Goal: Task Accomplishment & Management: Manage account settings

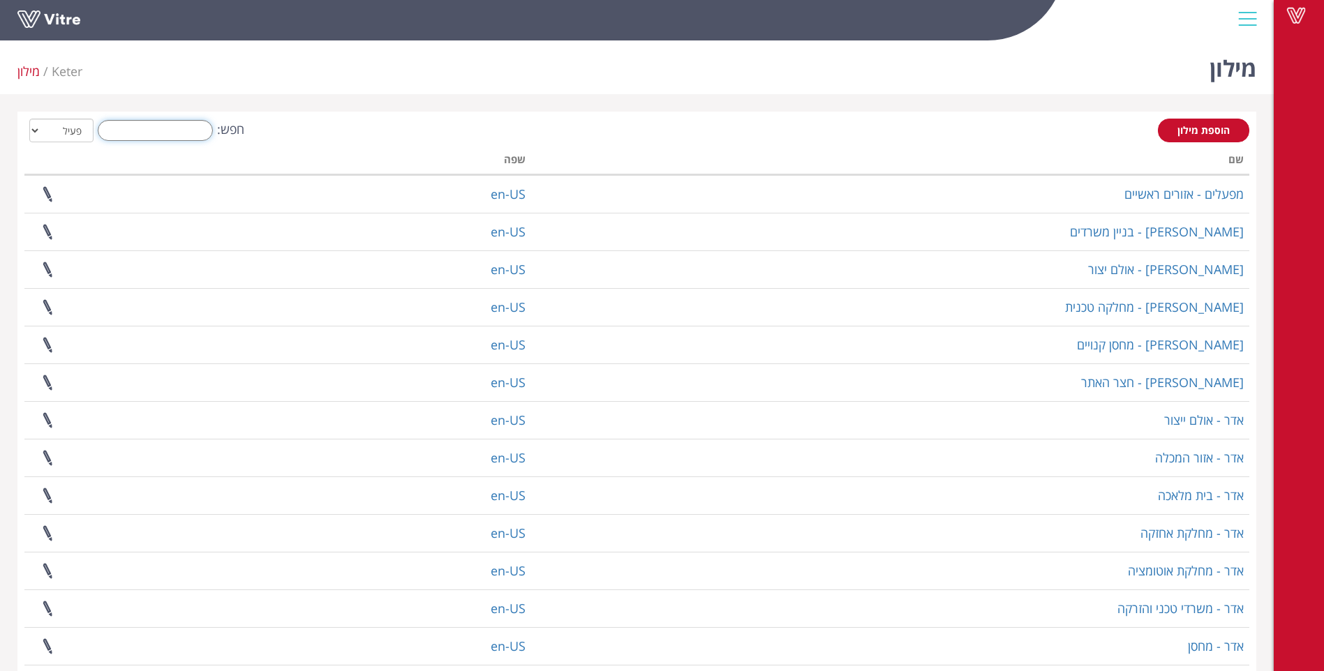
click at [184, 126] on input "חפש:" at bounding box center [155, 130] width 115 height 21
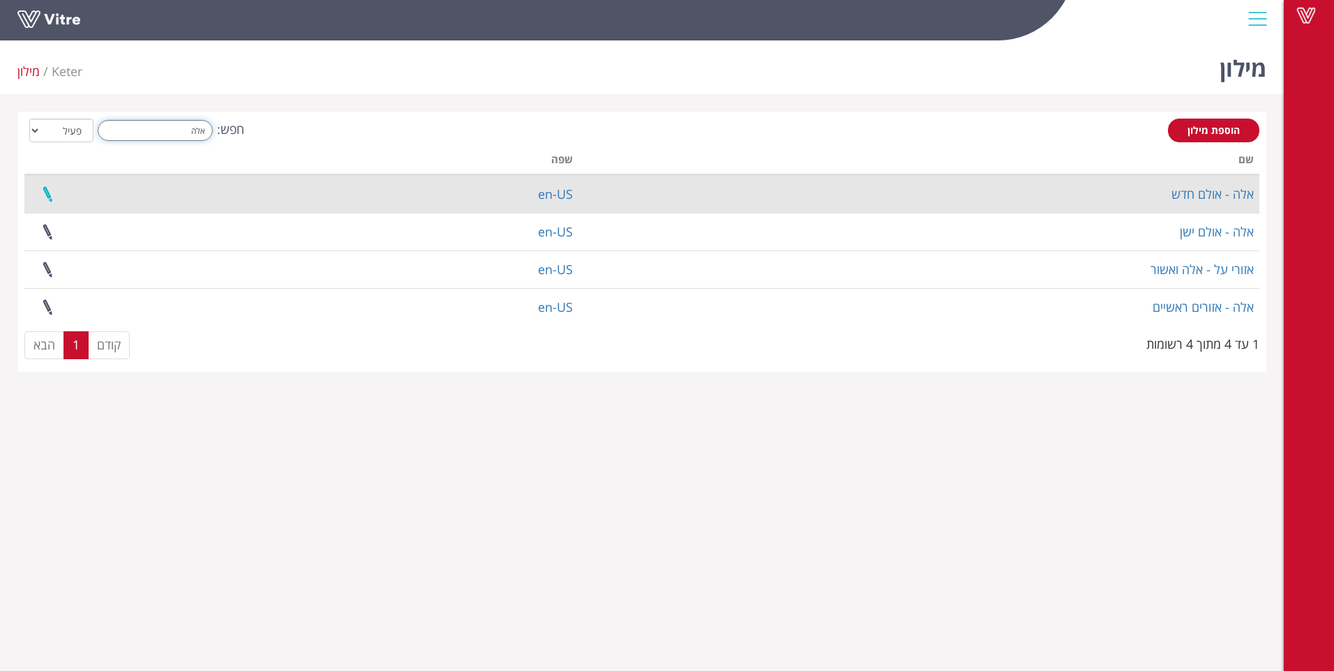
type input "אלה"
click at [45, 194] on link at bounding box center [47, 194] width 35 height 37
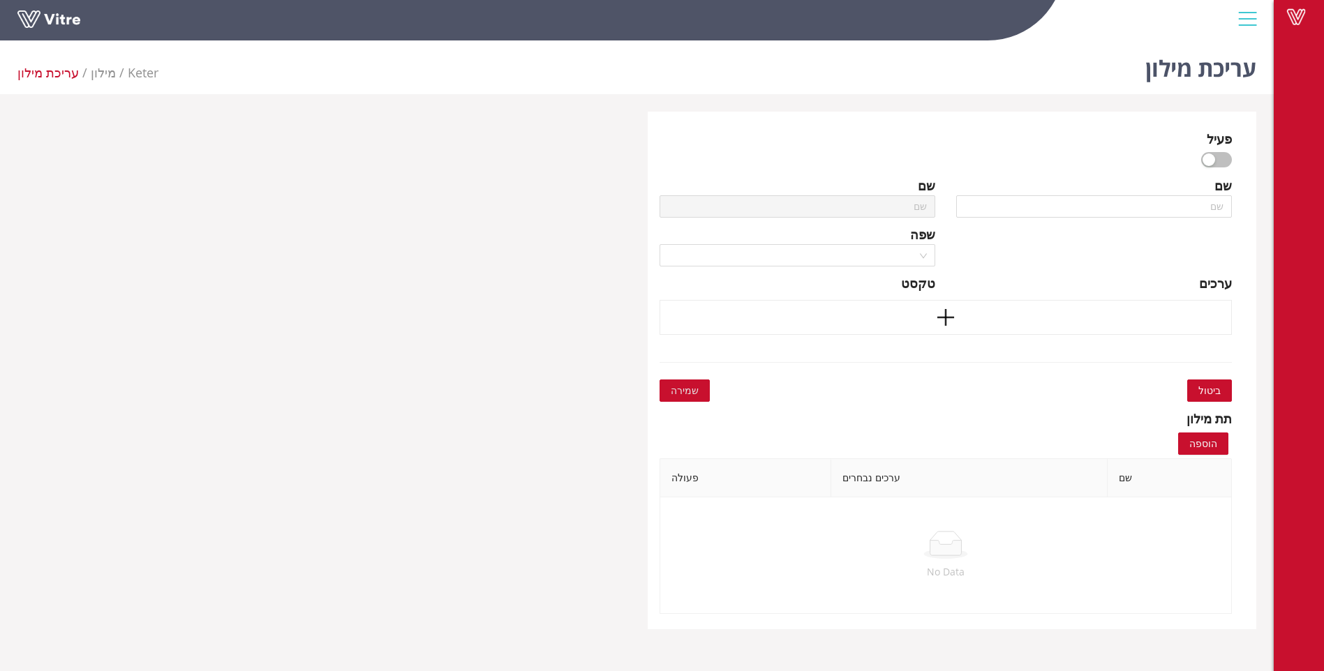
type input "אלה - אולם חדש"
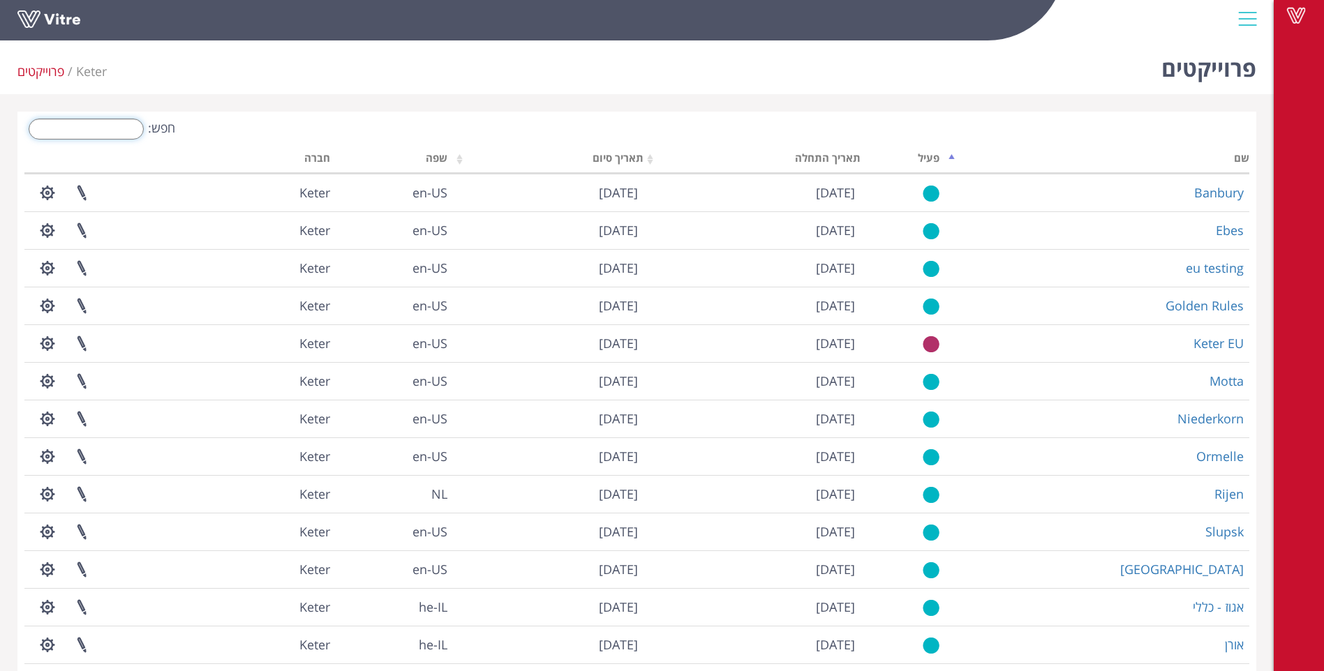
click at [88, 129] on input "חפש:" at bounding box center [86, 129] width 115 height 21
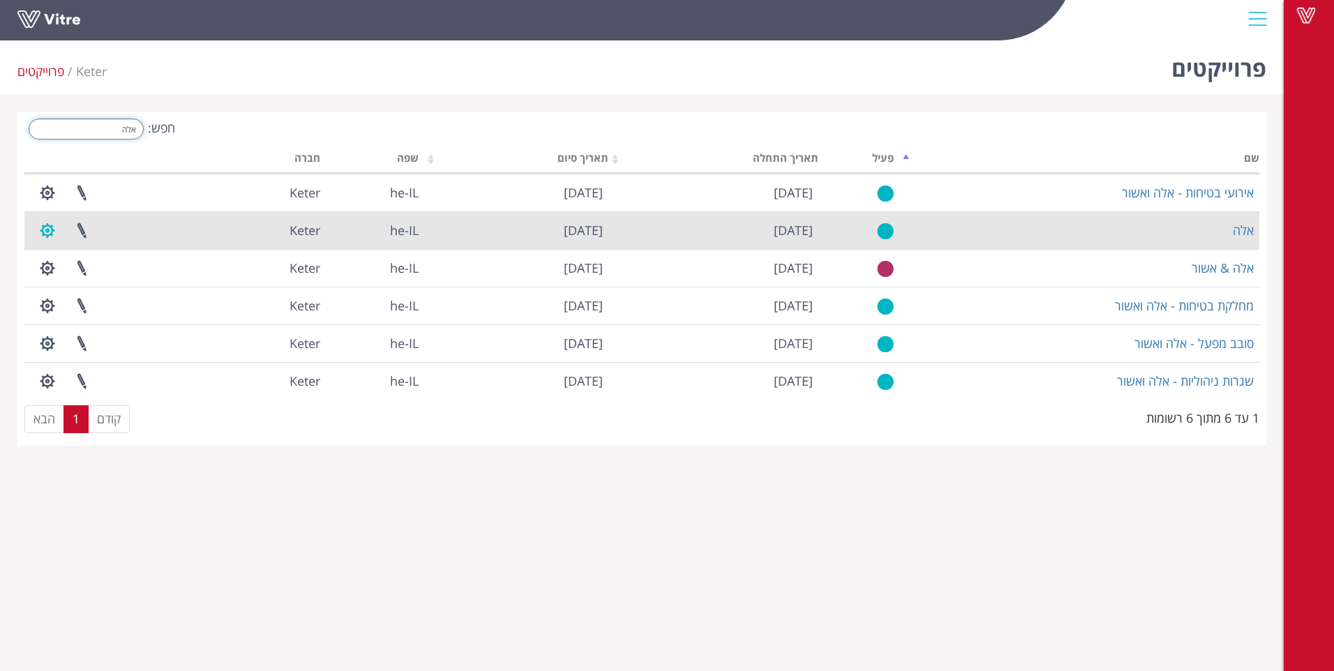
type input "אלה"
click at [50, 234] on button "button" at bounding box center [47, 230] width 35 height 37
click at [117, 283] on link "ניהול הרשאות בפרוייקט" at bounding box center [90, 282] width 119 height 18
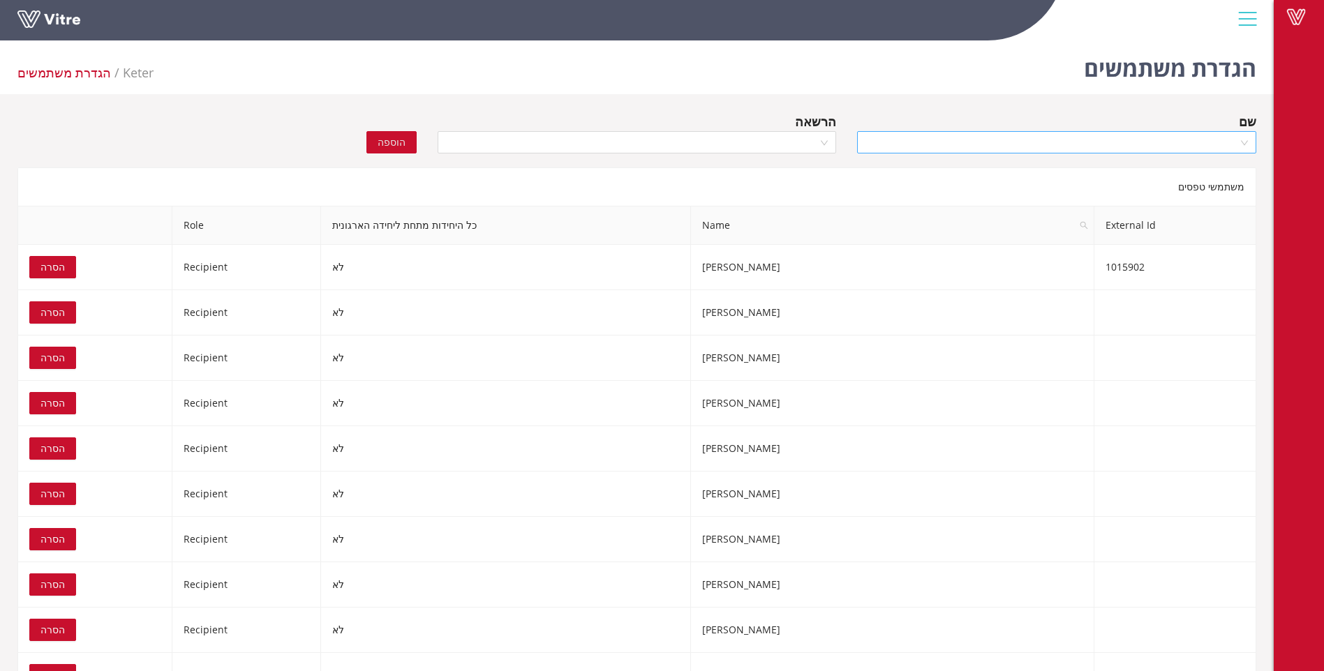
click at [1016, 147] on input "search" at bounding box center [1051, 142] width 373 height 21
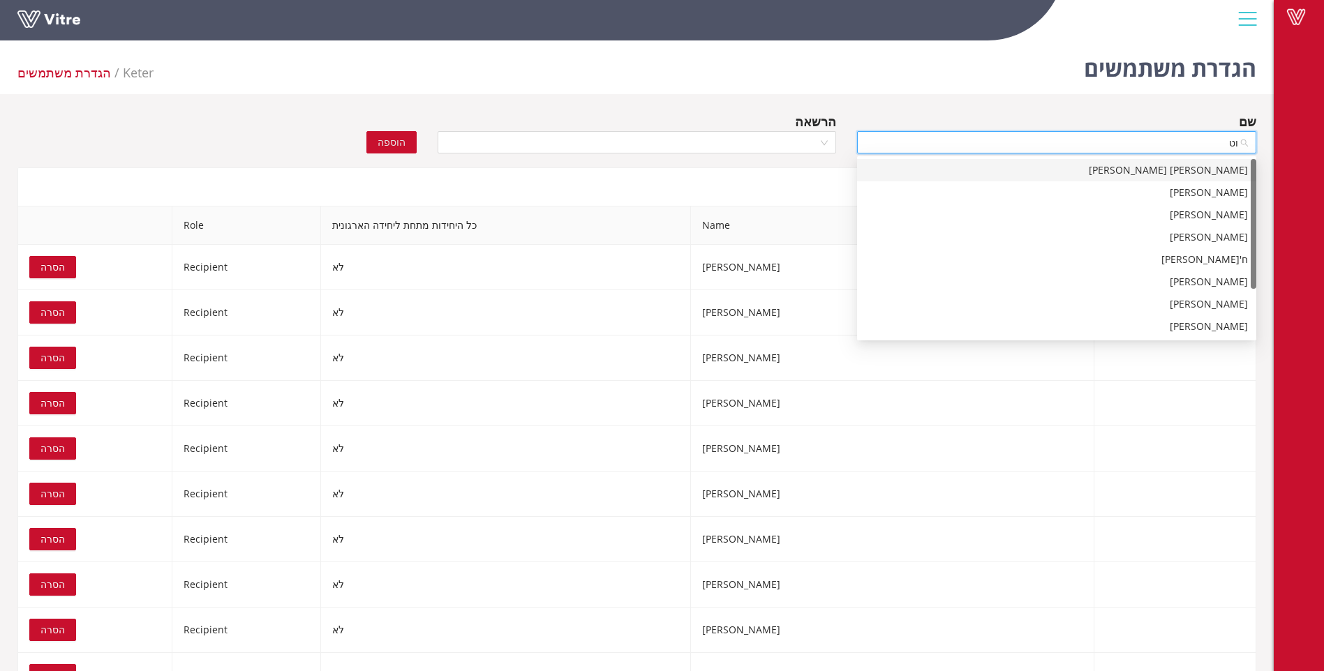
type input "וטפ"
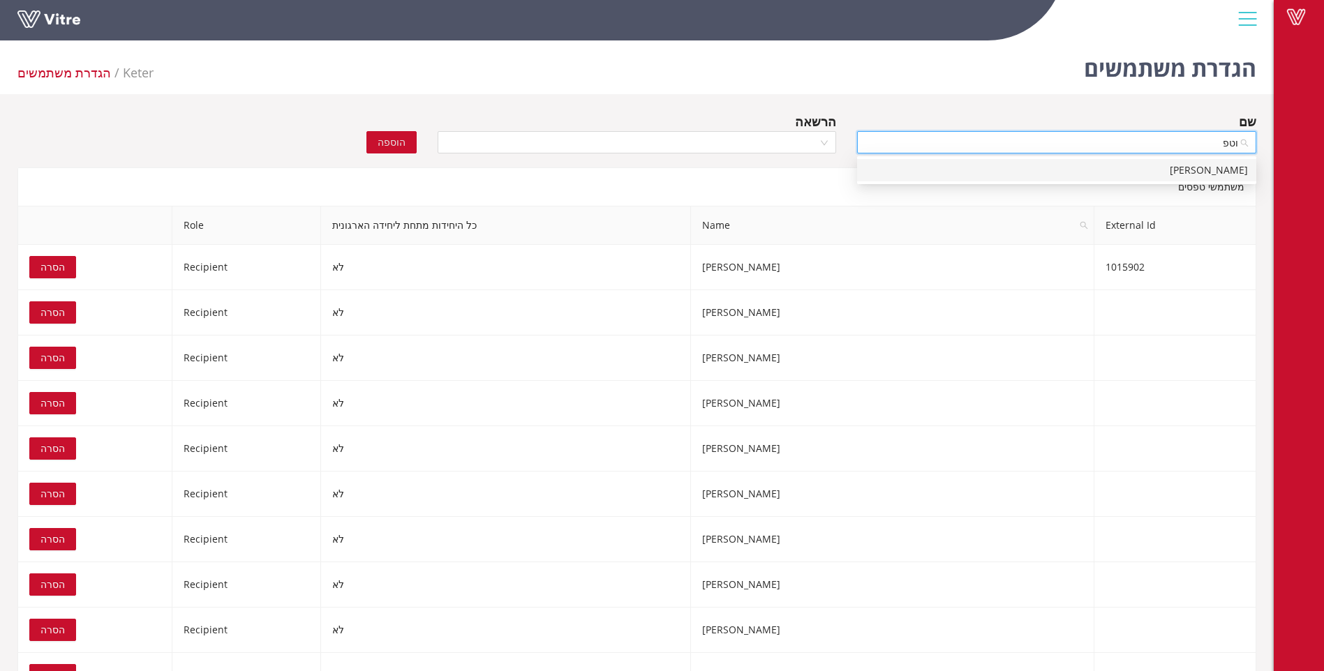
click at [1211, 164] on div "וטפה שבאט" at bounding box center [1056, 170] width 382 height 15
click at [819, 137] on div at bounding box center [637, 142] width 399 height 22
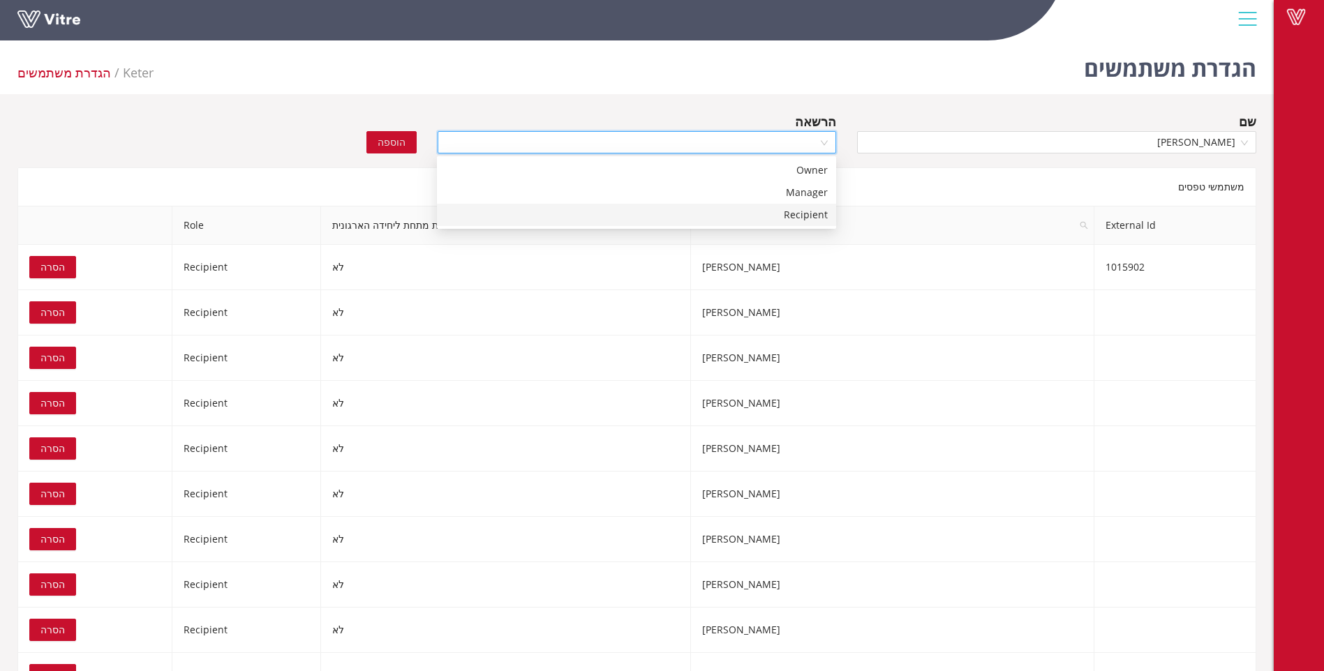
drag, startPoint x: 807, startPoint y: 216, endPoint x: 611, endPoint y: 197, distance: 197.6
click at [798, 216] on div "Recipient" at bounding box center [636, 214] width 382 height 15
click at [401, 139] on span "הוספה" at bounding box center [392, 142] width 28 height 15
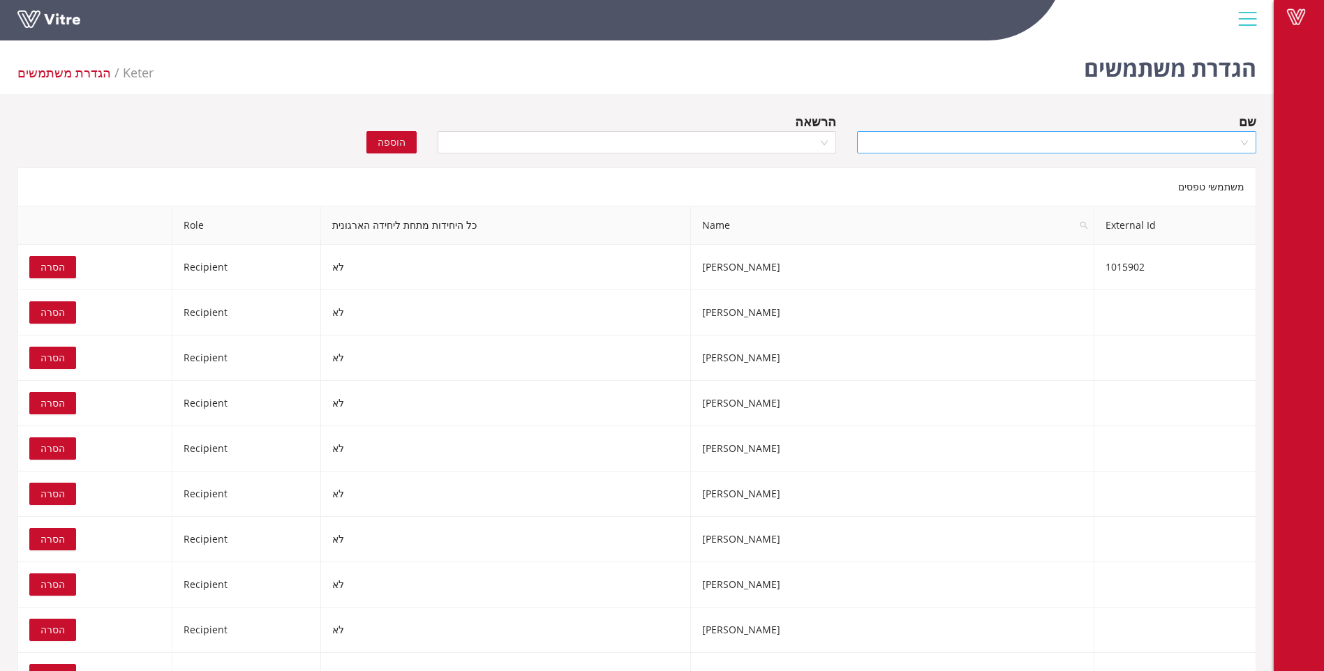
click at [1178, 145] on input "search" at bounding box center [1051, 142] width 373 height 21
type input "גורנ"
click at [1190, 171] on div "גורנאס קדורה" at bounding box center [1056, 170] width 382 height 15
click at [819, 139] on div at bounding box center [637, 142] width 399 height 22
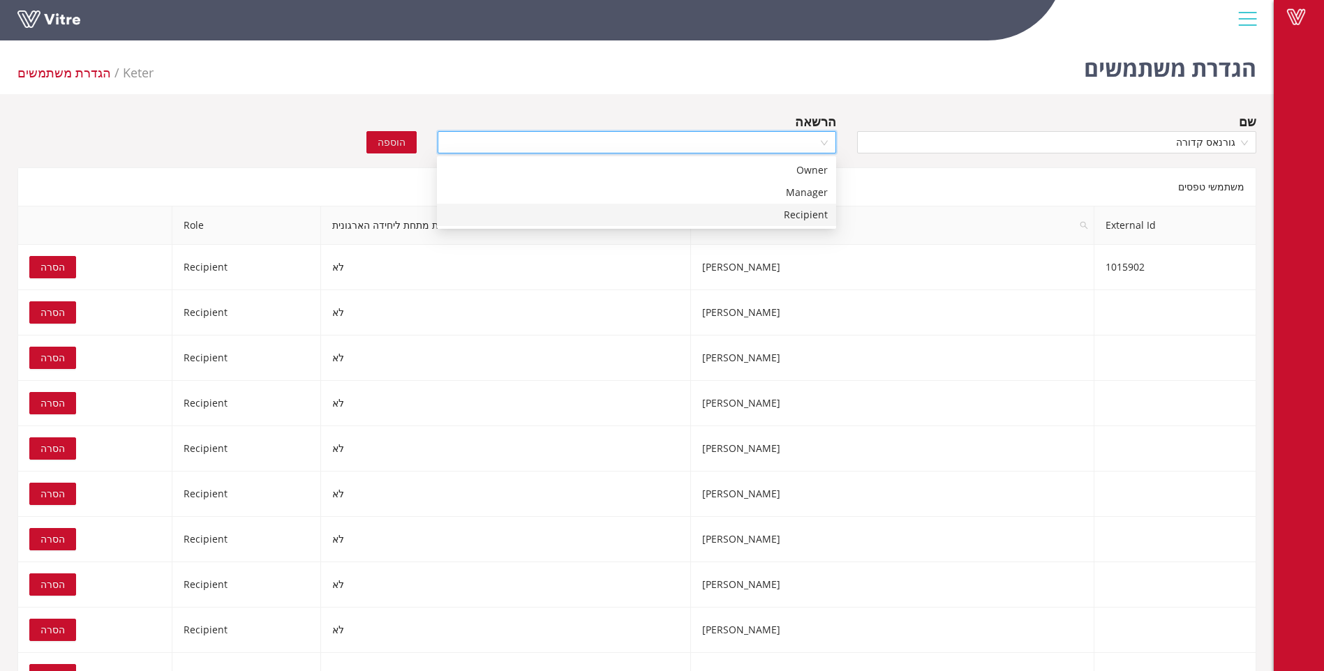
drag, startPoint x: 790, startPoint y: 218, endPoint x: 585, endPoint y: 184, distance: 208.0
click at [789, 218] on div "Recipient" at bounding box center [636, 214] width 382 height 15
click at [396, 142] on span "הוספה" at bounding box center [392, 142] width 28 height 15
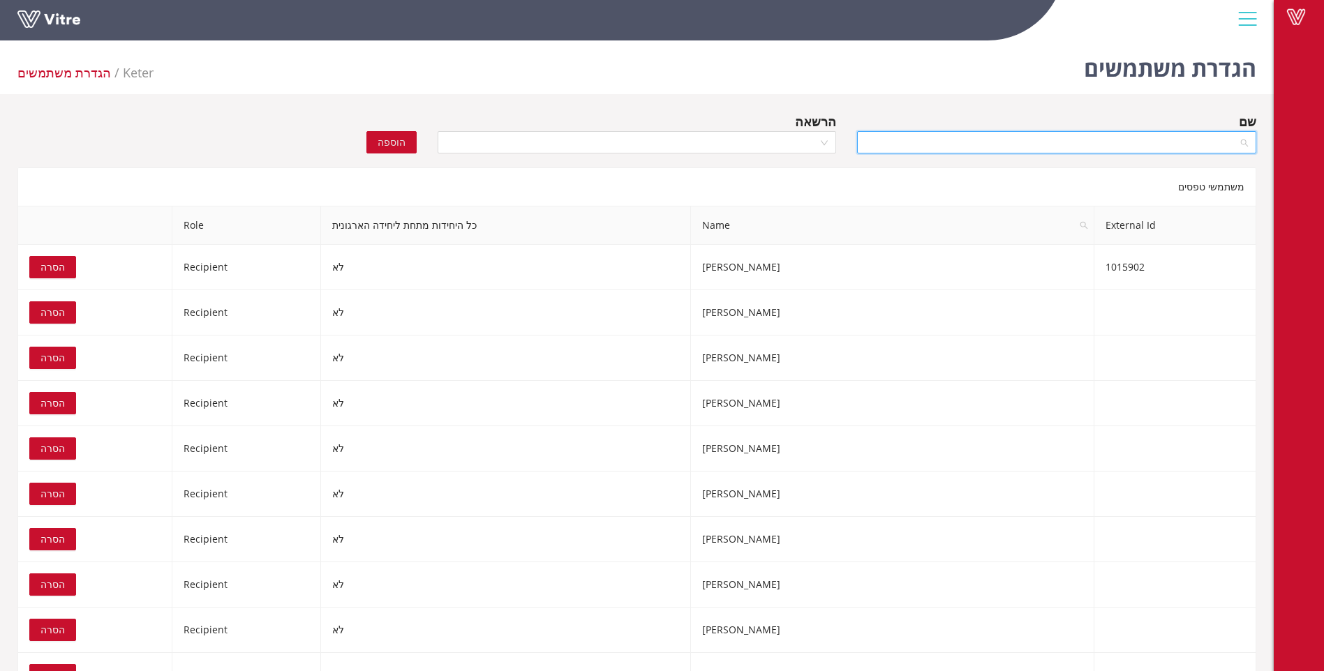
click at [1185, 137] on input "search" at bounding box center [1051, 142] width 373 height 21
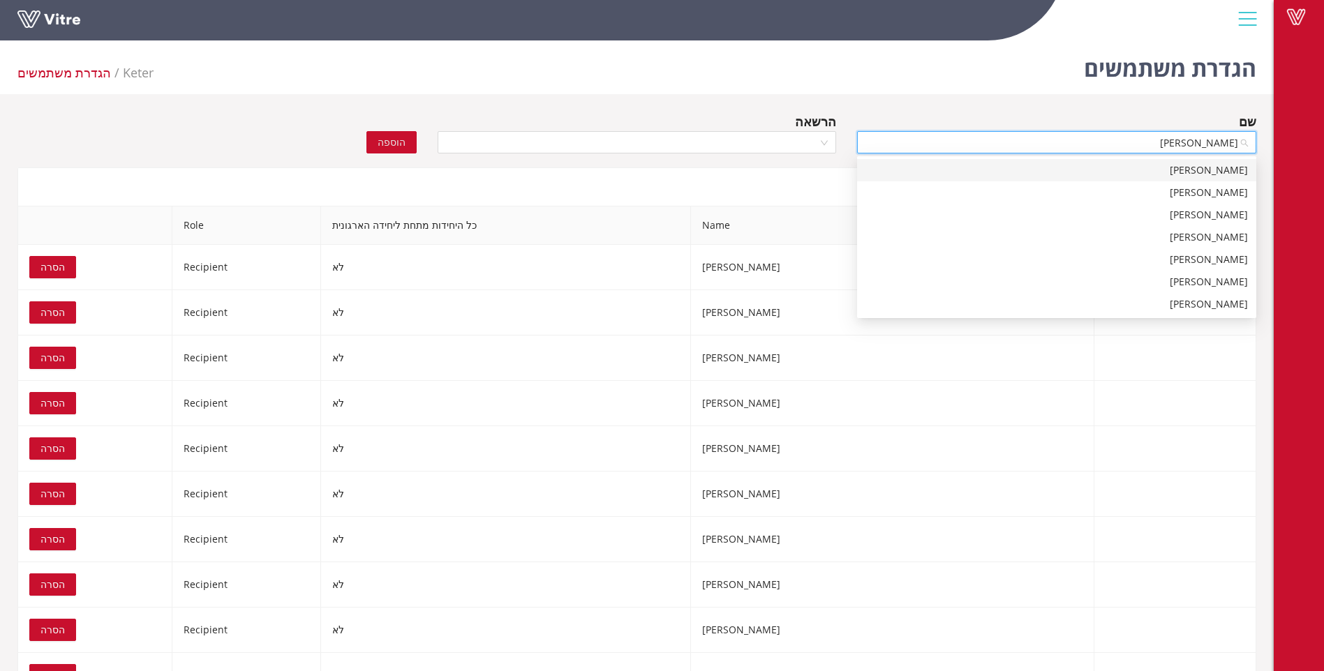
type input "מחמוד א"
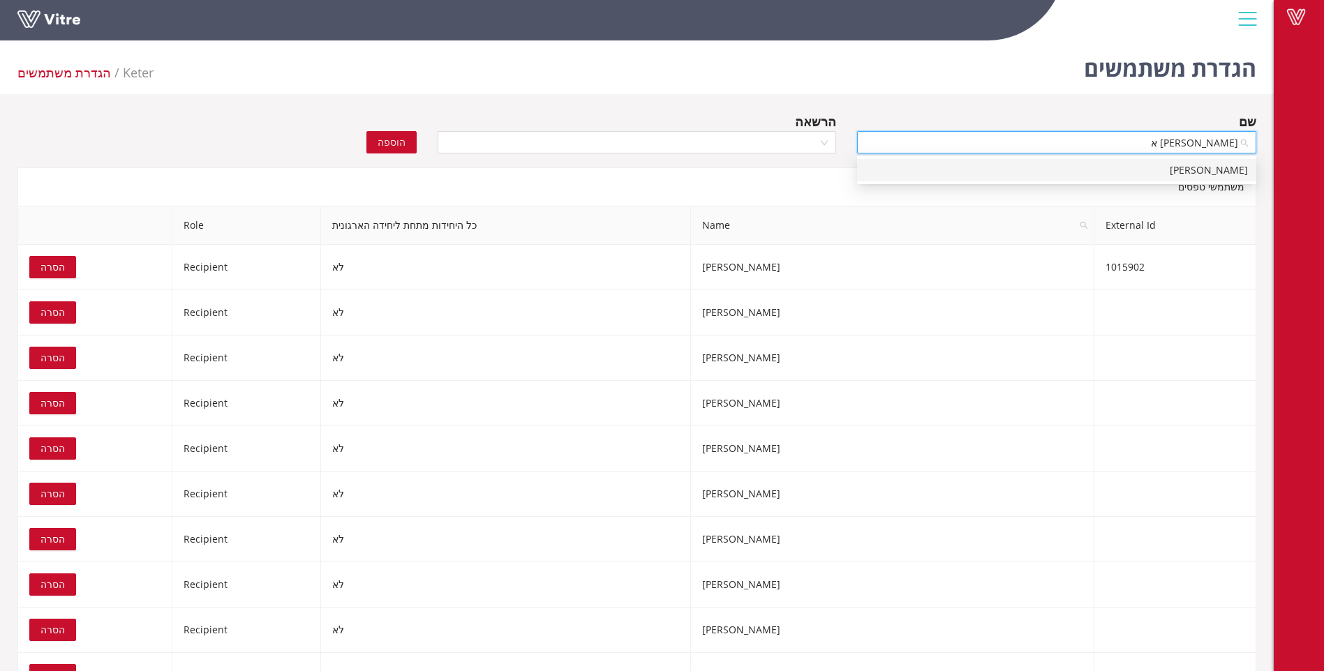
drag, startPoint x: 1207, startPoint y: 172, endPoint x: 964, endPoint y: 163, distance: 243.7
click at [1205, 171] on div "[PERSON_NAME]" at bounding box center [1056, 170] width 382 height 15
drag, startPoint x: 824, startPoint y: 138, endPoint x: 826, endPoint y: 163, distance: 25.2
click at [825, 140] on div at bounding box center [637, 142] width 399 height 22
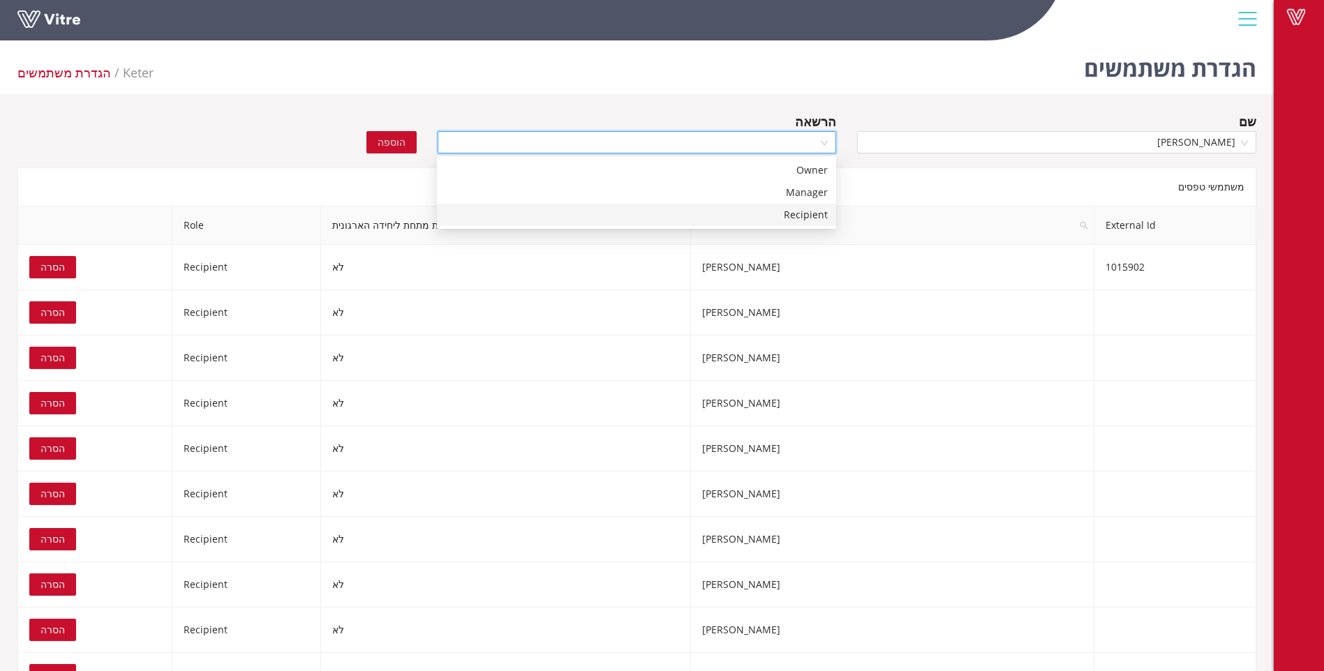
click at [810, 212] on div "Recipient" at bounding box center [636, 214] width 382 height 15
drag, startPoint x: 386, startPoint y: 144, endPoint x: 394, endPoint y: 144, distance: 7.7
click at [389, 144] on span "הוספה" at bounding box center [392, 142] width 28 height 15
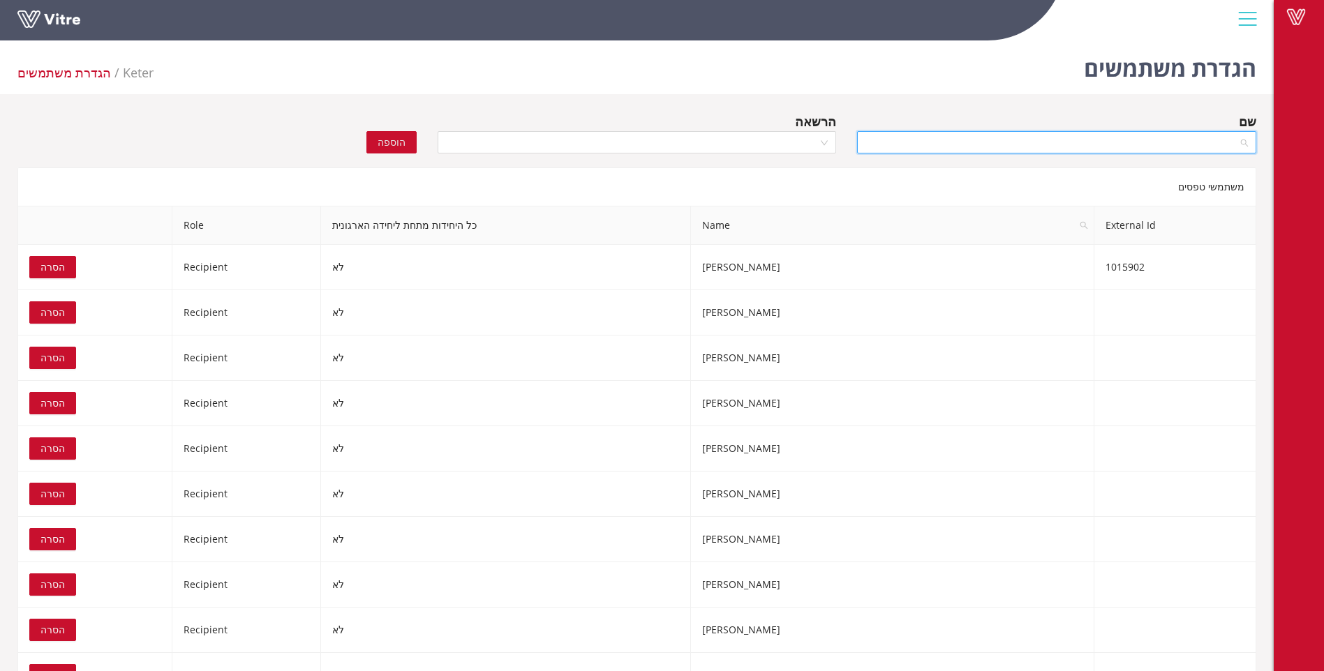
click at [1124, 143] on input "search" at bounding box center [1051, 142] width 373 height 21
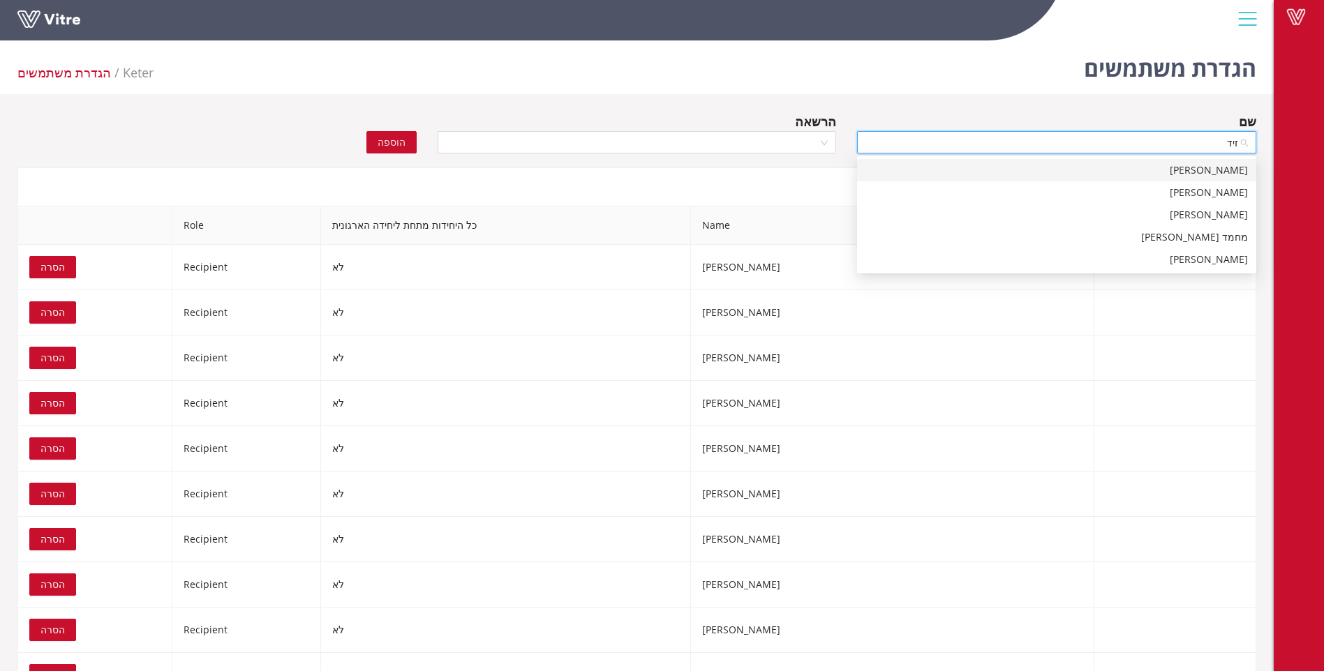
type input "זידא"
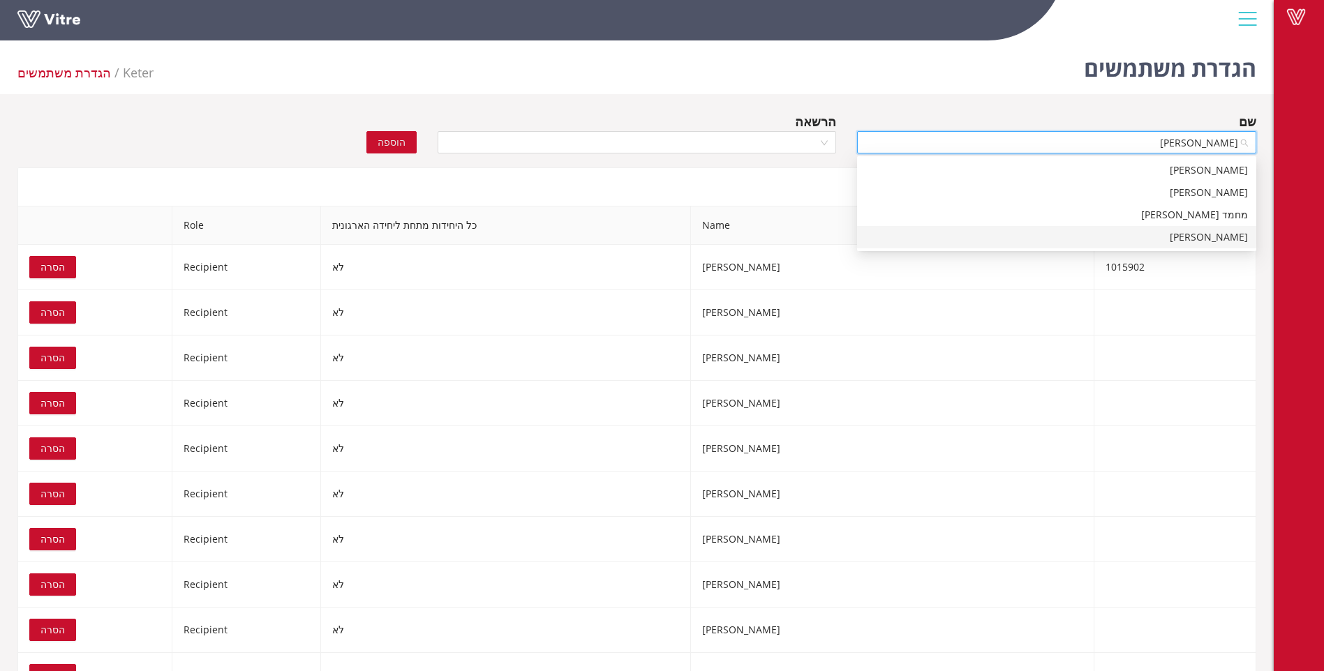
click at [1207, 238] on div "זידאן אסמעיל" at bounding box center [1056, 237] width 382 height 15
click at [823, 139] on div at bounding box center [637, 142] width 399 height 22
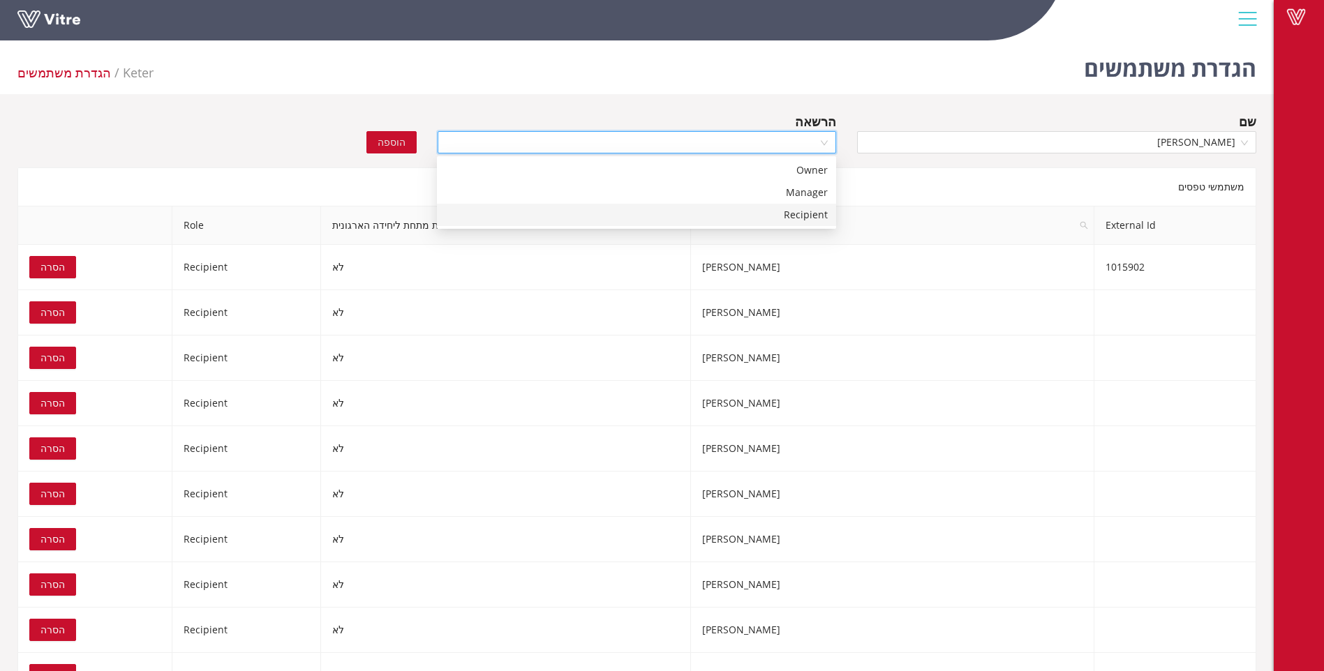
click at [795, 211] on div "Recipient" at bounding box center [636, 214] width 382 height 15
click at [387, 138] on span "הוספה" at bounding box center [392, 142] width 28 height 15
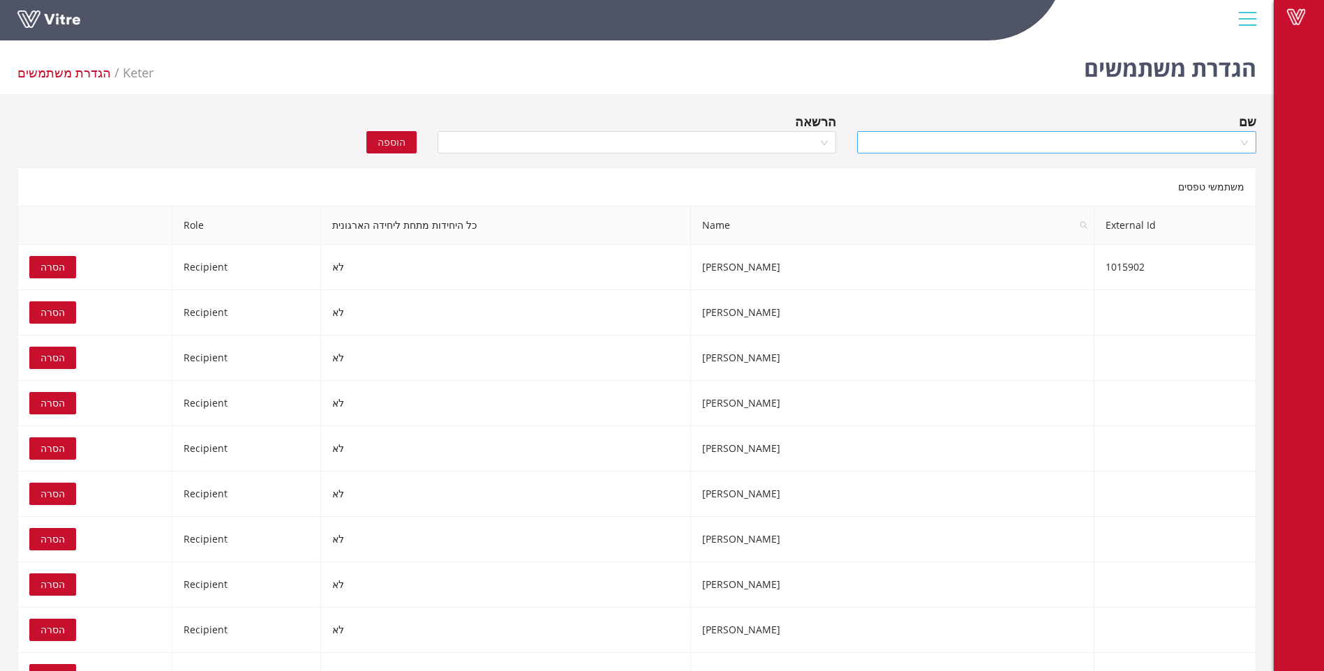
click at [1170, 147] on input "search" at bounding box center [1051, 142] width 373 height 21
type input "מוחמד עיס"
click at [1198, 168] on div "מוחמד עיסא" at bounding box center [1056, 170] width 382 height 15
click at [824, 143] on div at bounding box center [637, 142] width 399 height 22
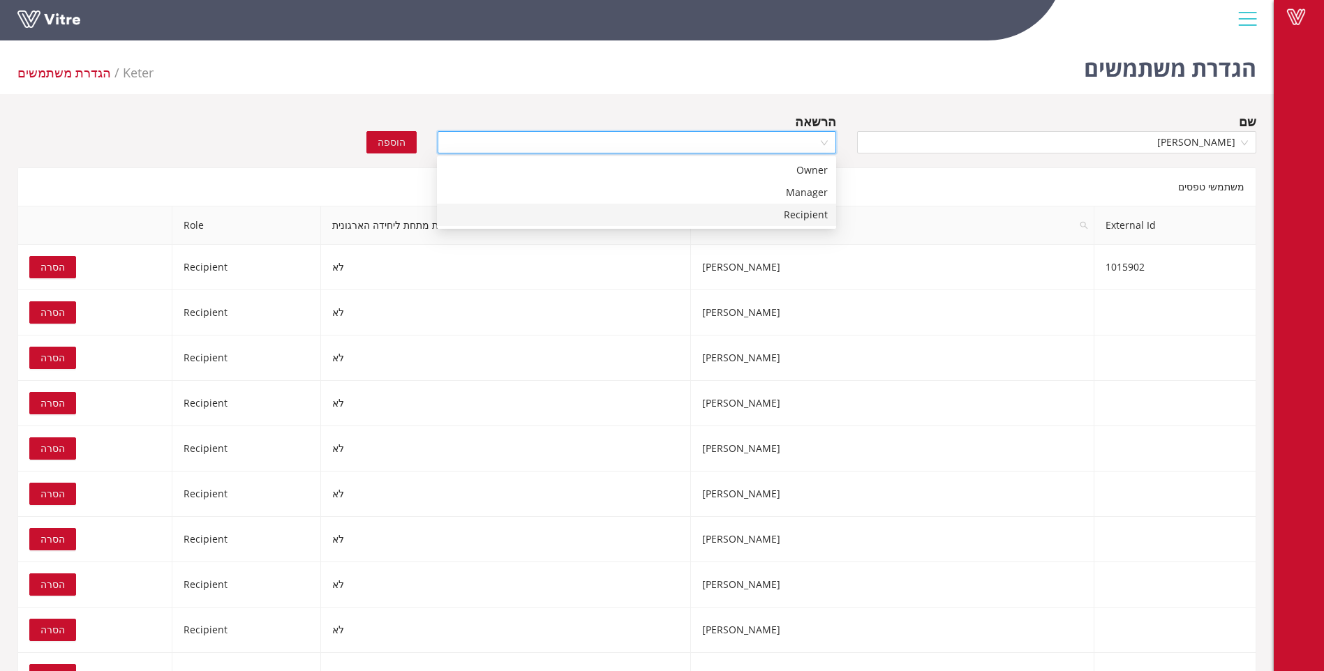
drag, startPoint x: 799, startPoint y: 213, endPoint x: 733, endPoint y: 212, distance: 66.3
click at [791, 215] on div "Recipient" at bounding box center [636, 214] width 382 height 15
click at [385, 146] on span "הוספה" at bounding box center [392, 142] width 28 height 15
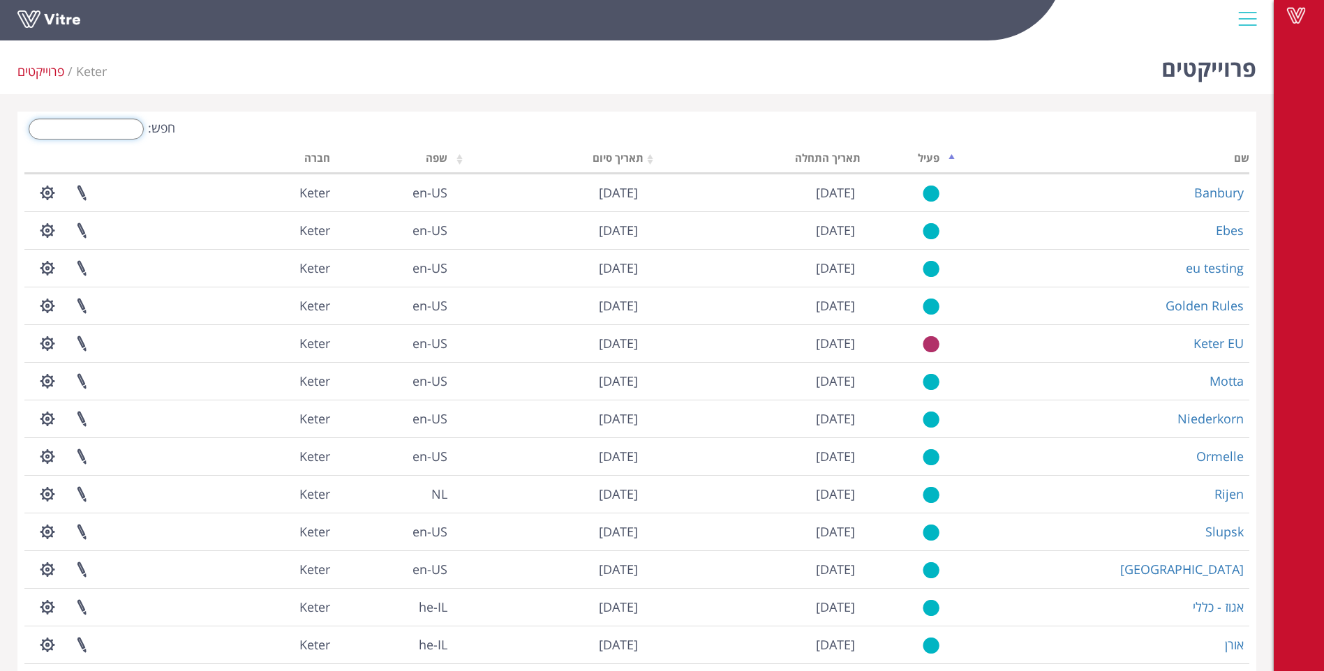
click at [107, 129] on input "חפש:" at bounding box center [86, 129] width 115 height 21
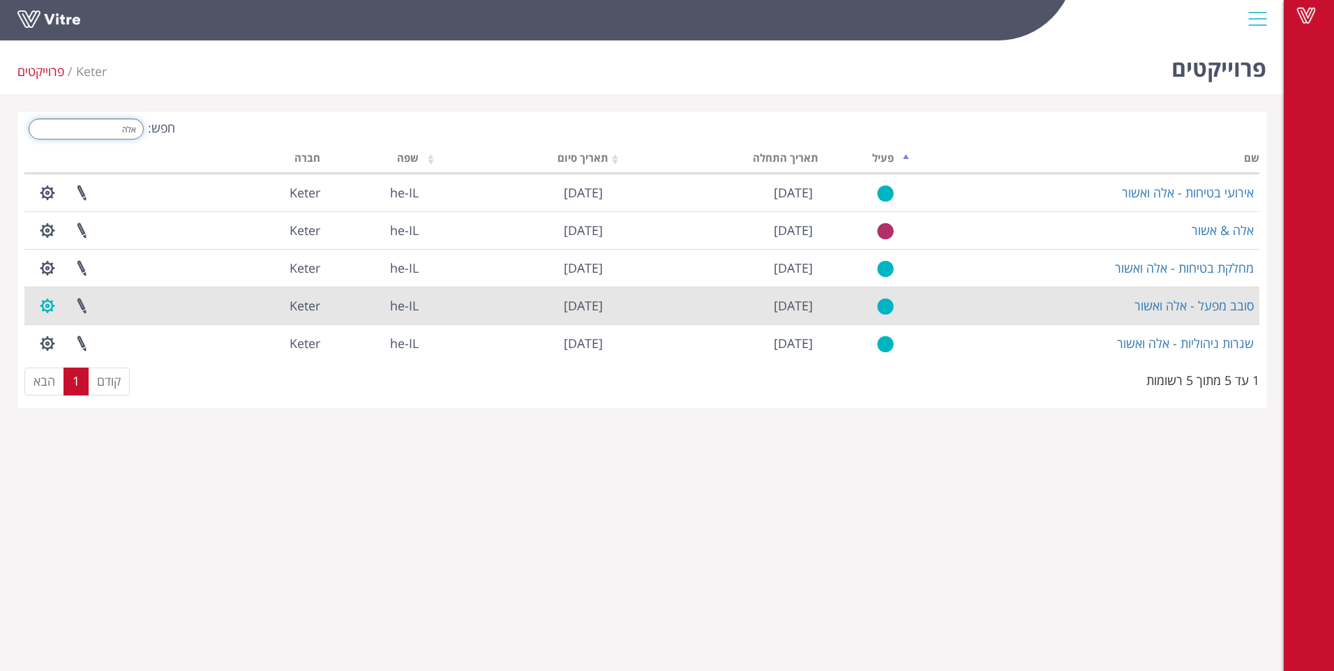
type input "אלה"
click at [54, 300] on button "button" at bounding box center [47, 306] width 35 height 37
click at [106, 361] on link "ניהול הרשאות בפרוייקט" at bounding box center [90, 357] width 119 height 18
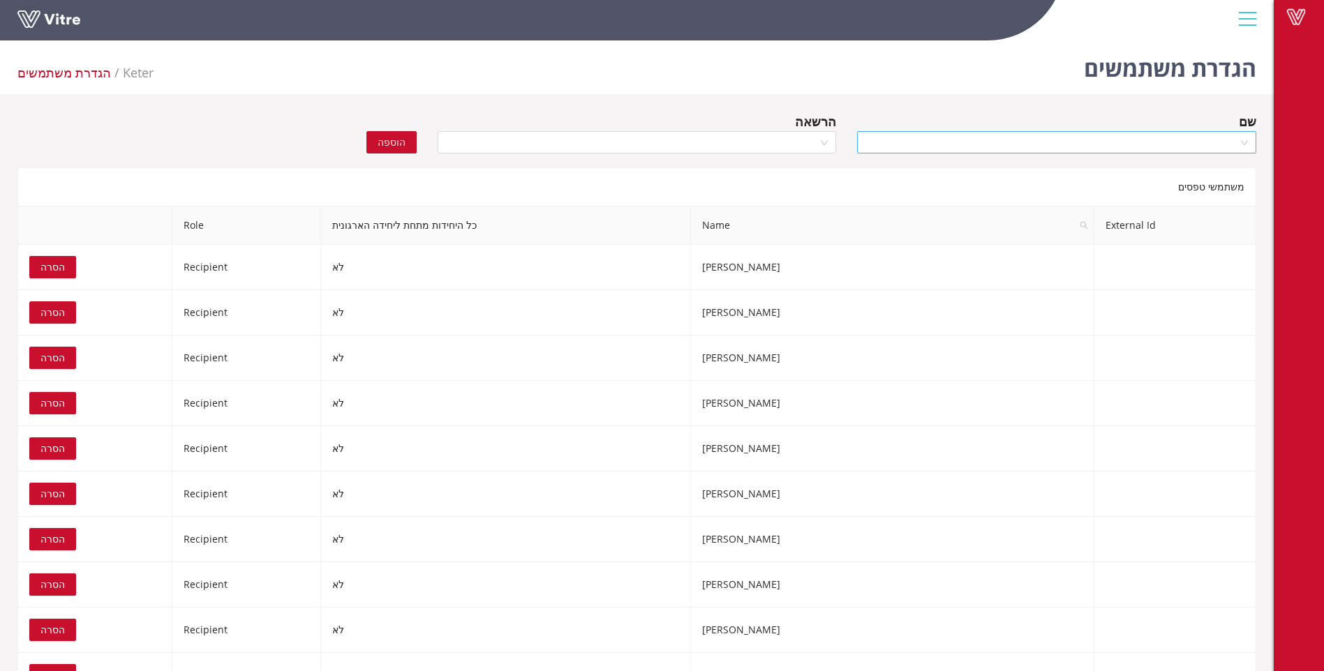
click at [1153, 151] on input "search" at bounding box center [1051, 142] width 373 height 21
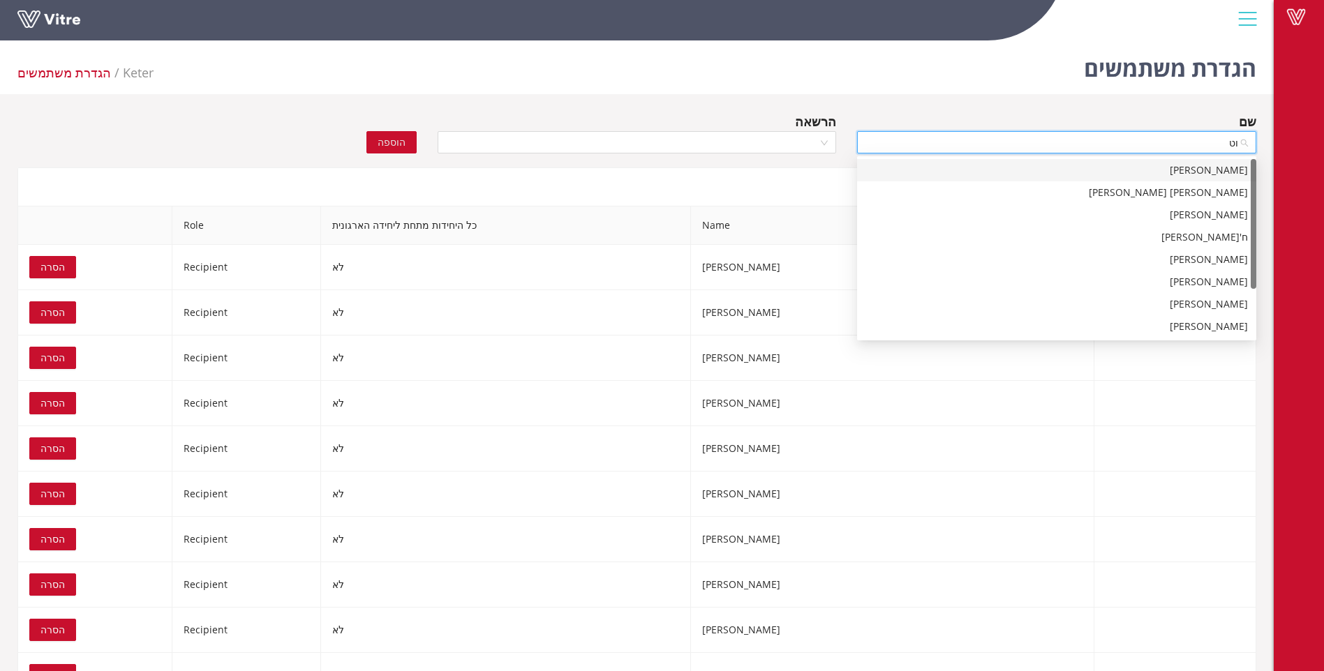
type input "וטפ"
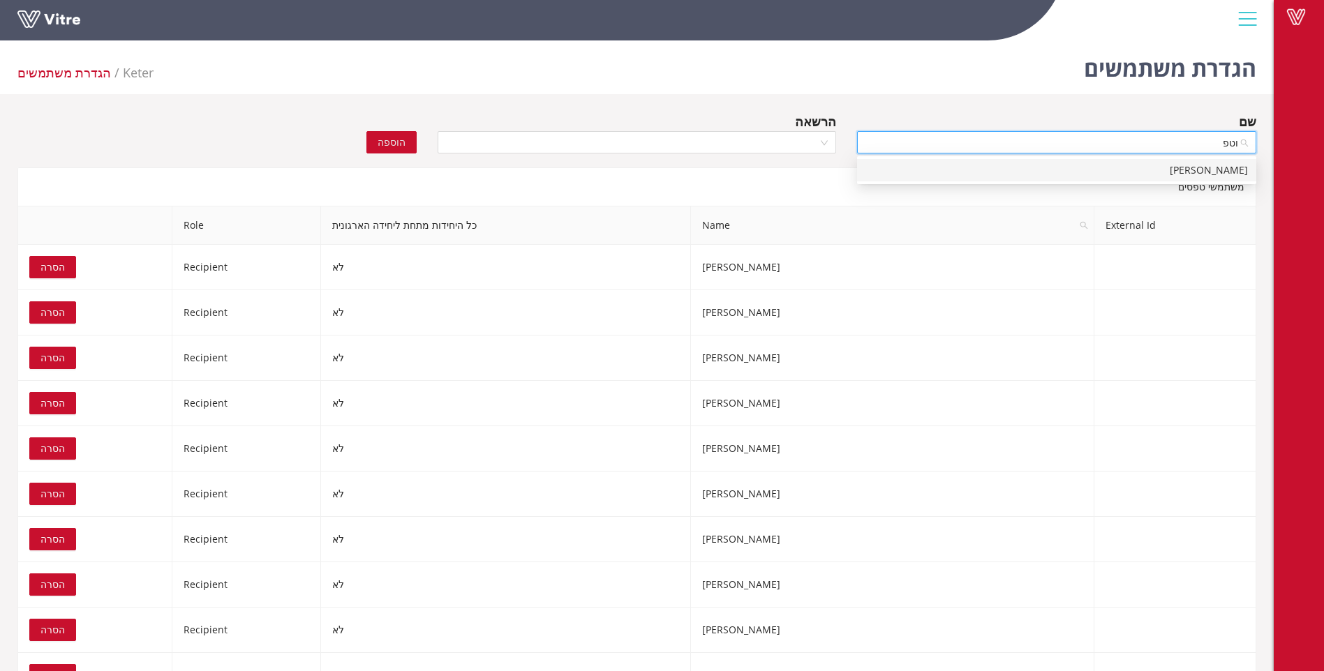
drag, startPoint x: 1205, startPoint y: 172, endPoint x: 892, endPoint y: 161, distance: 313.6
click at [1205, 172] on div "וטפה שבאט" at bounding box center [1056, 170] width 382 height 15
click at [819, 142] on div at bounding box center [637, 142] width 399 height 22
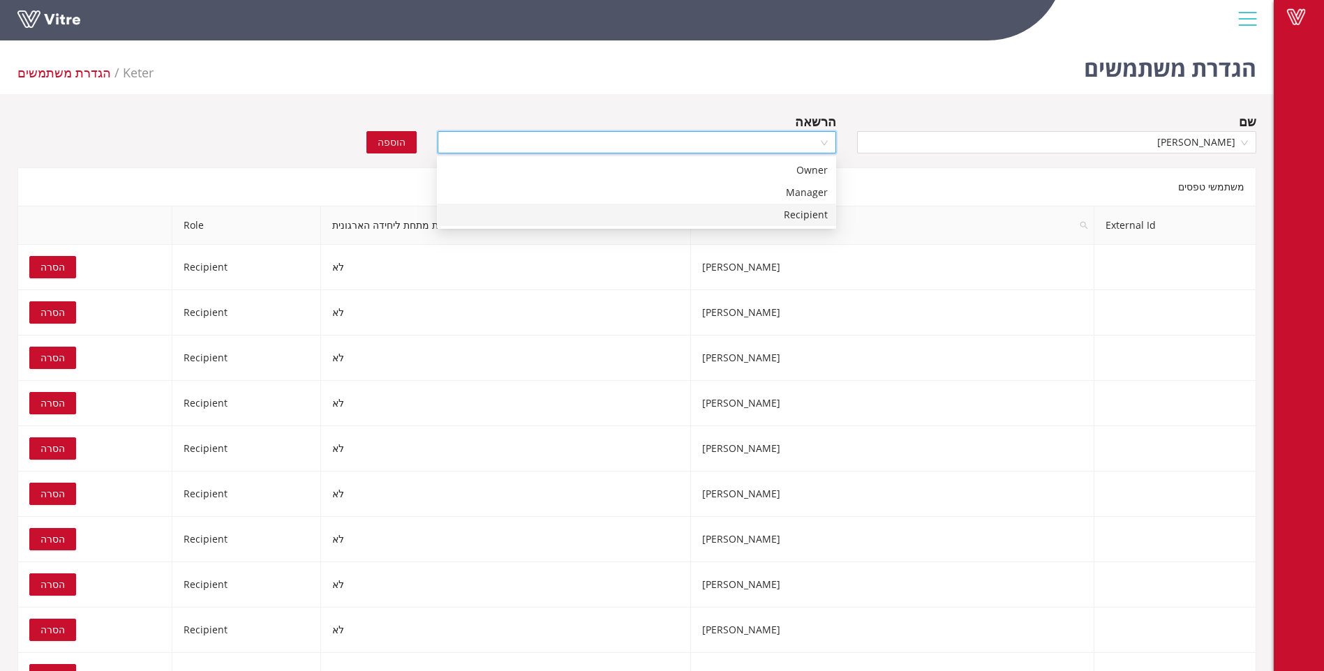
drag, startPoint x: 798, startPoint y: 218, endPoint x: 673, endPoint y: 191, distance: 128.5
click at [796, 216] on div "Recipient" at bounding box center [636, 214] width 382 height 15
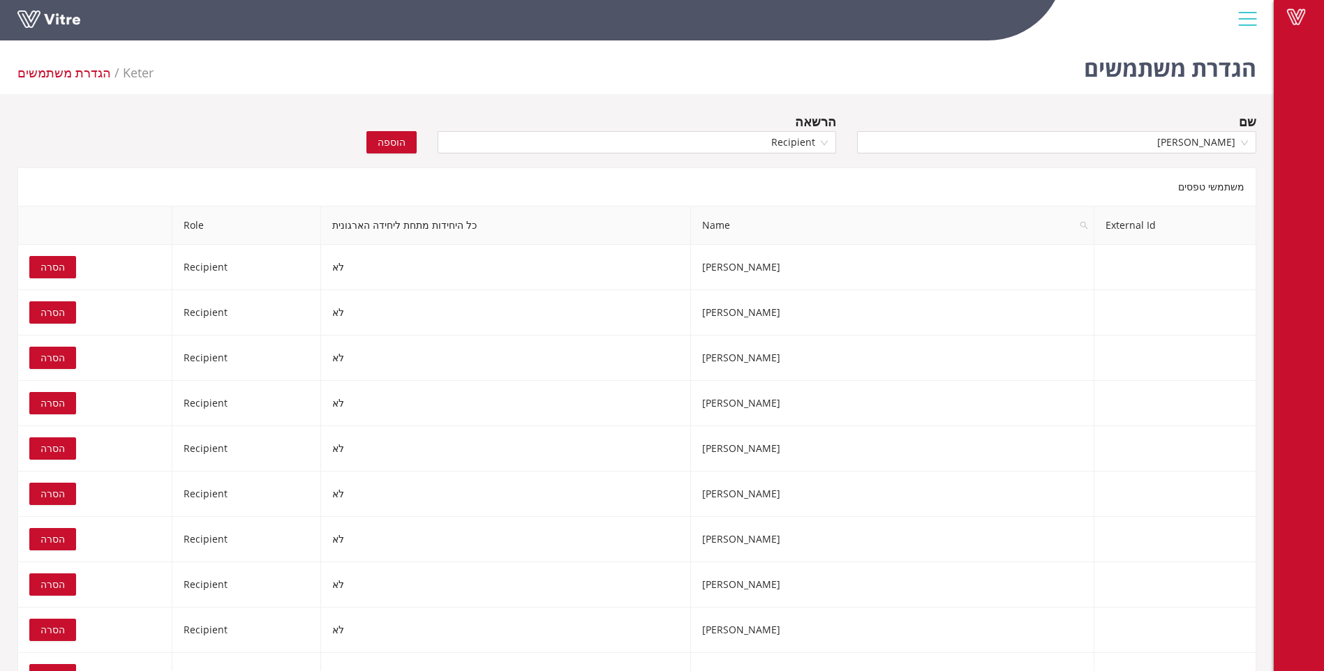
click at [385, 147] on span "הוספה" at bounding box center [392, 142] width 28 height 15
click at [1159, 149] on input "search" at bounding box center [1051, 142] width 373 height 21
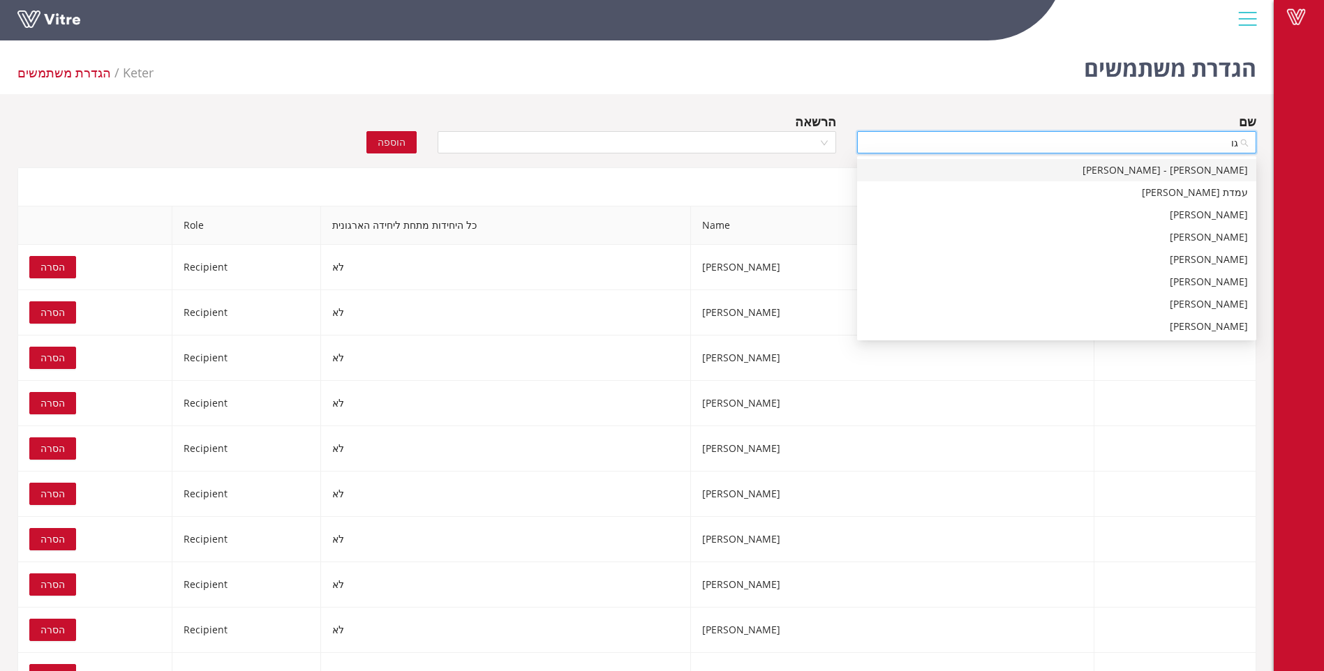
type input "גור"
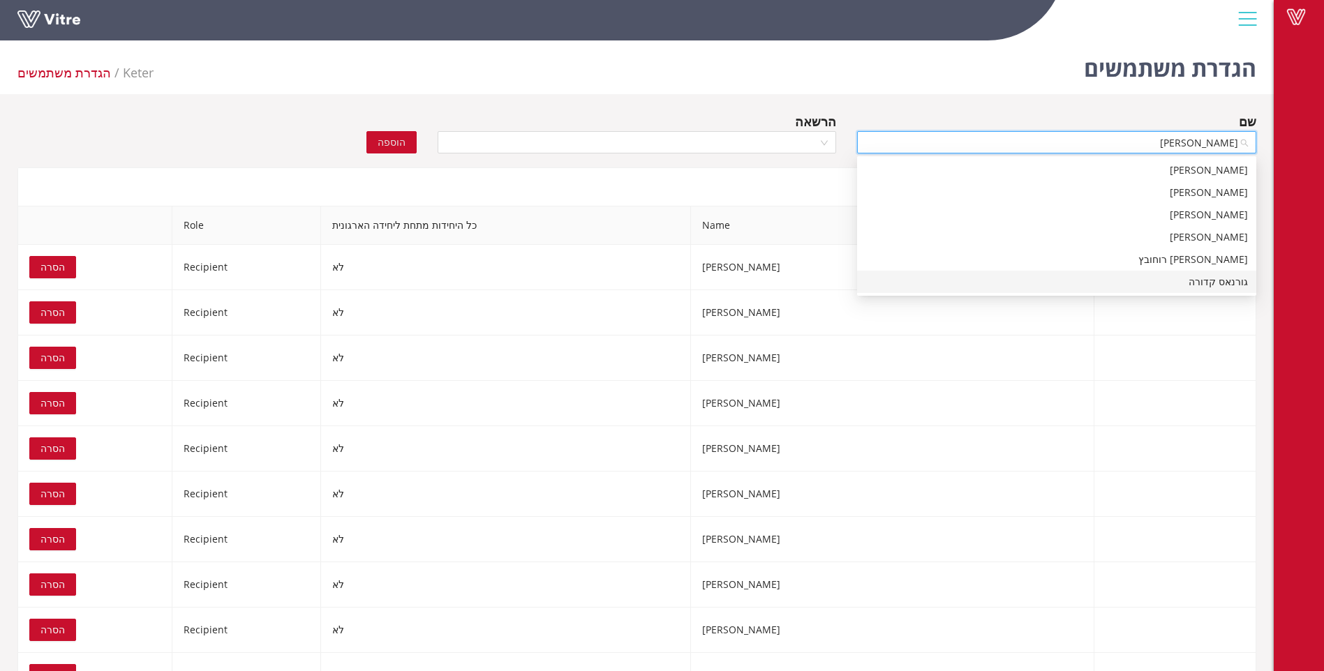
click at [1193, 280] on div "גורנאס קדורה" at bounding box center [1056, 281] width 382 height 15
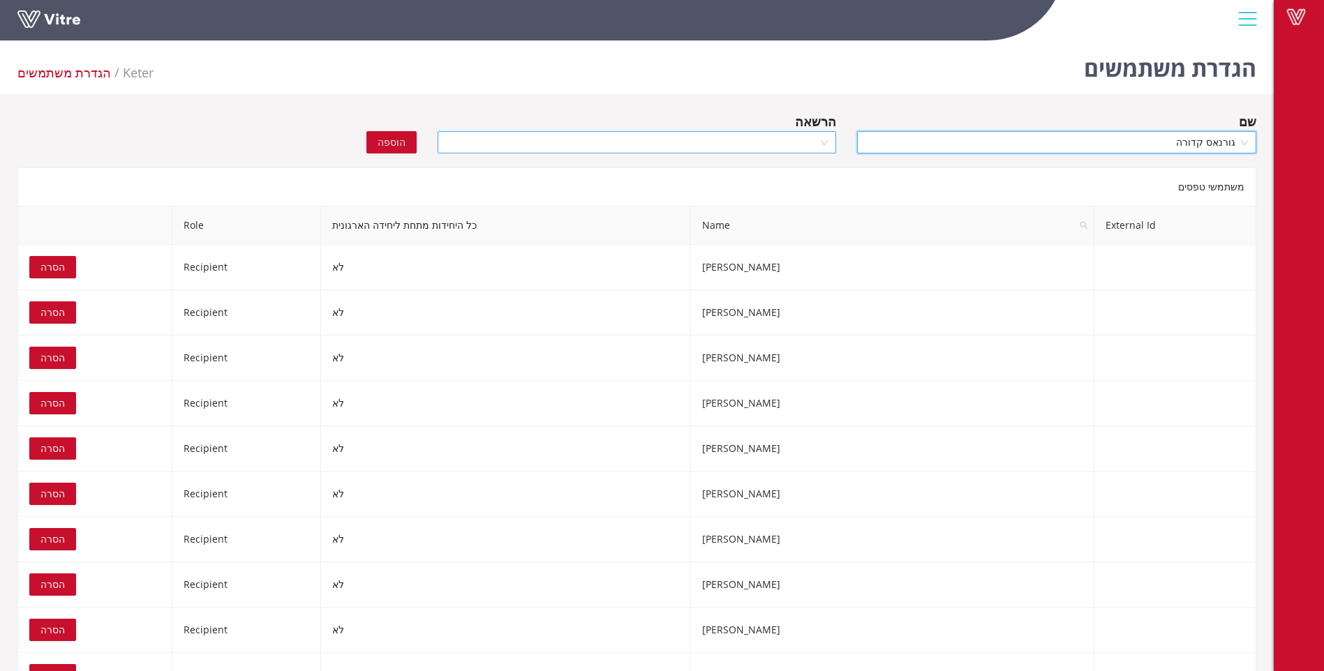
click at [829, 145] on div at bounding box center [637, 142] width 399 height 22
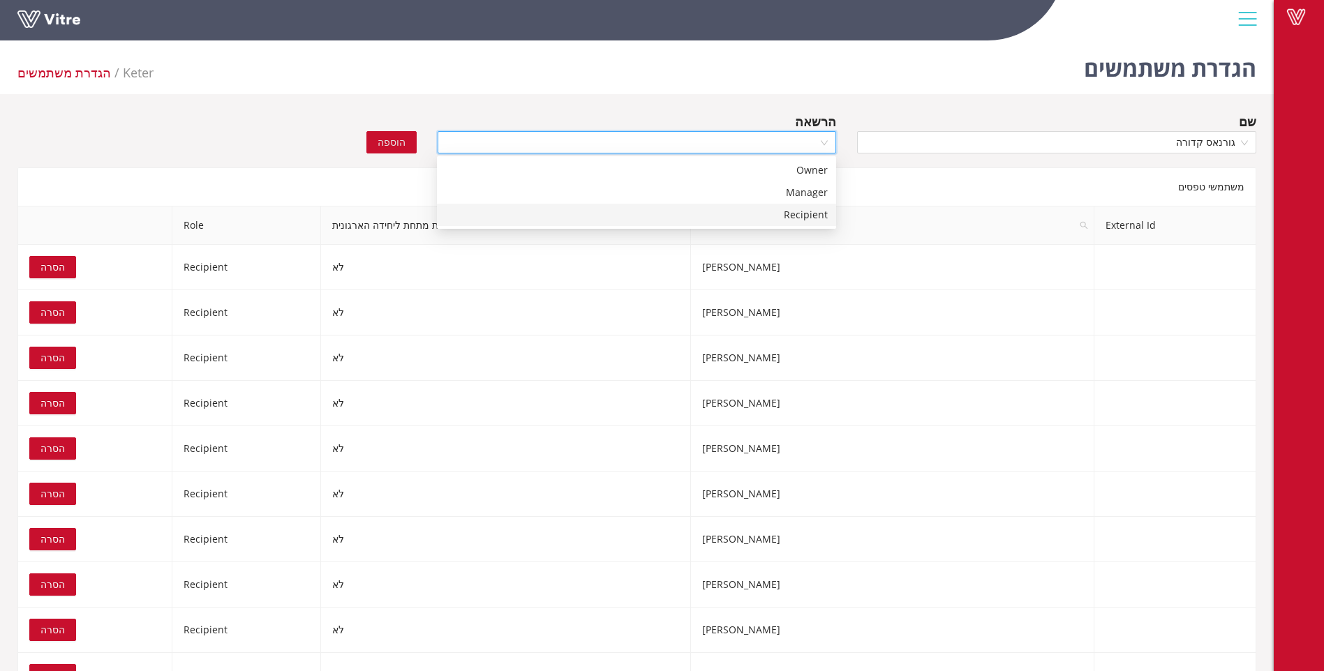
drag, startPoint x: 816, startPoint y: 216, endPoint x: 535, endPoint y: 197, distance: 282.6
click at [806, 217] on div "Recipient" at bounding box center [636, 214] width 382 height 15
click at [399, 137] on span "הוספה" at bounding box center [392, 142] width 28 height 15
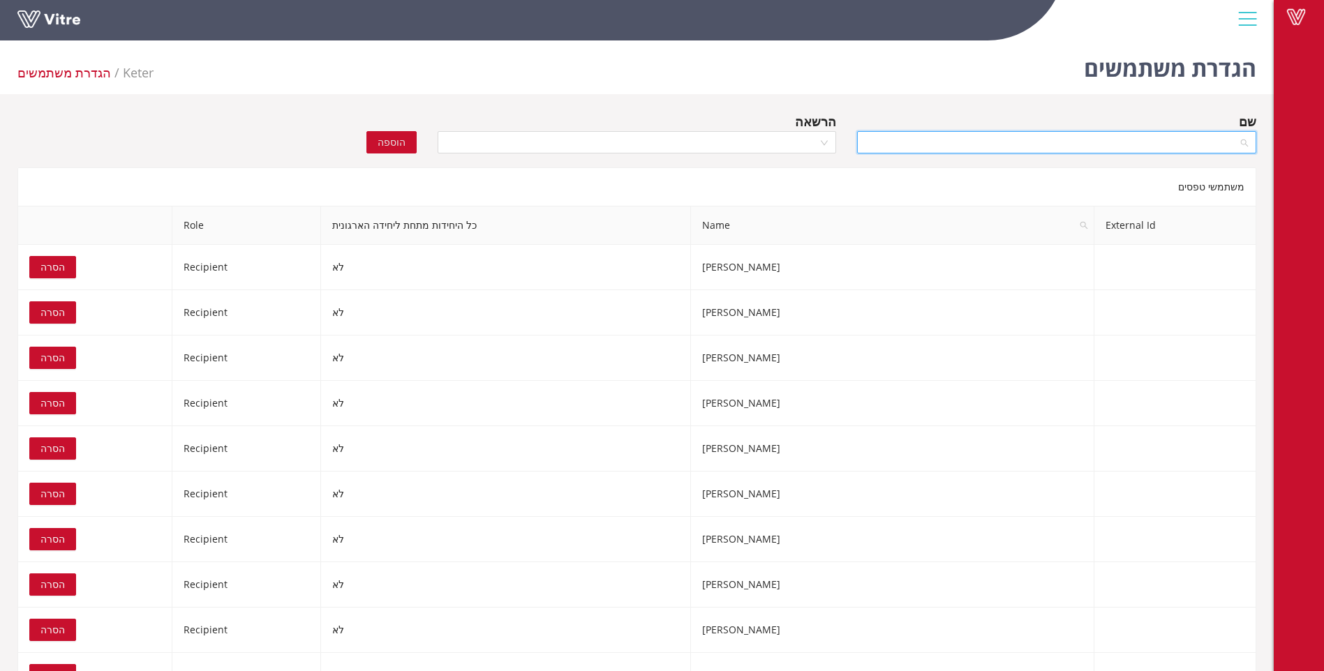
click at [1201, 143] on input "search" at bounding box center [1051, 142] width 373 height 21
type input "מחמוד אב"
click at [1201, 170] on div "מחמוד אבראהים" at bounding box center [1056, 170] width 382 height 15
click at [821, 140] on div at bounding box center [637, 142] width 399 height 22
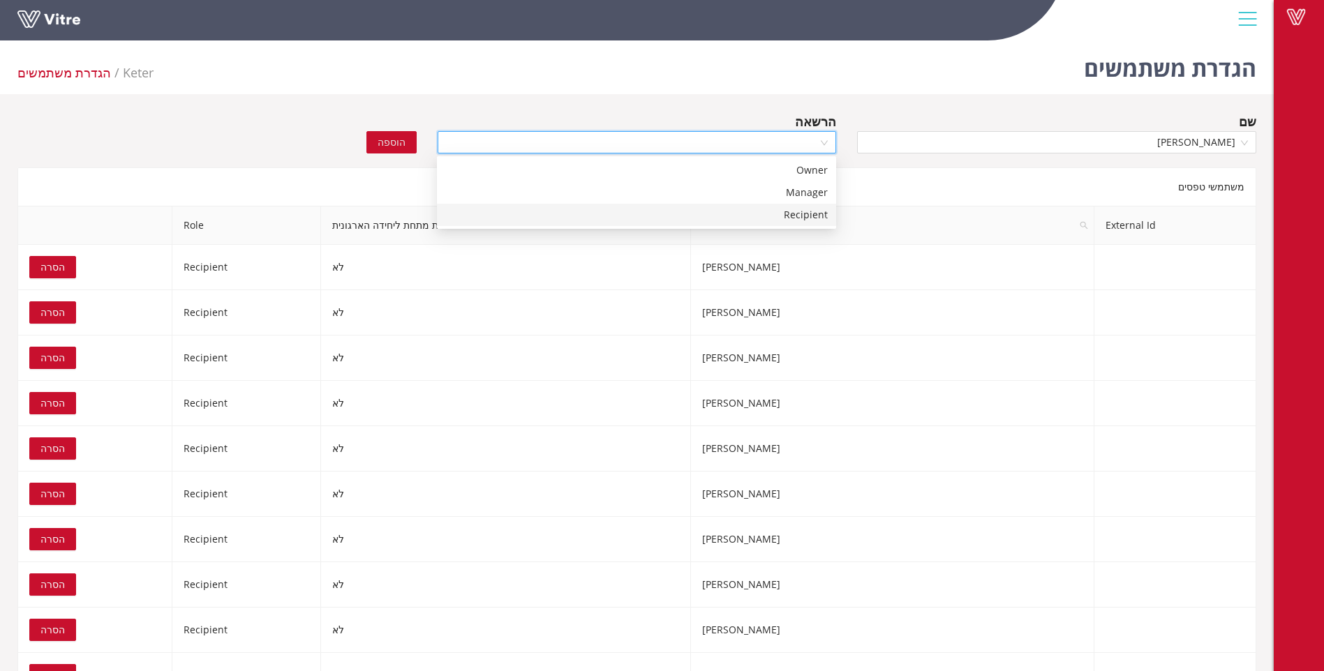
drag, startPoint x: 807, startPoint y: 216, endPoint x: 639, endPoint y: 204, distance: 168.6
click at [805, 216] on div "Recipient" at bounding box center [636, 214] width 382 height 15
click at [391, 140] on span "הוספה" at bounding box center [392, 142] width 28 height 15
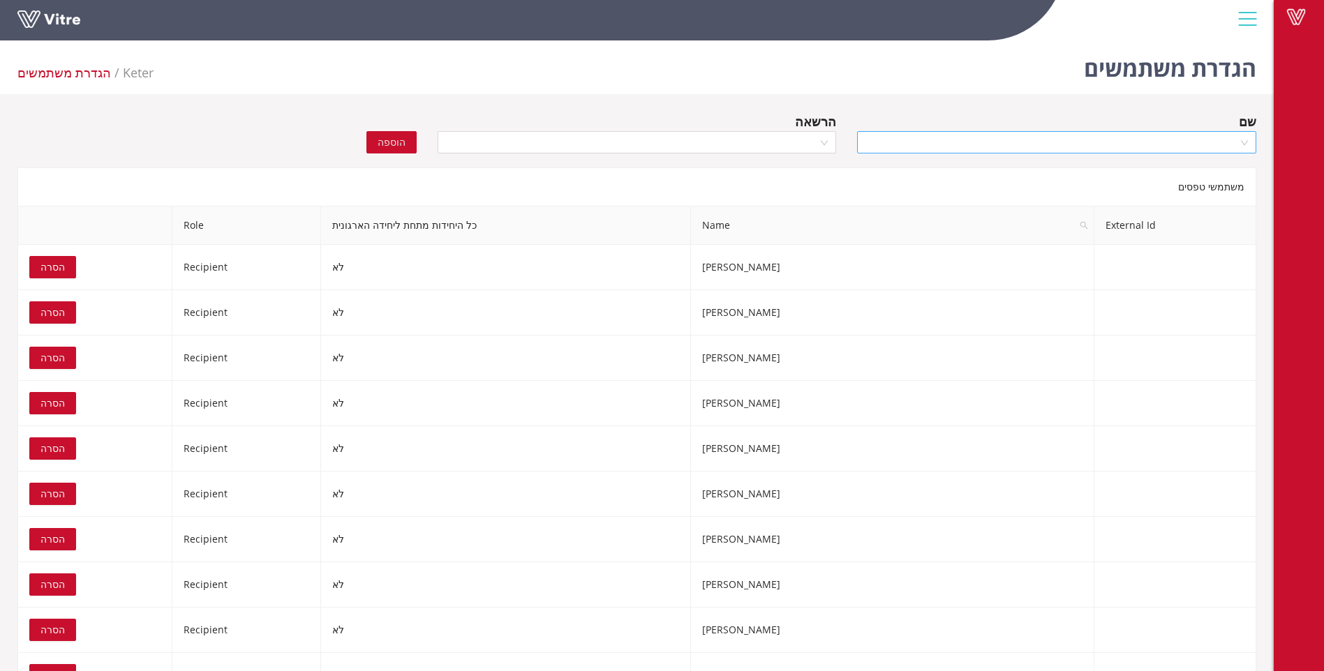
click at [1096, 140] on input "search" at bounding box center [1051, 142] width 373 height 21
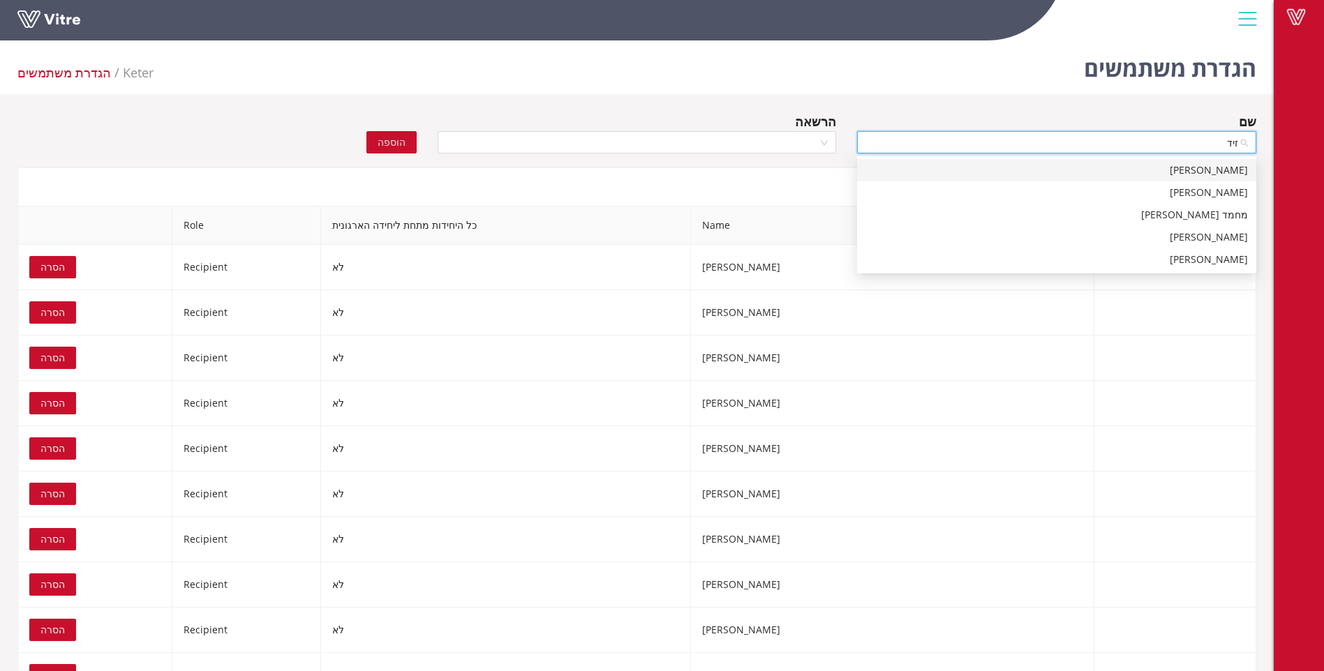
type input "זידא"
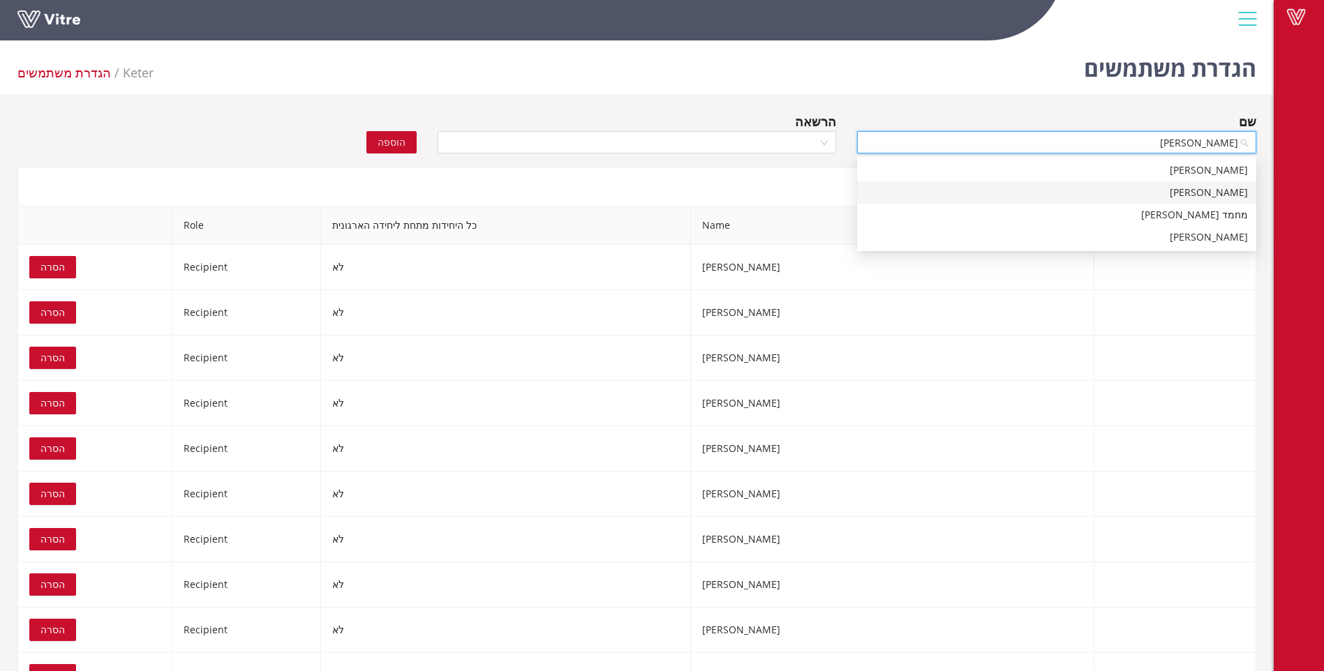
click at [1207, 195] on div "מוחמד זידאן" at bounding box center [1056, 192] width 382 height 15
click at [822, 145] on div at bounding box center [637, 142] width 399 height 22
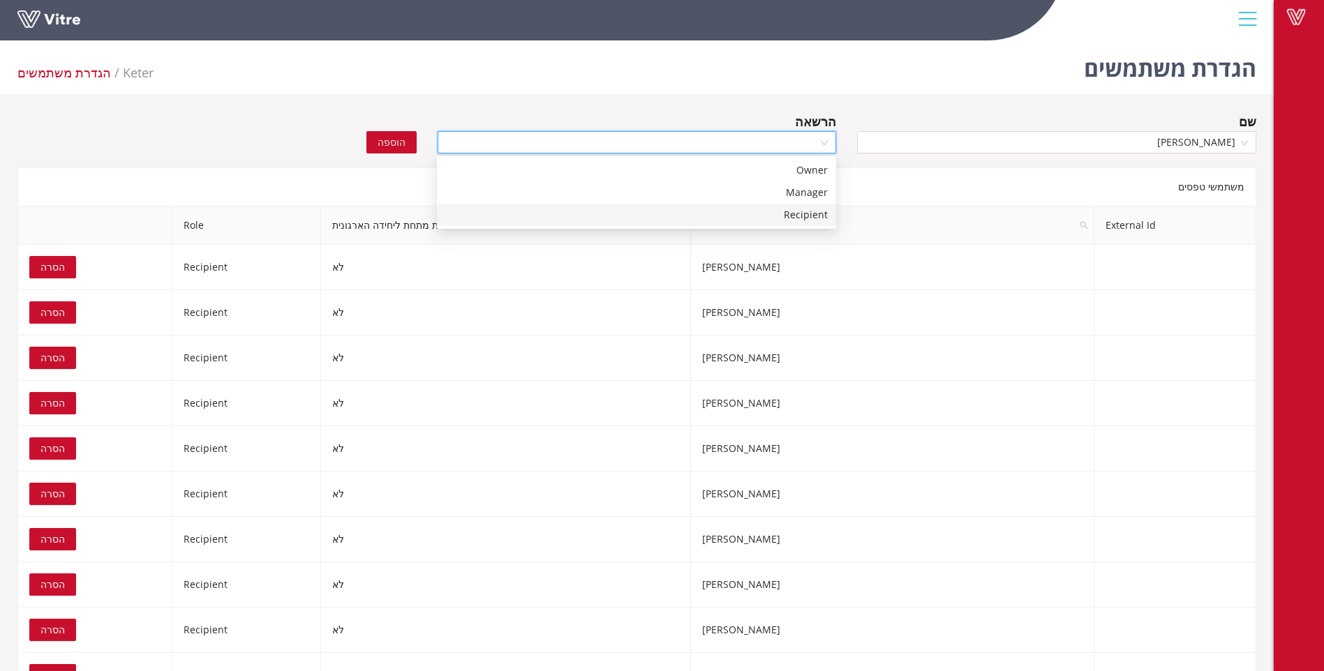
drag, startPoint x: 801, startPoint y: 214, endPoint x: 716, endPoint y: 216, distance: 85.1
click at [797, 218] on div "Recipient" at bounding box center [636, 214] width 382 height 15
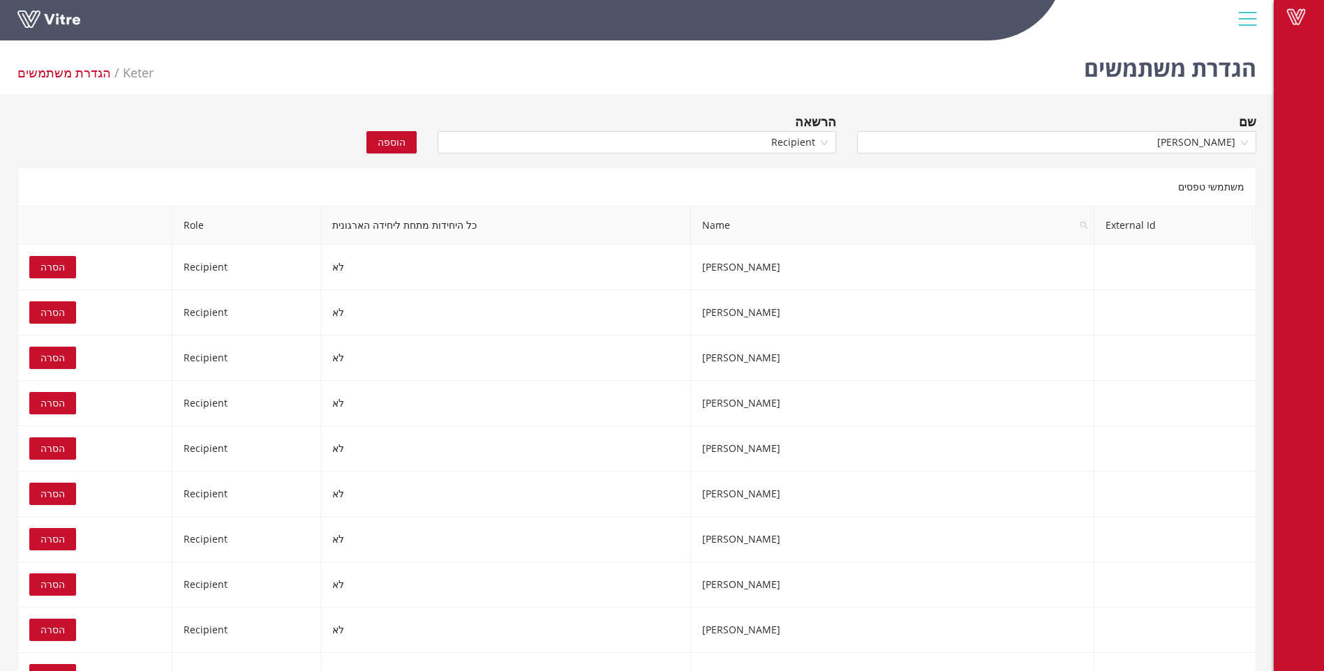
click at [399, 146] on span "הוספה" at bounding box center [392, 142] width 28 height 15
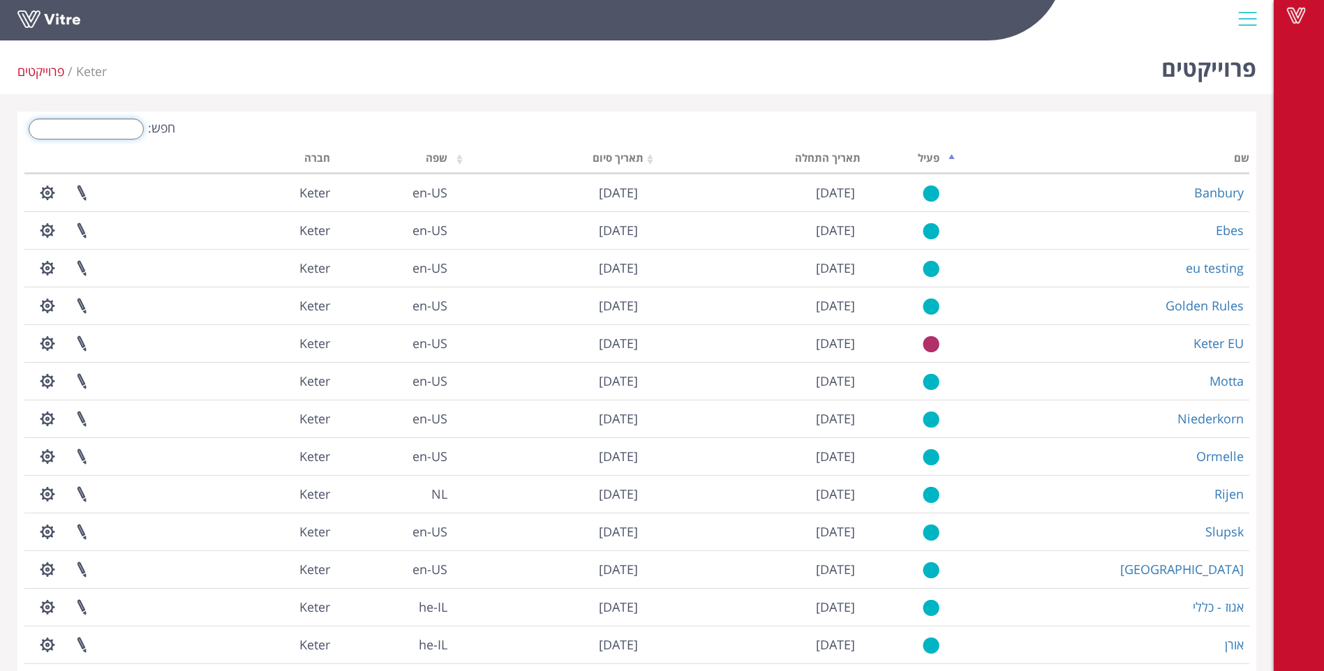
click at [95, 128] on input "חפש:" at bounding box center [86, 129] width 115 height 21
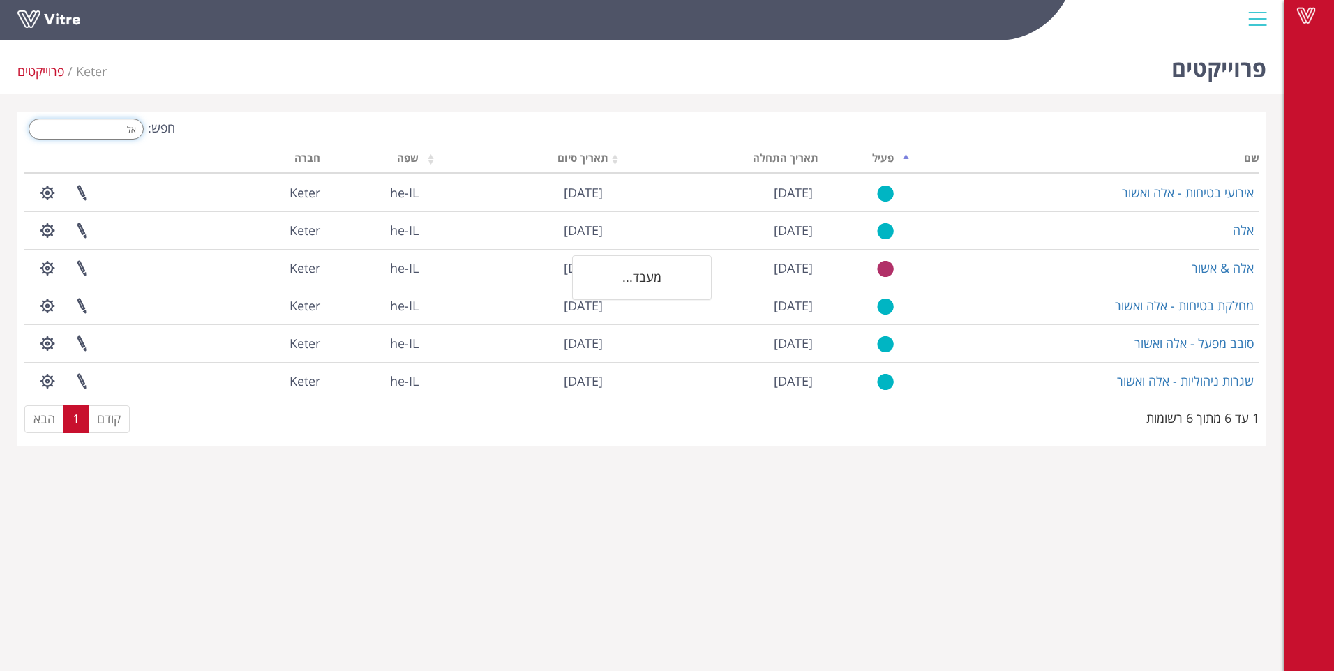
type input "א"
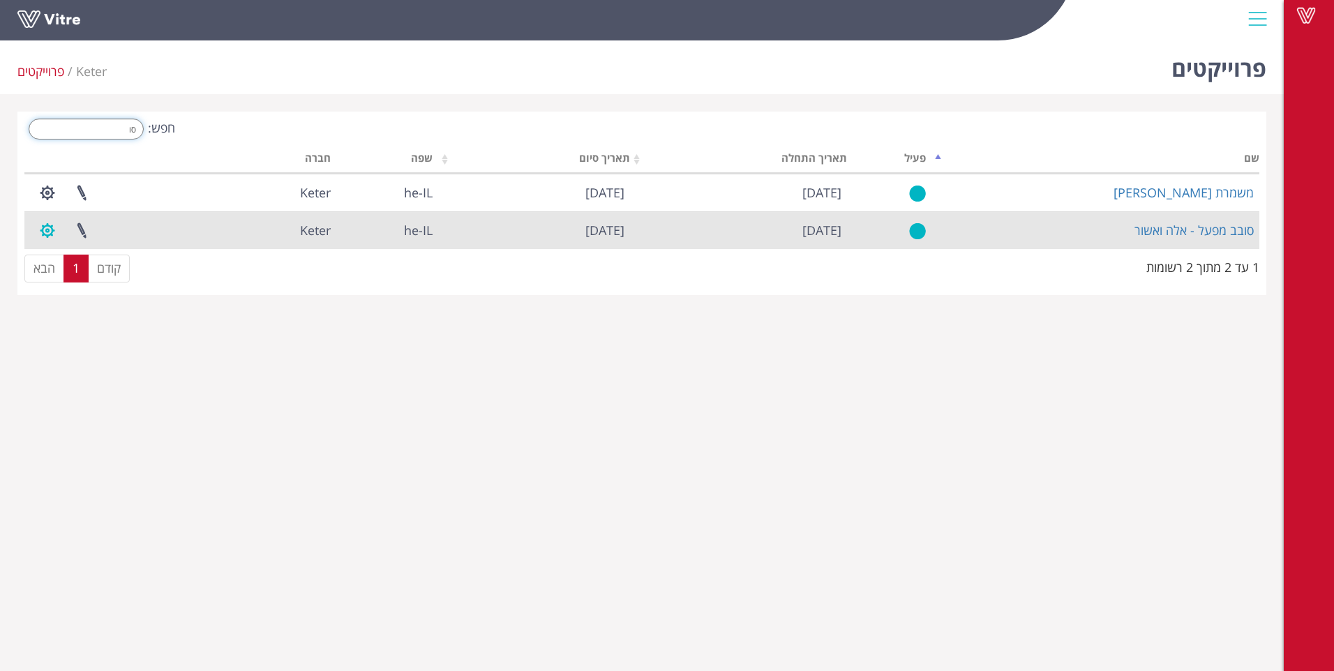
type input "סו"
click at [42, 233] on button "button" at bounding box center [47, 230] width 35 height 37
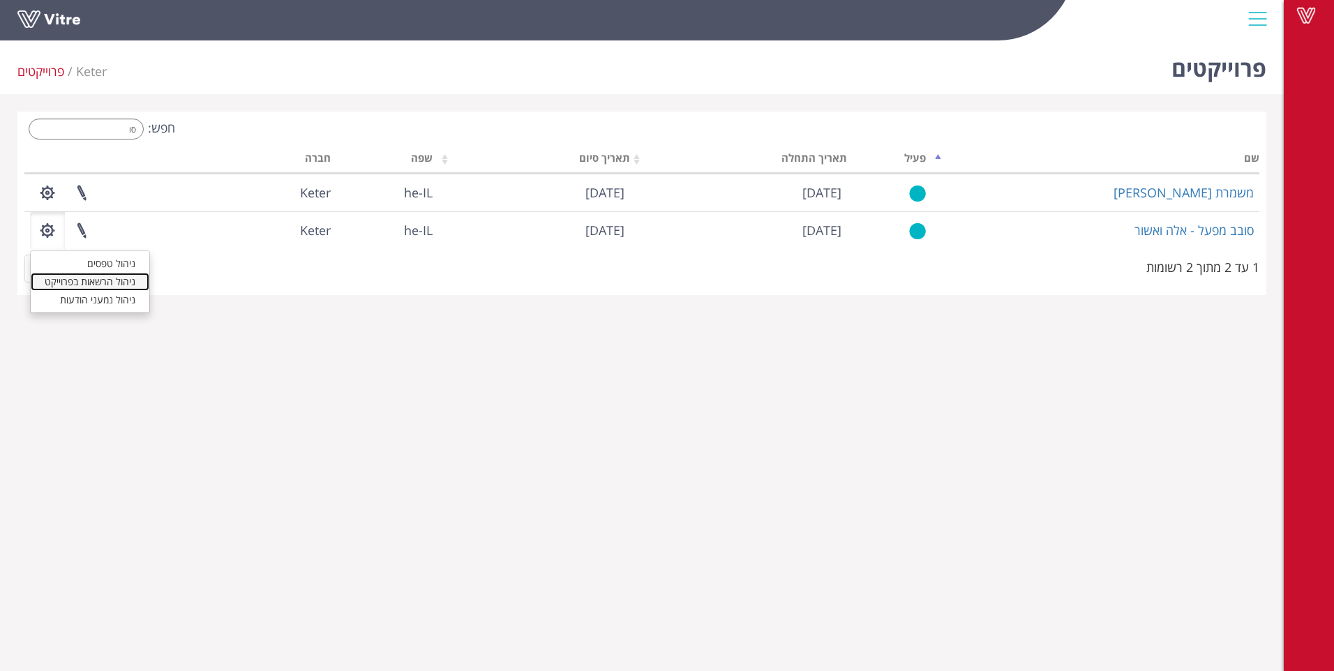
click at [103, 283] on link "ניהול הרשאות בפרוייקט" at bounding box center [90, 282] width 119 height 18
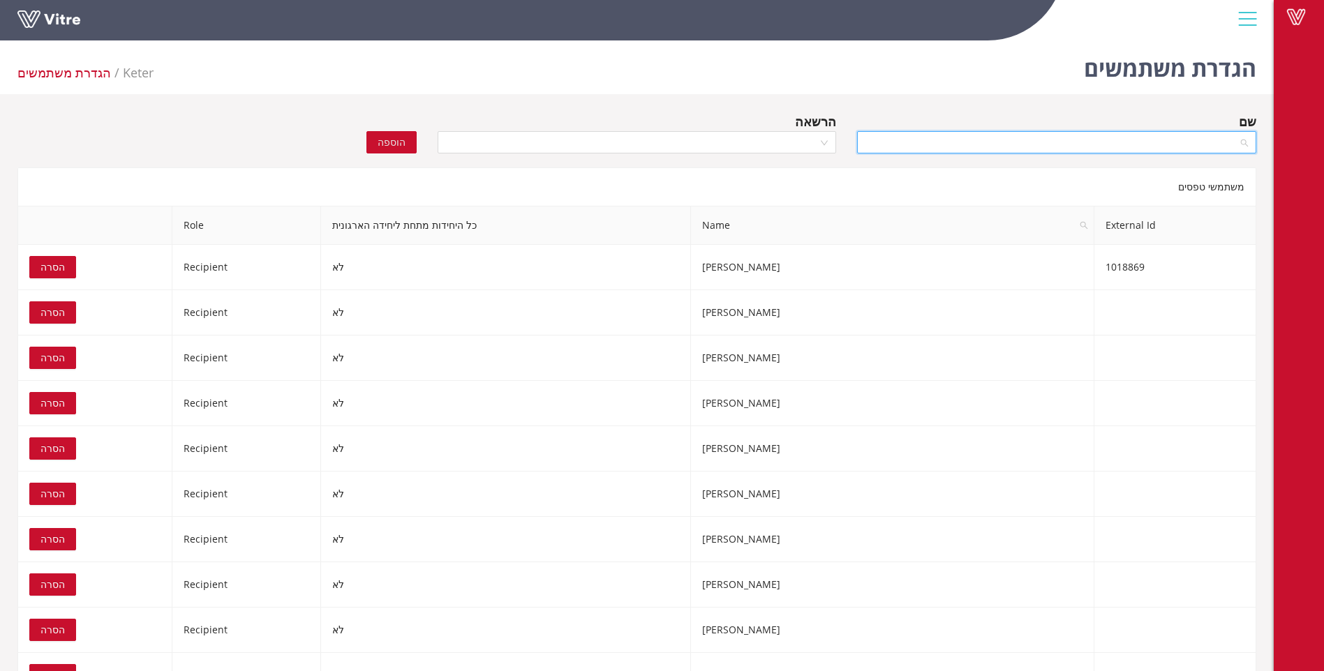
click at [1188, 147] on input "search" at bounding box center [1051, 142] width 373 height 21
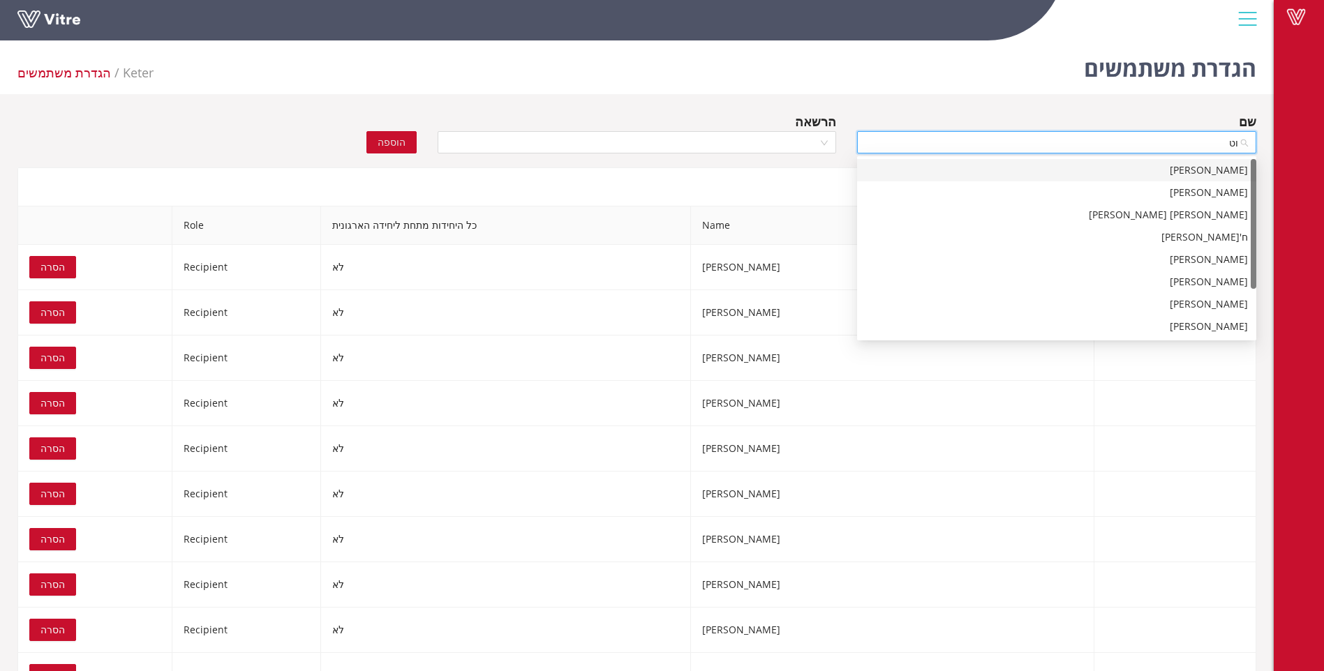
type input "וטפ"
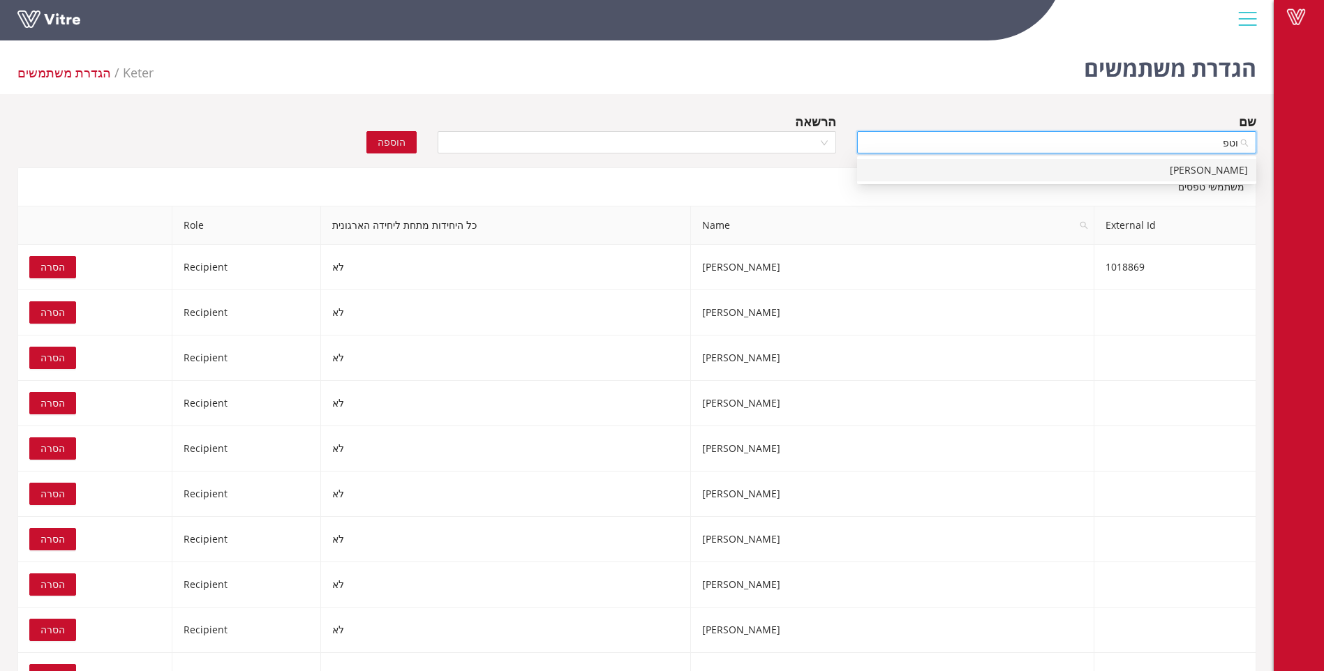
click at [1202, 168] on div "[PERSON_NAME]" at bounding box center [1056, 170] width 382 height 15
click at [825, 139] on div at bounding box center [637, 142] width 399 height 22
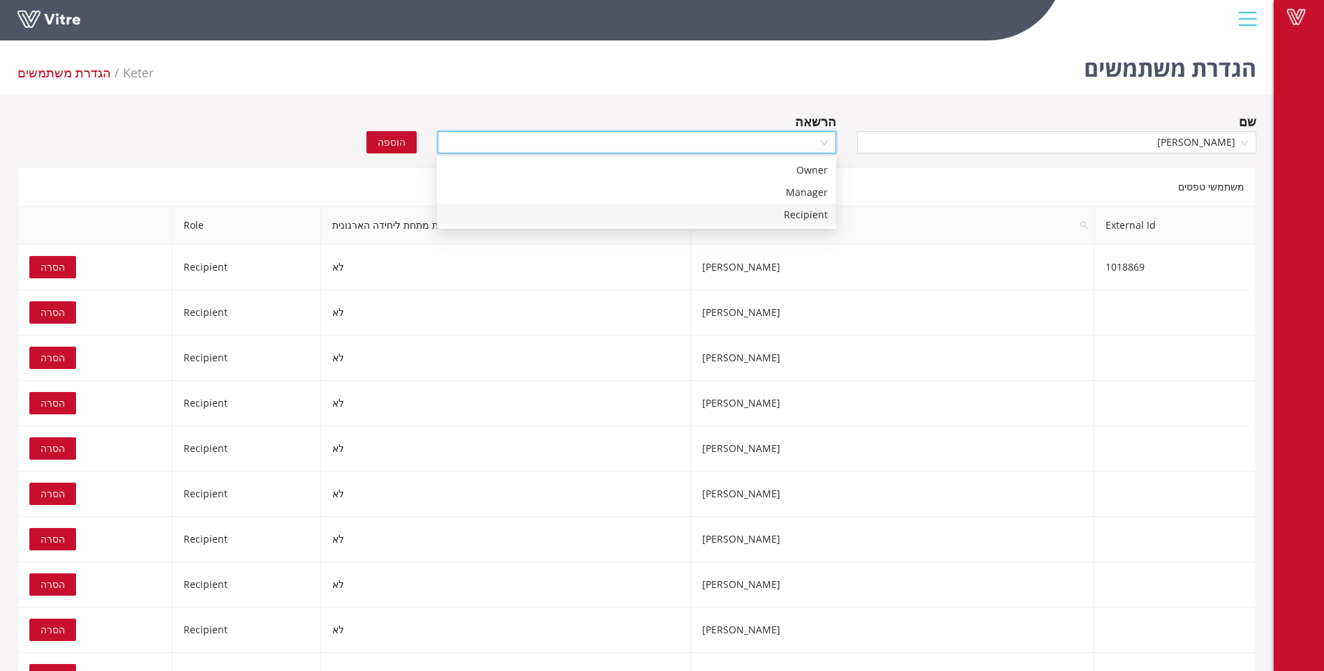
click at [816, 216] on div "Recipient" at bounding box center [636, 214] width 382 height 15
click at [391, 138] on span "הוספה" at bounding box center [392, 142] width 28 height 15
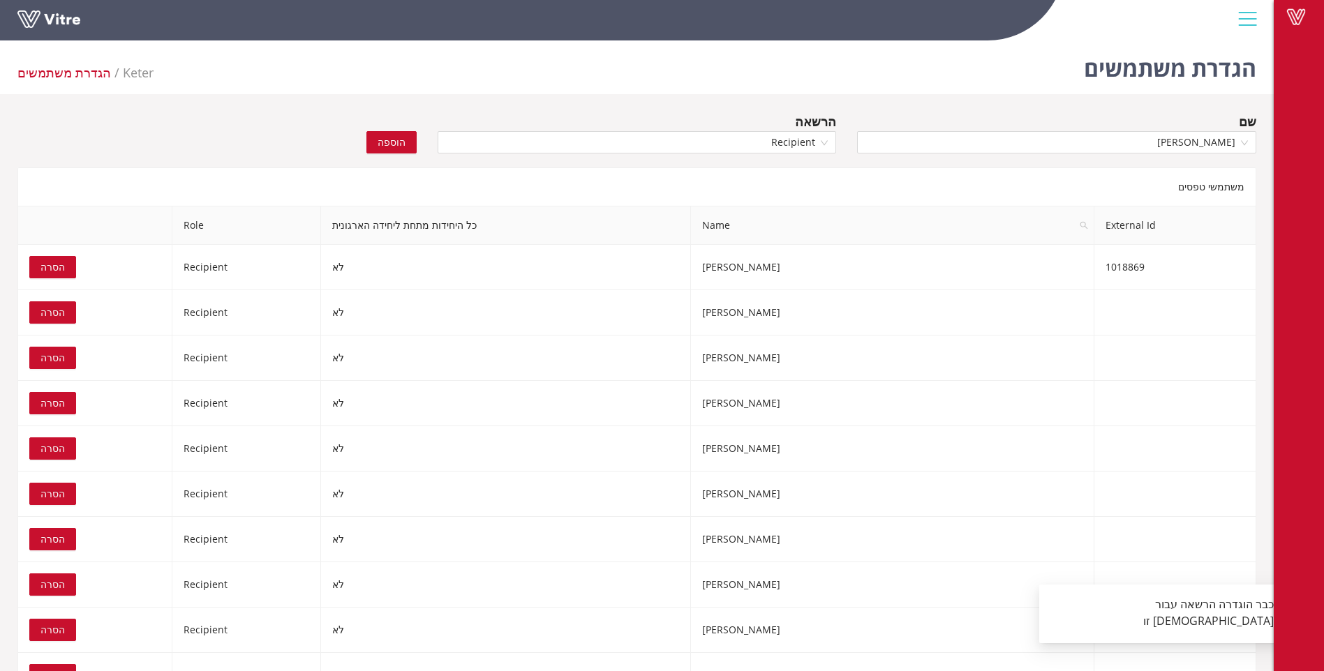
click at [389, 143] on span "הוספה" at bounding box center [392, 142] width 28 height 15
click at [1209, 147] on span "וטפה שבאט" at bounding box center [1056, 142] width 382 height 21
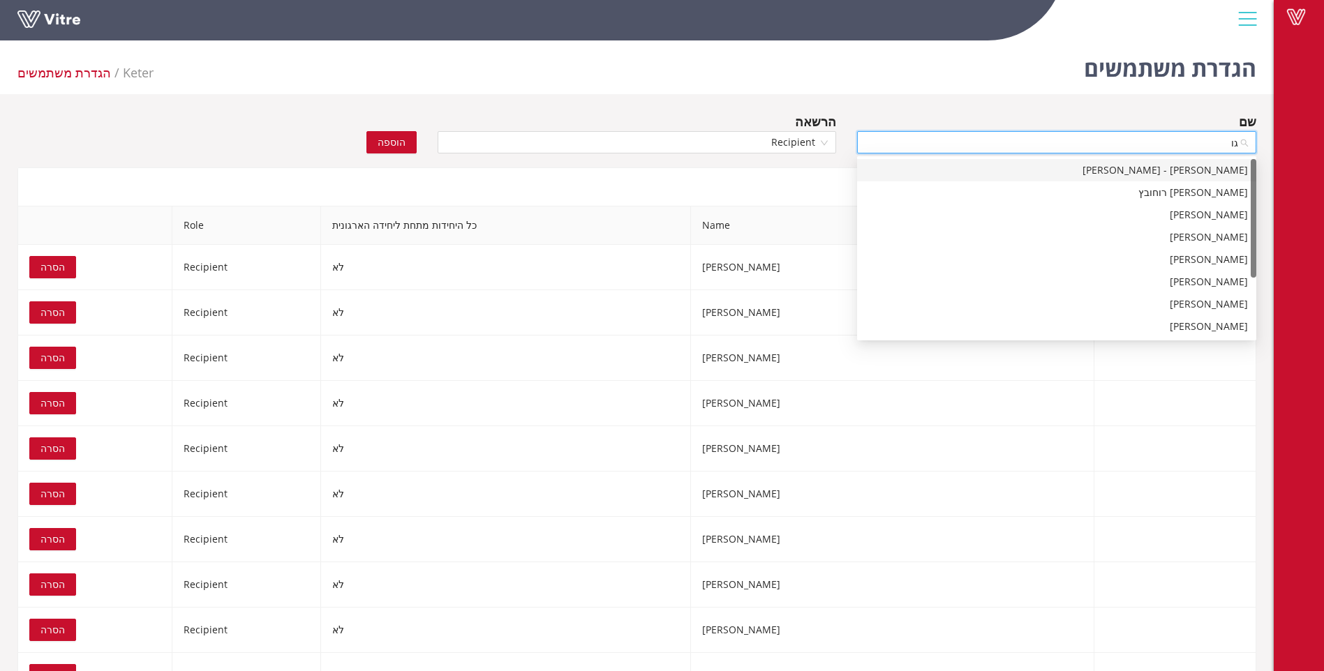
type input "גור"
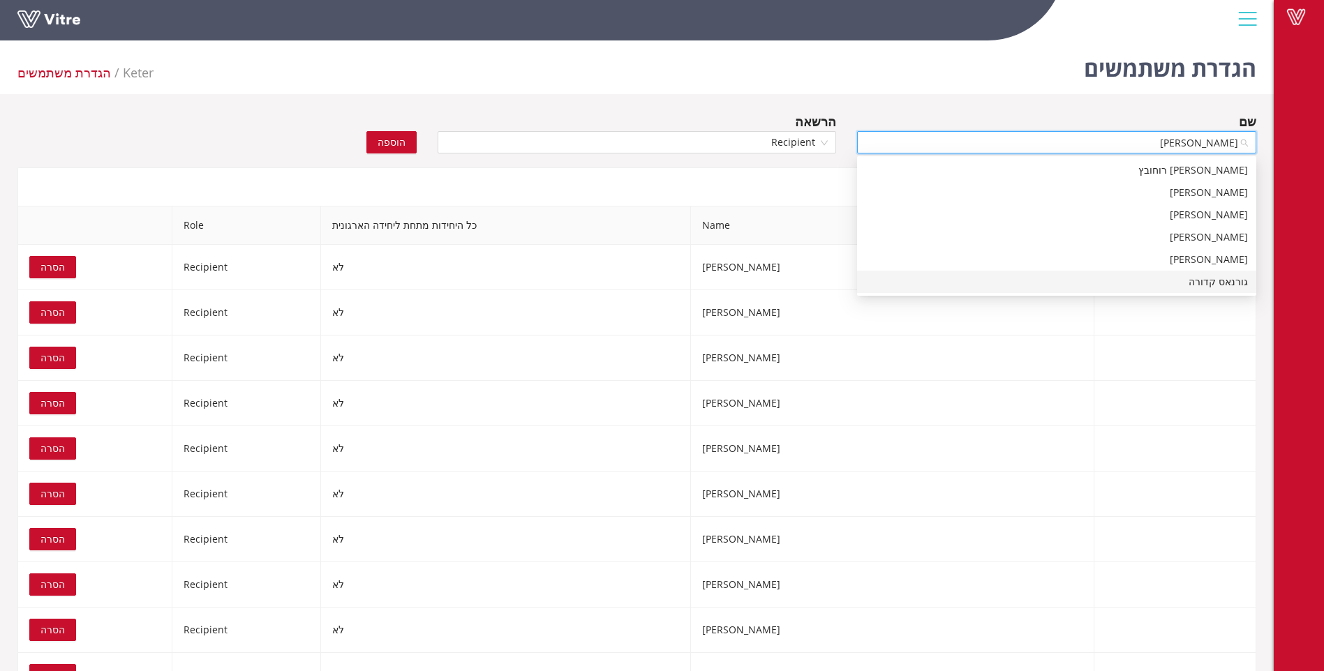
click at [1209, 274] on div "גורנאס קדורה" at bounding box center [1056, 281] width 382 height 15
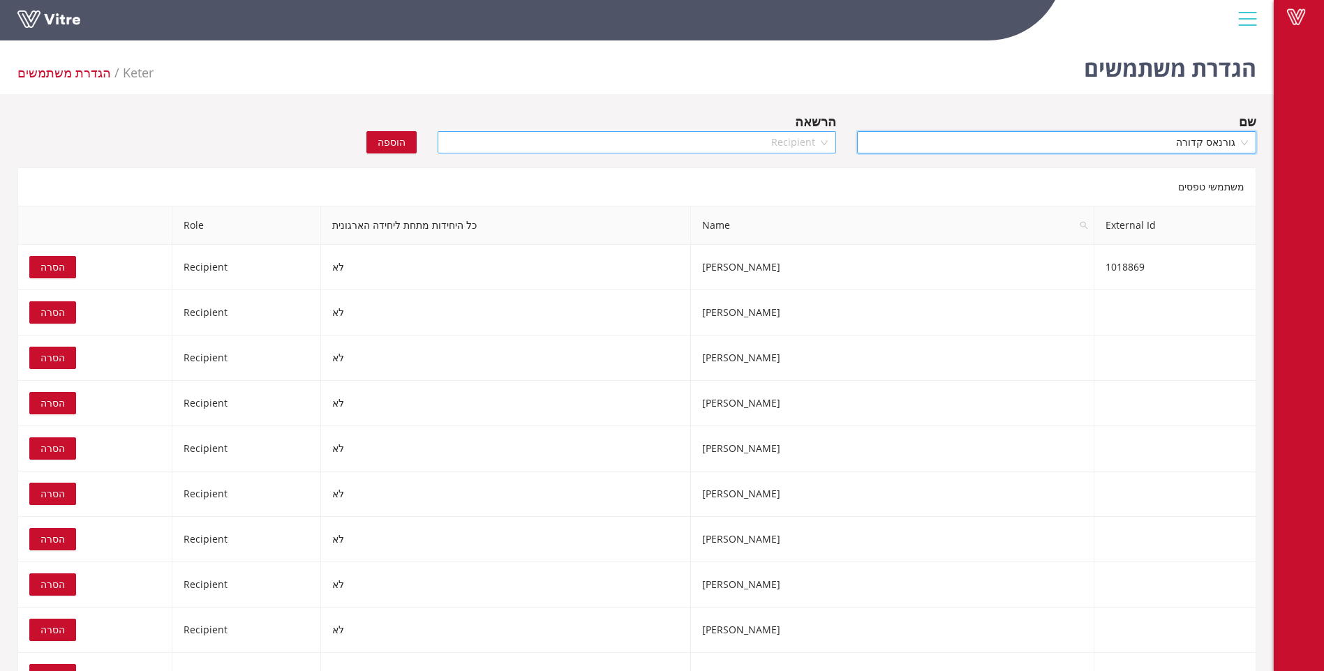
click at [824, 141] on span "Recipient" at bounding box center [637, 142] width 382 height 21
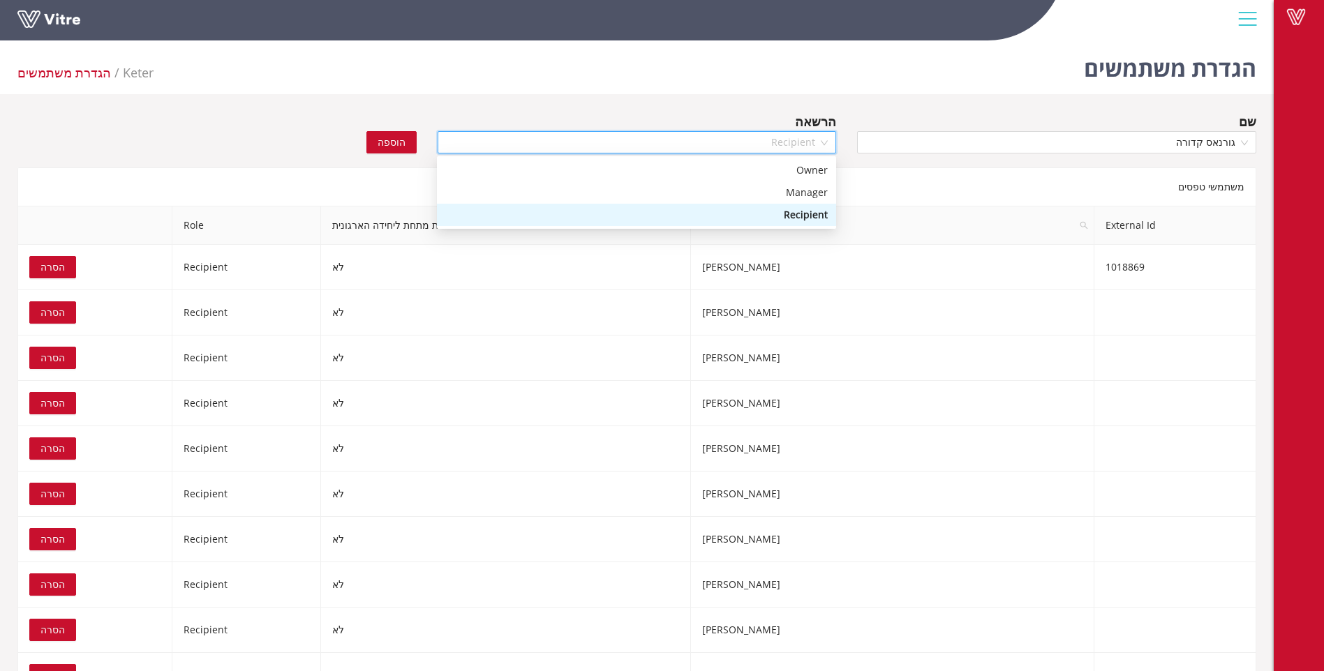
drag, startPoint x: 810, startPoint y: 214, endPoint x: 554, endPoint y: 160, distance: 261.7
click at [809, 214] on div "Recipient" at bounding box center [636, 214] width 382 height 15
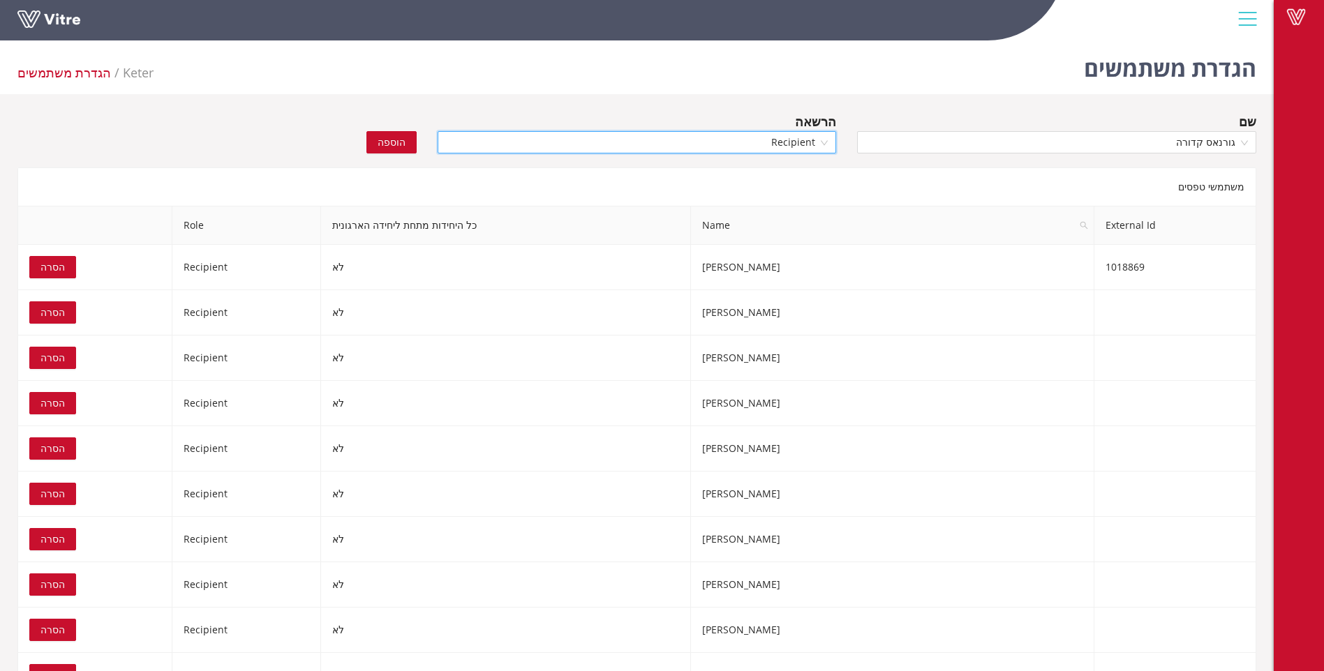
click at [396, 143] on span "הוספה" at bounding box center [392, 142] width 28 height 15
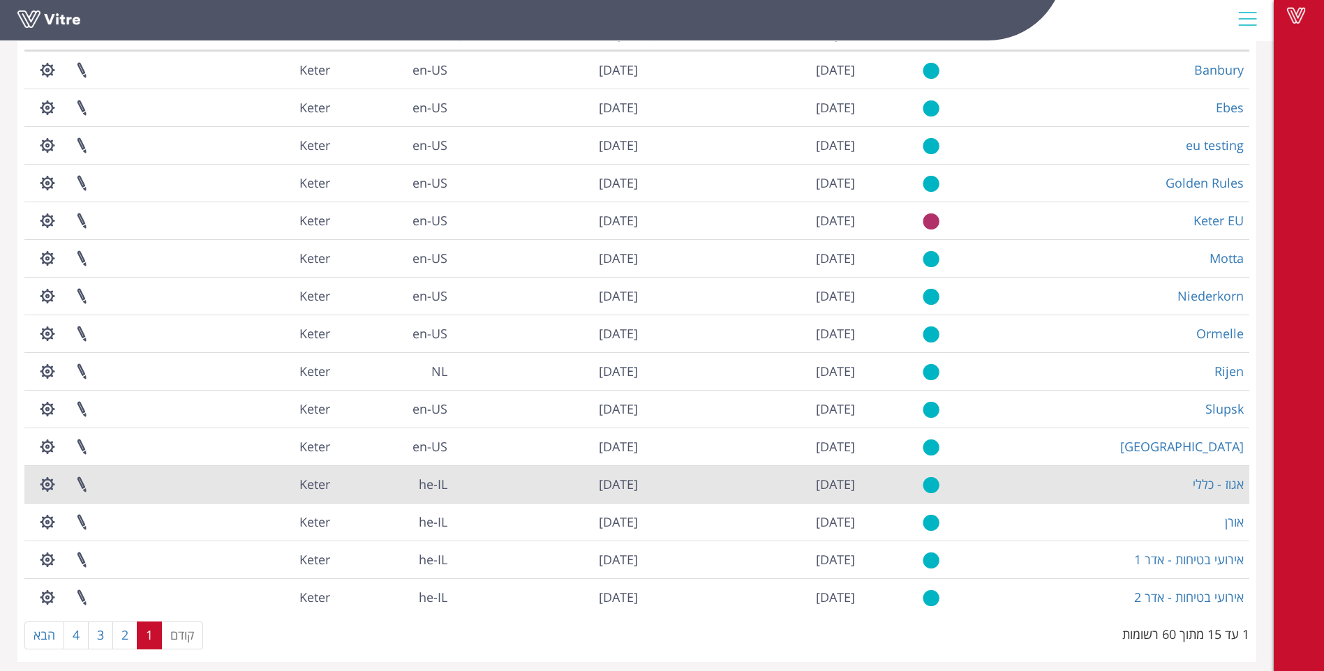
scroll to position [131, 0]
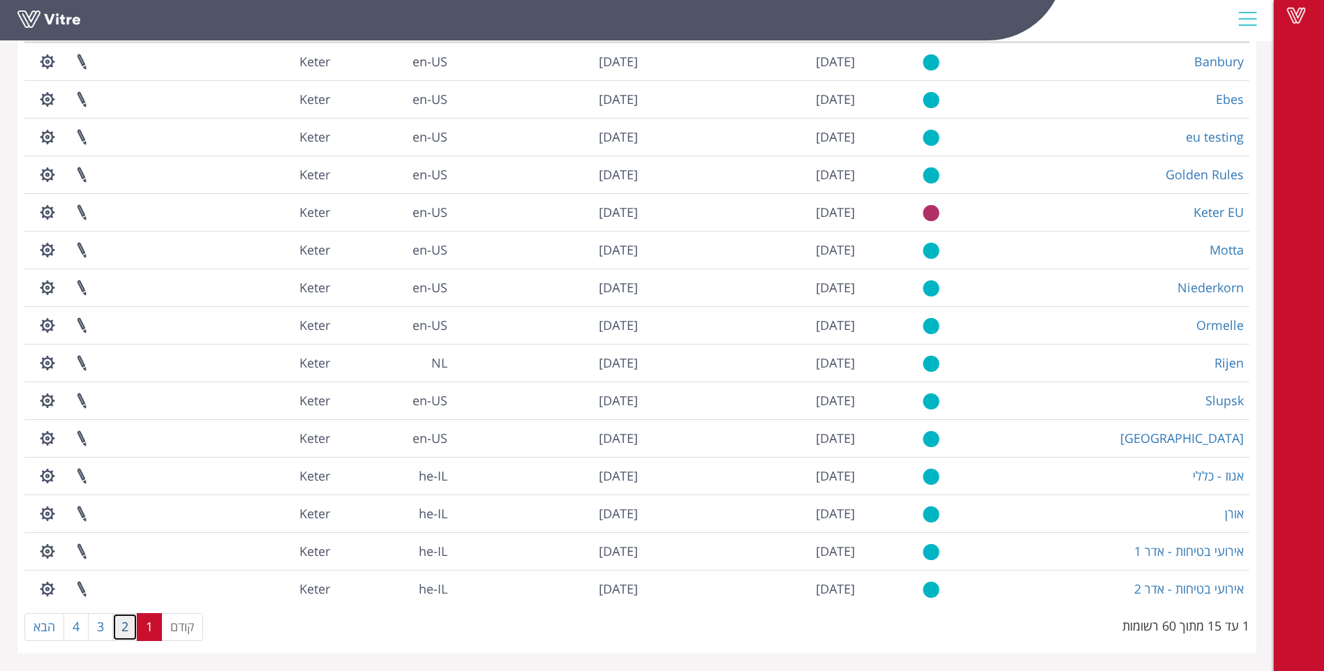
click at [129, 634] on link "2" at bounding box center [124, 627] width 25 height 28
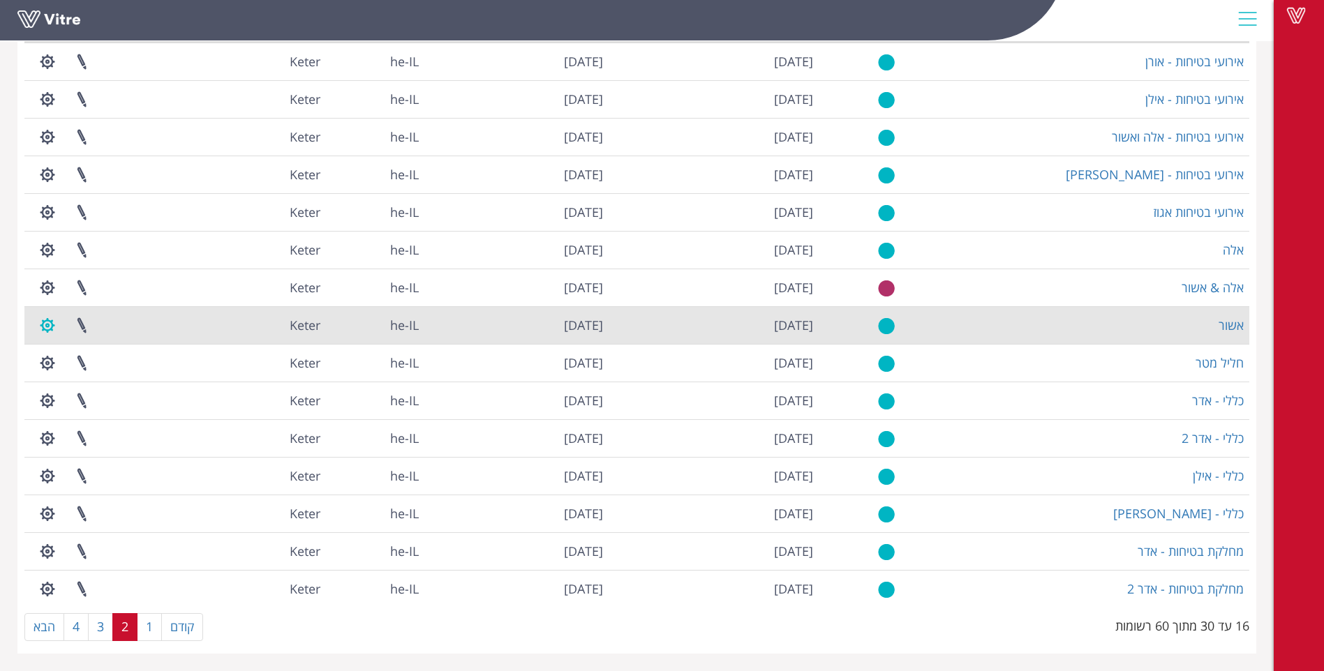
click at [43, 327] on button "button" at bounding box center [47, 325] width 35 height 37
click at [101, 380] on link "ניהול הרשאות בפרוייקט" at bounding box center [90, 377] width 119 height 18
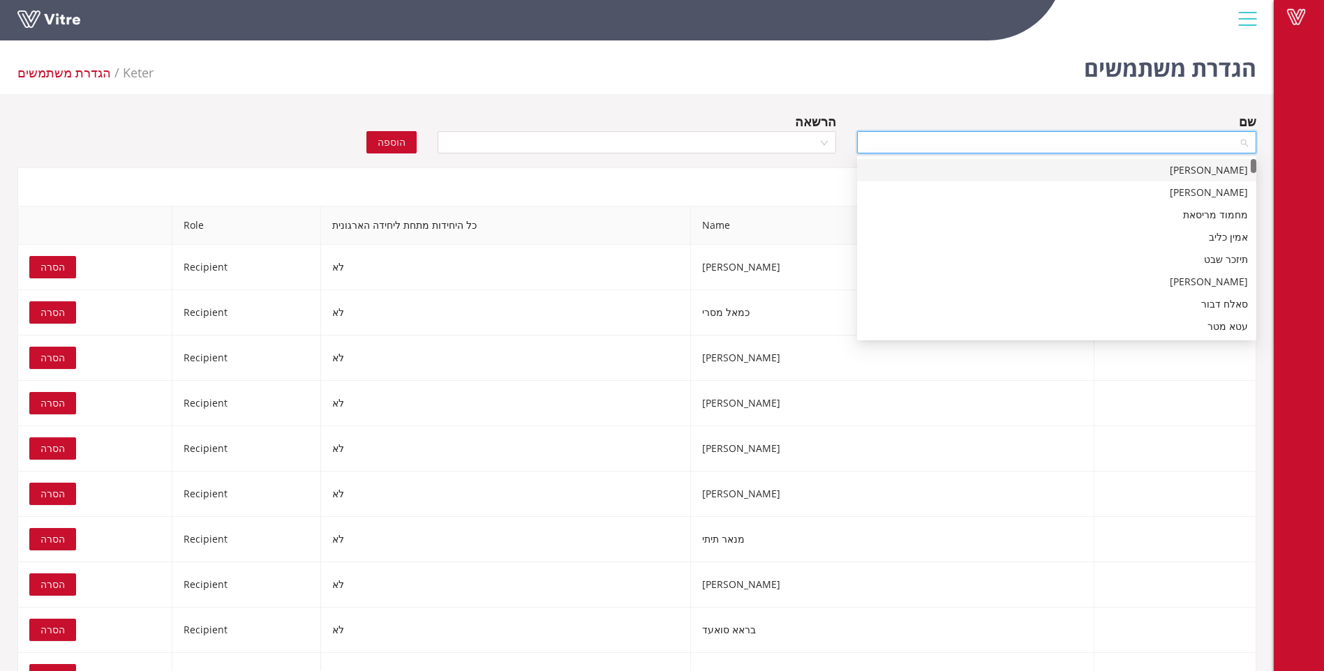
click at [1179, 145] on input "search" at bounding box center [1051, 142] width 373 height 21
type input "וטפ"
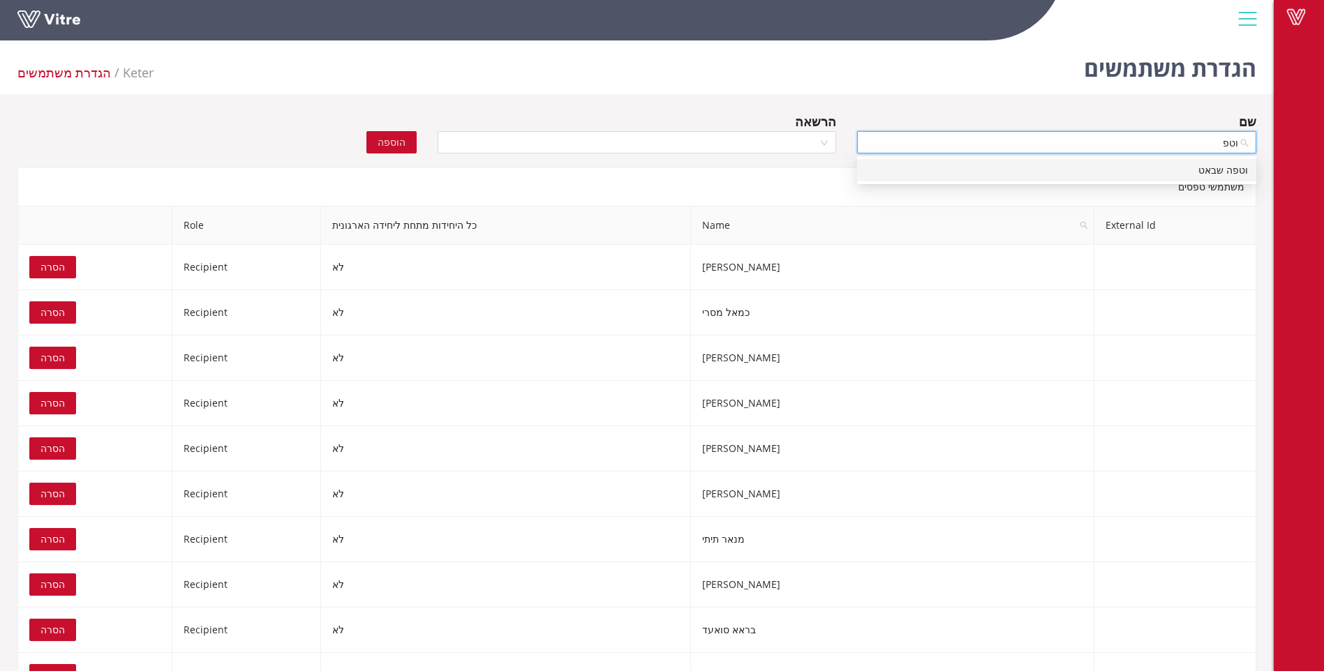
drag, startPoint x: 1205, startPoint y: 170, endPoint x: 1130, endPoint y: 168, distance: 75.4
click at [1204, 170] on div "וטפה שבאט" at bounding box center [1056, 170] width 382 height 15
click at [822, 145] on div at bounding box center [637, 142] width 399 height 22
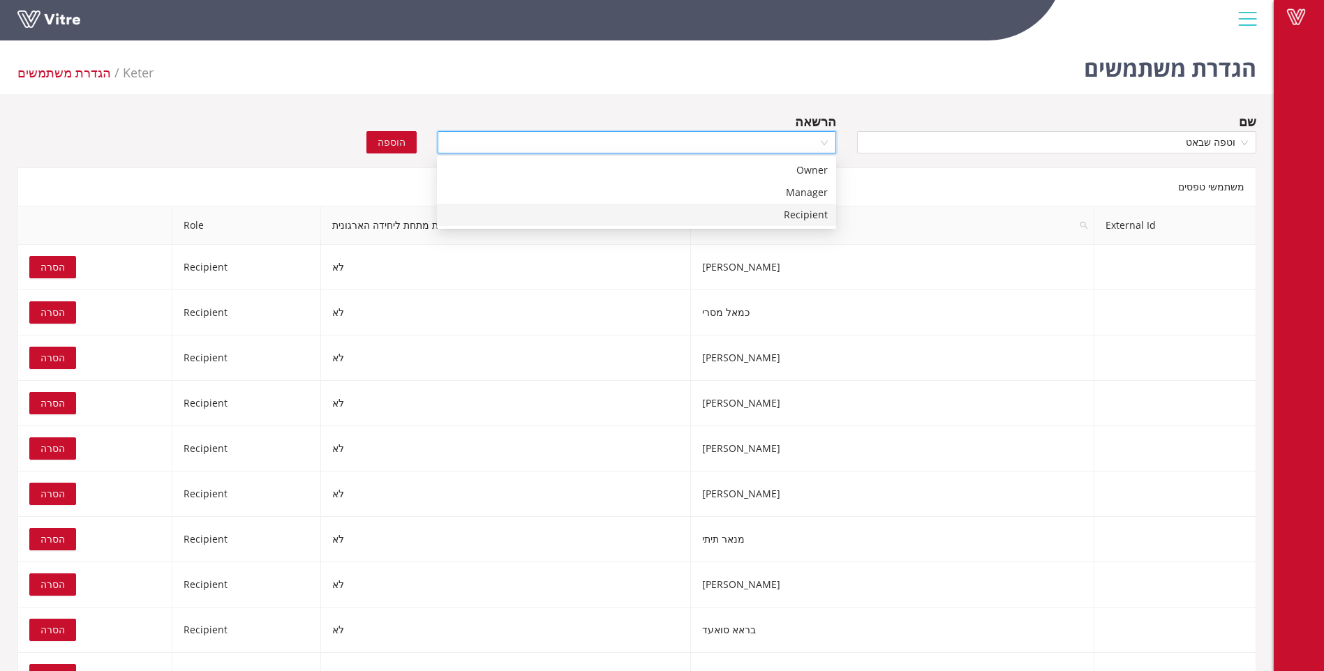
drag, startPoint x: 811, startPoint y: 216, endPoint x: 791, endPoint y: 216, distance: 20.2
click at [798, 216] on div "Recipient" at bounding box center [636, 214] width 382 height 15
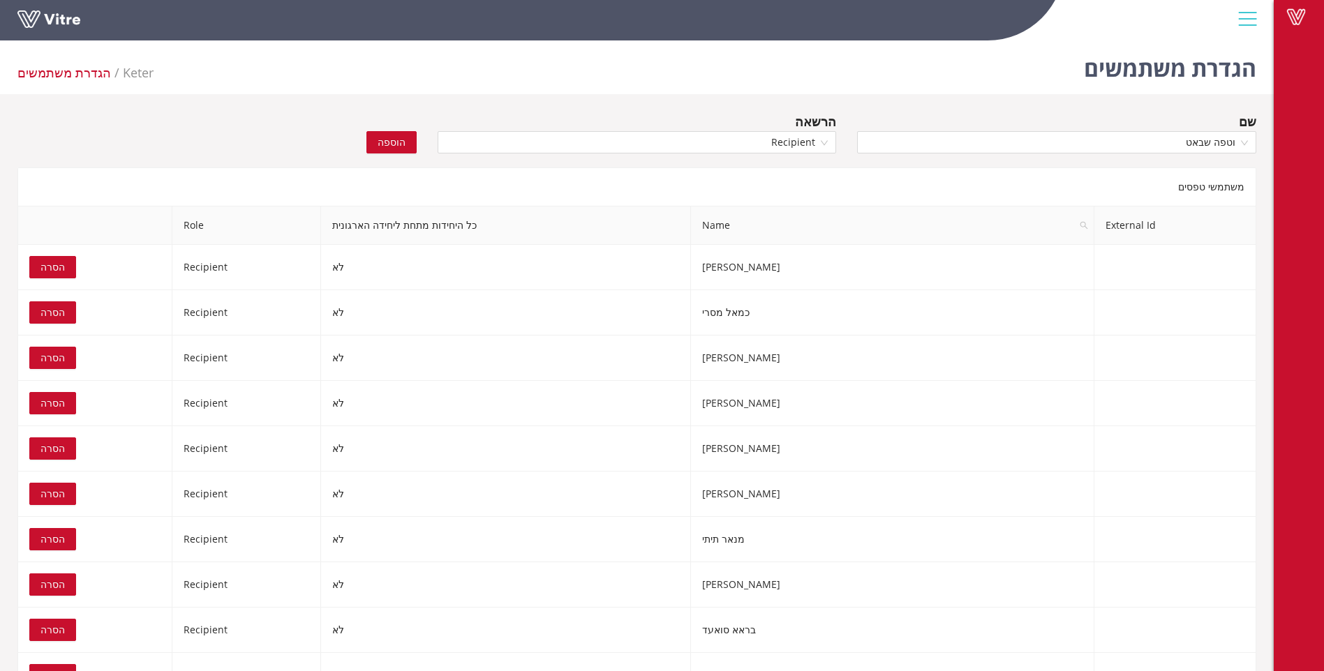
click at [385, 144] on span "הוספה" at bounding box center [392, 142] width 28 height 15
click at [1150, 140] on input "search" at bounding box center [1051, 142] width 373 height 21
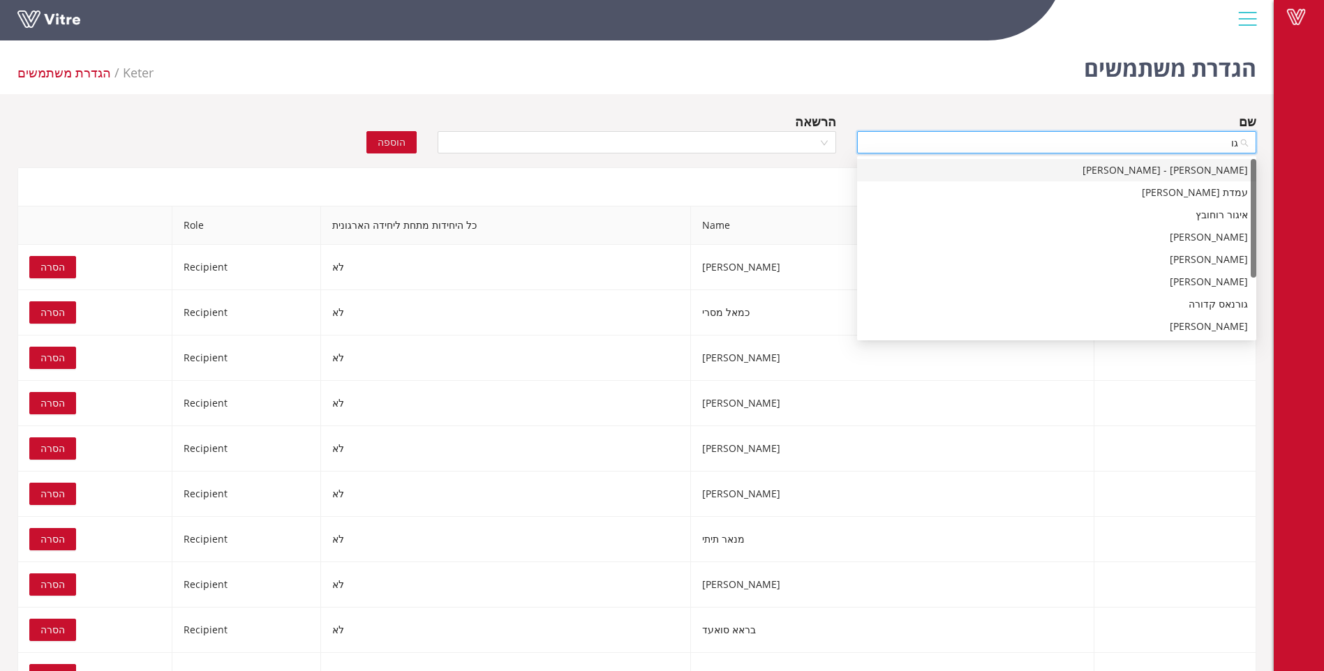
type input "[PERSON_NAME]"
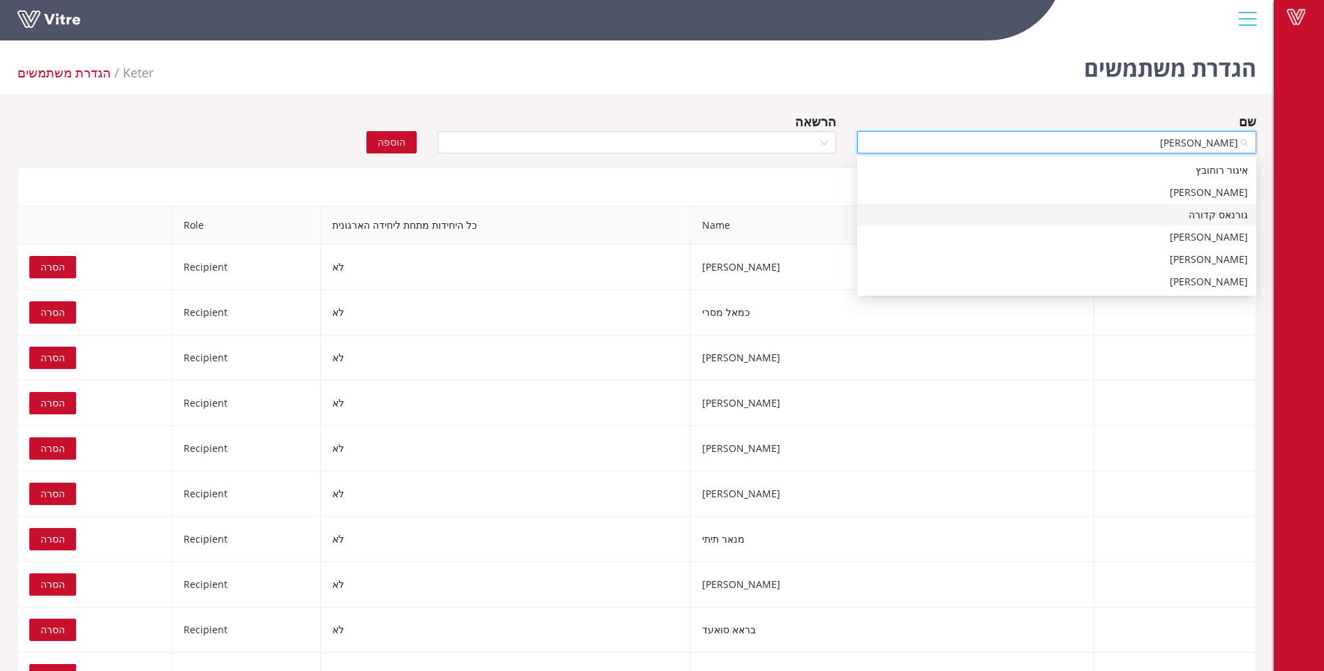
drag, startPoint x: 1179, startPoint y: 219, endPoint x: 1062, endPoint y: 174, distance: 125.5
click at [1178, 219] on div "גורנאס קדורה" at bounding box center [1056, 214] width 382 height 15
click at [823, 144] on div at bounding box center [637, 142] width 399 height 22
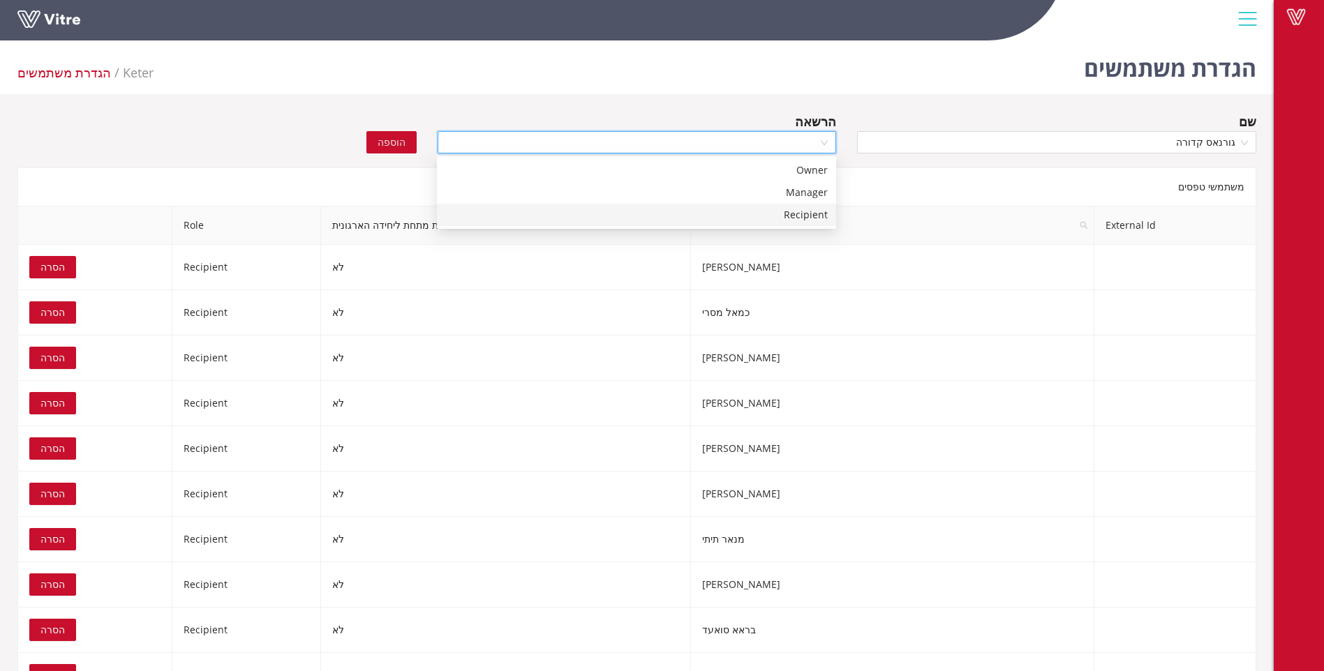
drag, startPoint x: 805, startPoint y: 217, endPoint x: 687, endPoint y: 219, distance: 117.3
click at [801, 218] on div "Recipient" at bounding box center [636, 214] width 382 height 15
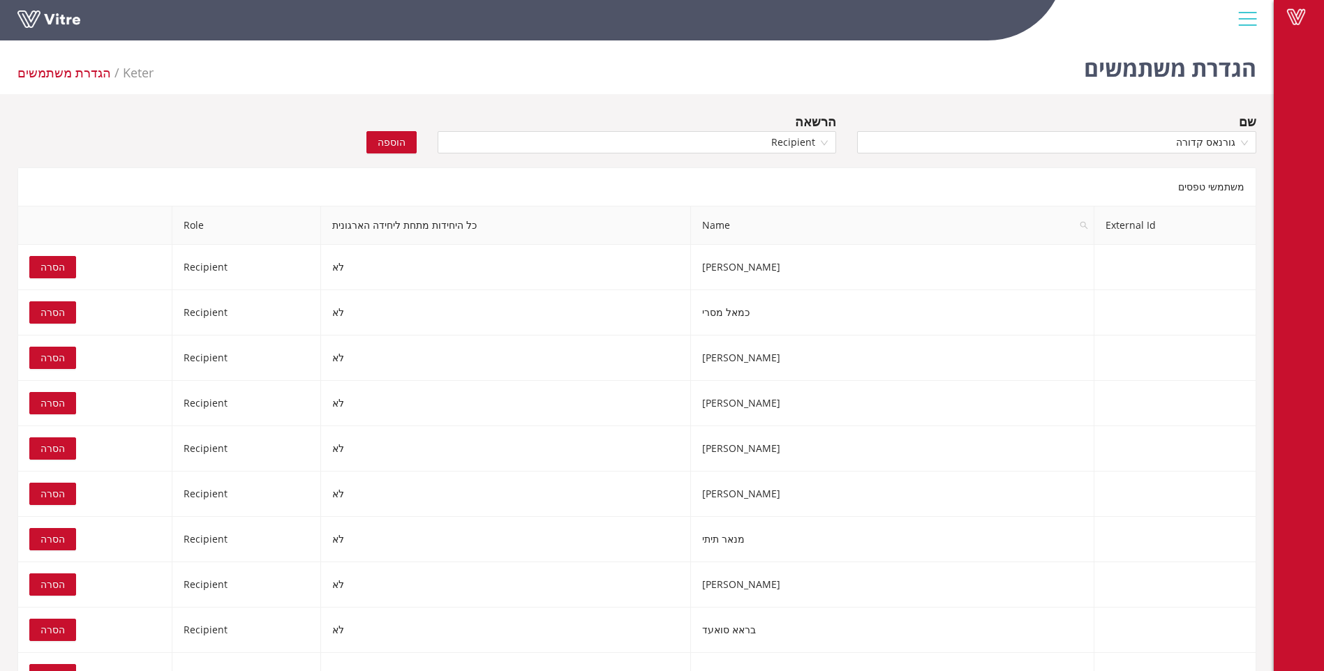
click at [391, 147] on span "הוספה" at bounding box center [392, 142] width 28 height 15
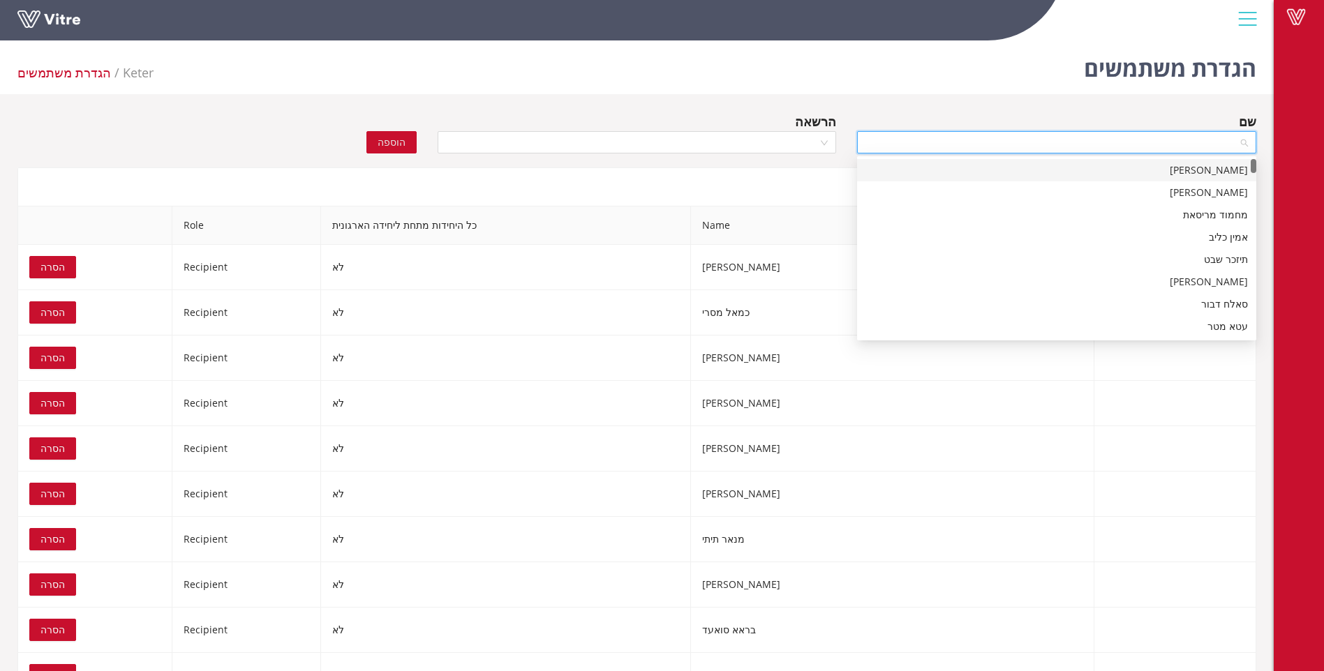
click at [1215, 144] on input "search" at bounding box center [1051, 142] width 373 height 21
type input "מחמוד"
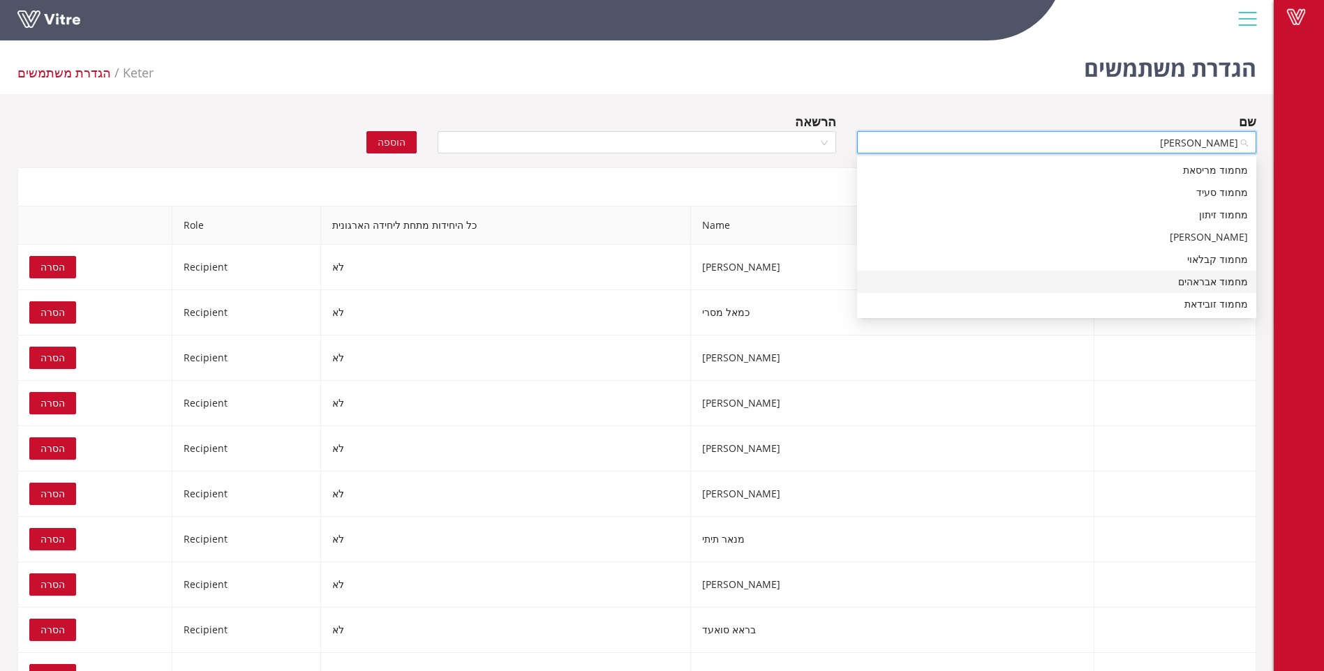
click at [1211, 288] on div "מחמוד אבראהים" at bounding box center [1056, 281] width 382 height 15
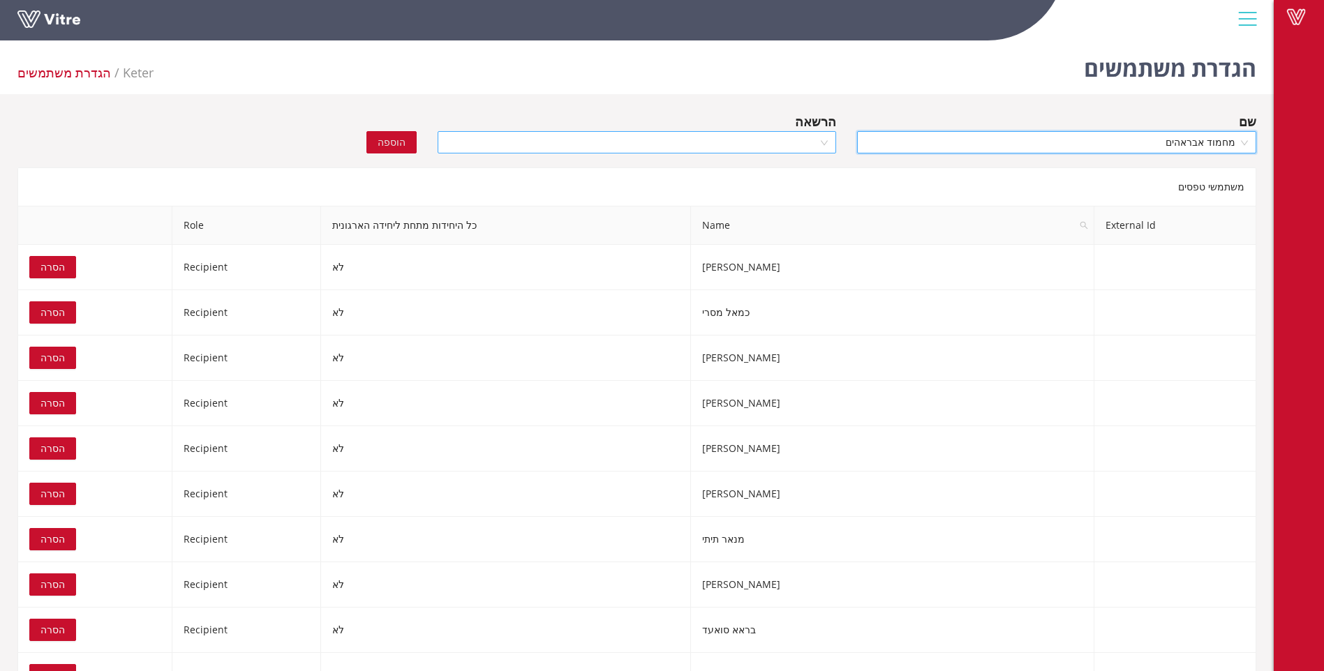
click at [823, 138] on div at bounding box center [637, 142] width 399 height 22
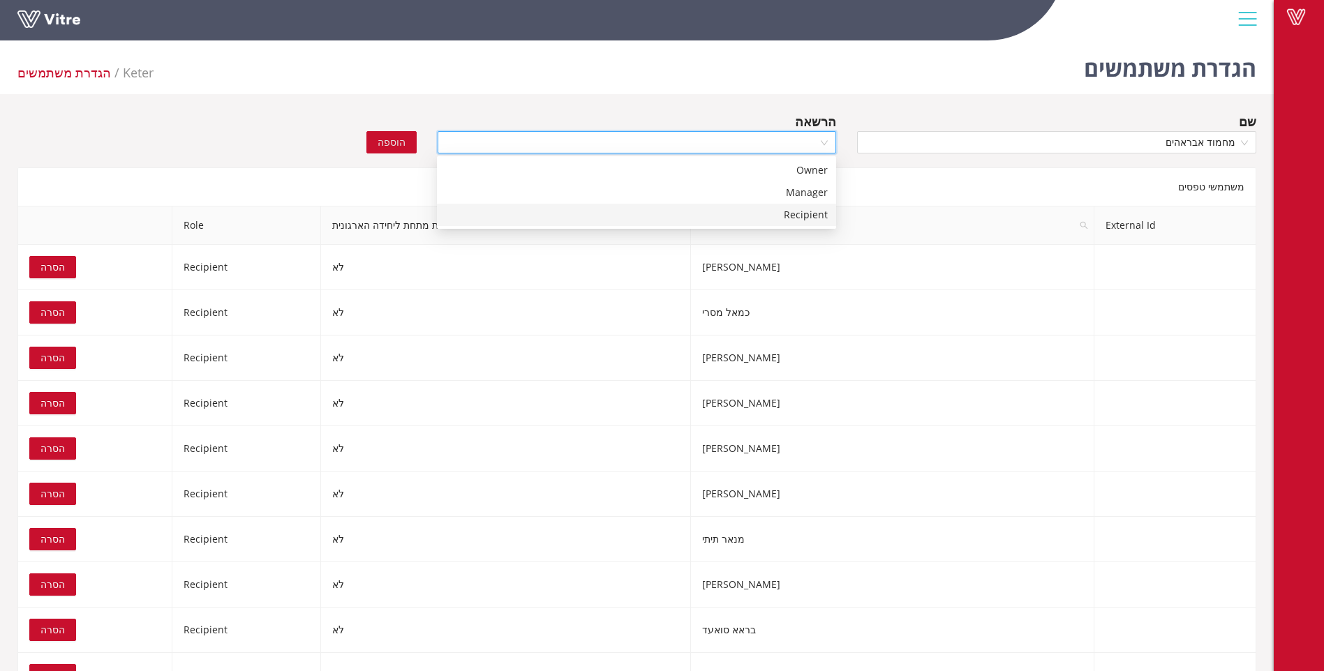
drag, startPoint x: 776, startPoint y: 218, endPoint x: 768, endPoint y: 220, distance: 8.6
click at [772, 219] on div "Recipient" at bounding box center [636, 214] width 382 height 15
click at [397, 142] on span "הוספה" at bounding box center [392, 142] width 28 height 15
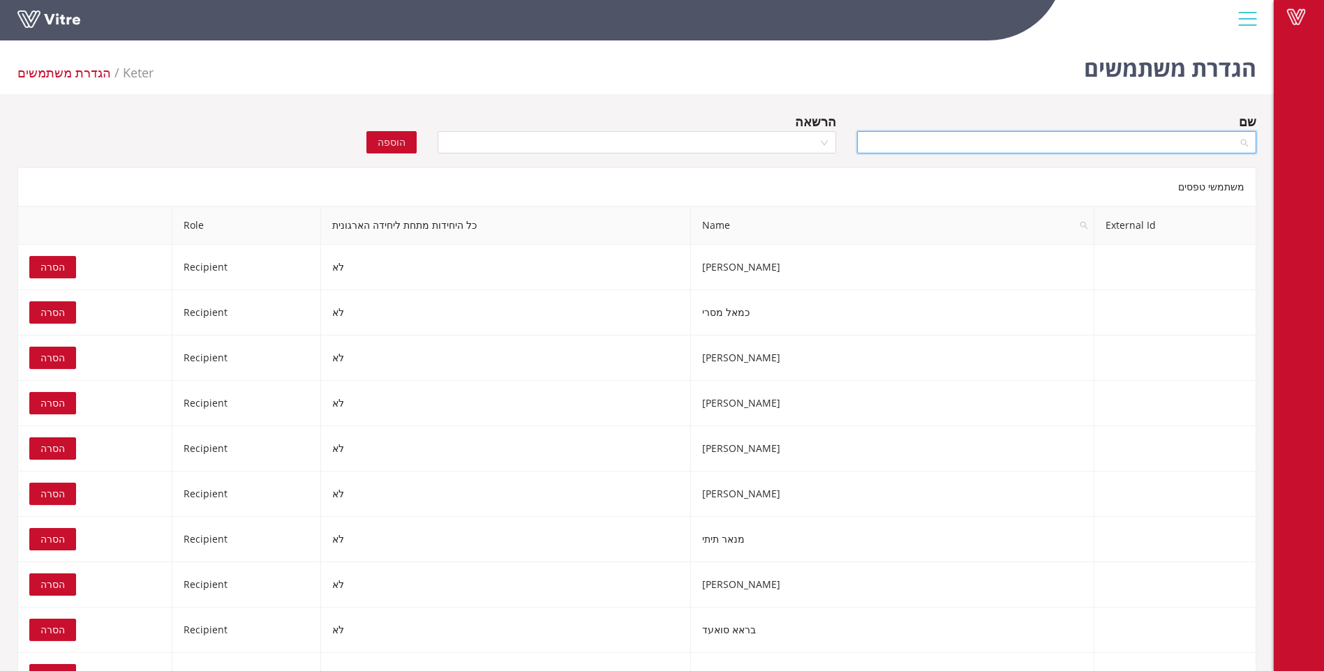
click at [1191, 142] on input "search" at bounding box center [1051, 142] width 373 height 21
type input "זידא"
click at [1234, 189] on div "זידאן אסמעיל" at bounding box center [1056, 192] width 382 height 15
click at [826, 141] on div at bounding box center [637, 142] width 399 height 22
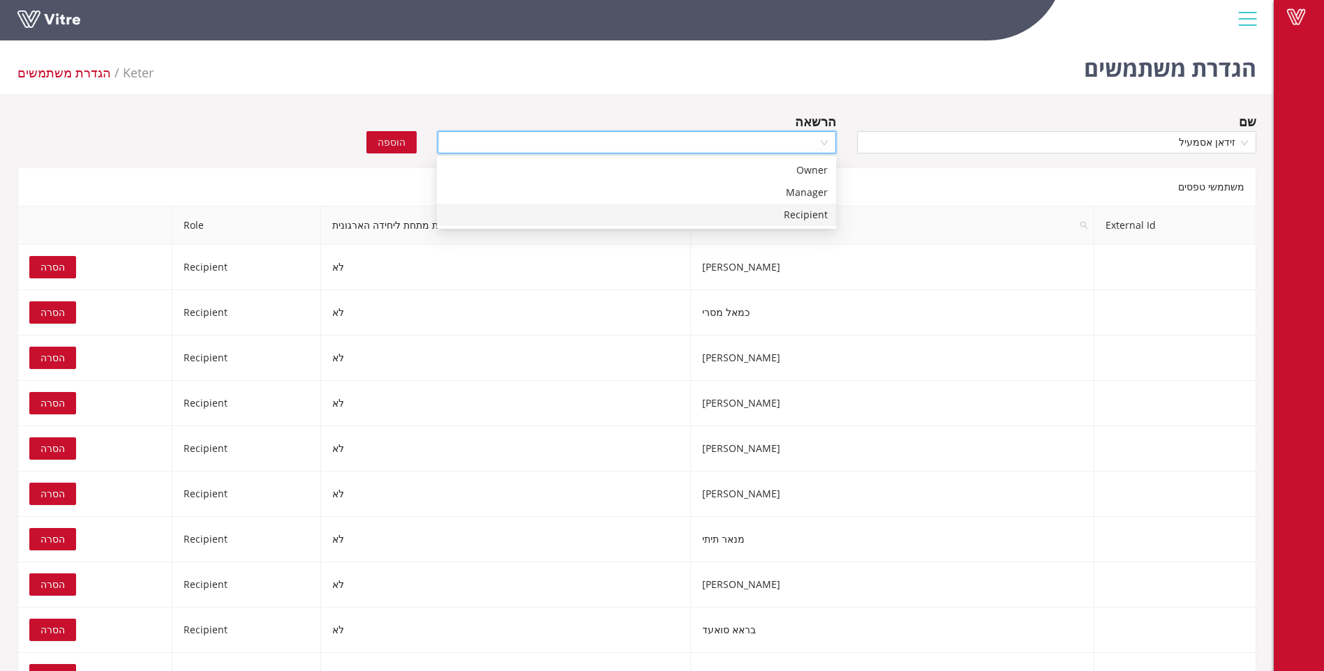
click at [793, 214] on div "Recipient" at bounding box center [636, 214] width 382 height 15
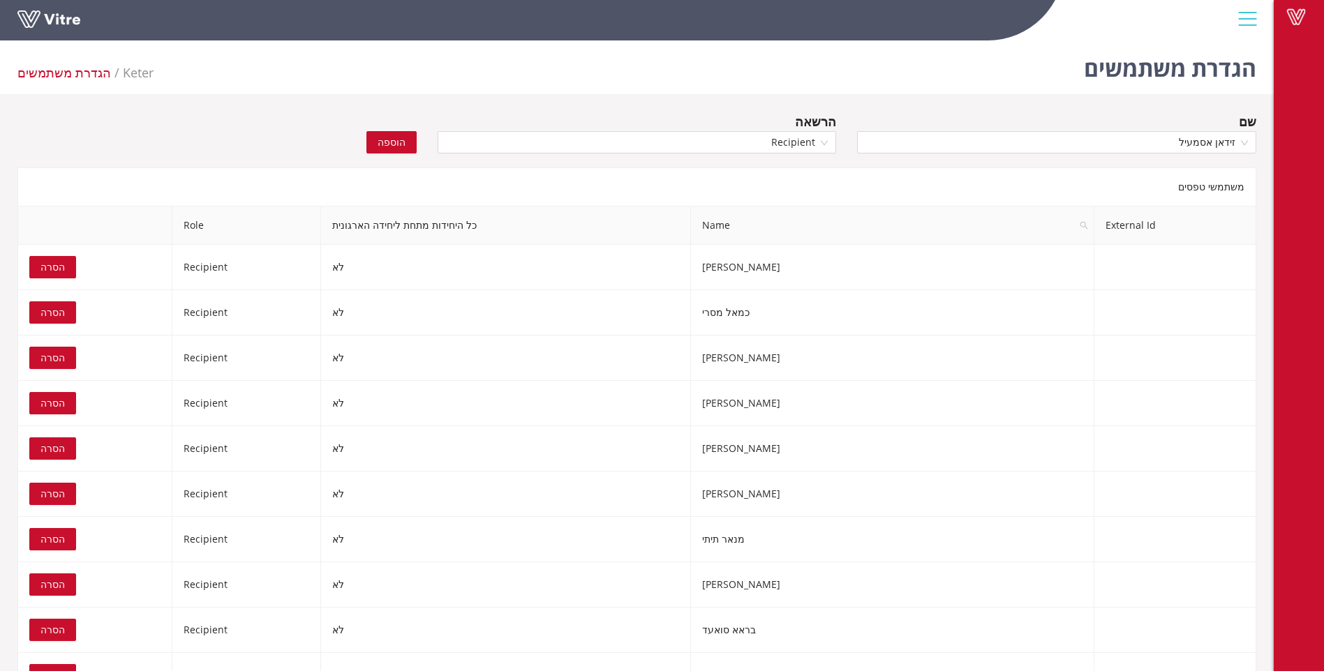
click at [401, 138] on span "הוספה" at bounding box center [392, 142] width 28 height 15
click at [1219, 139] on input "search" at bounding box center [1051, 142] width 373 height 21
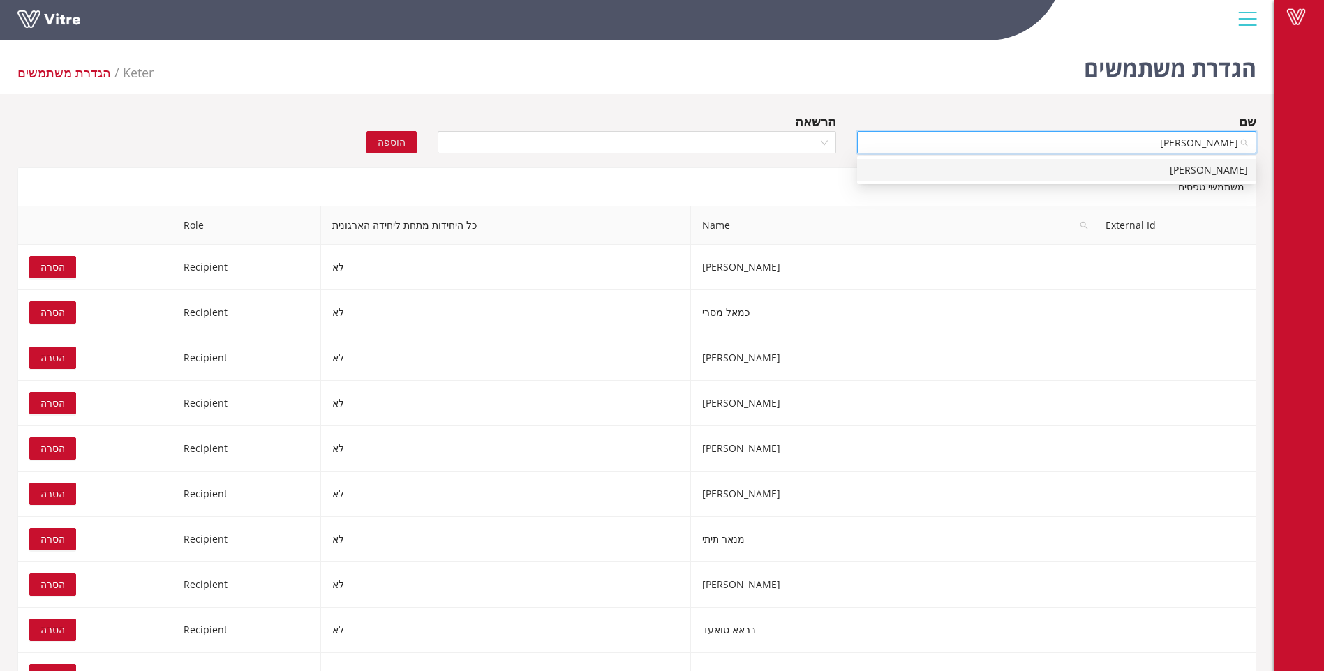
type input "מוחמד עיסא"
click at [1209, 171] on div "מוחמד עיסא" at bounding box center [1056, 170] width 382 height 15
click at [821, 143] on div at bounding box center [637, 142] width 399 height 22
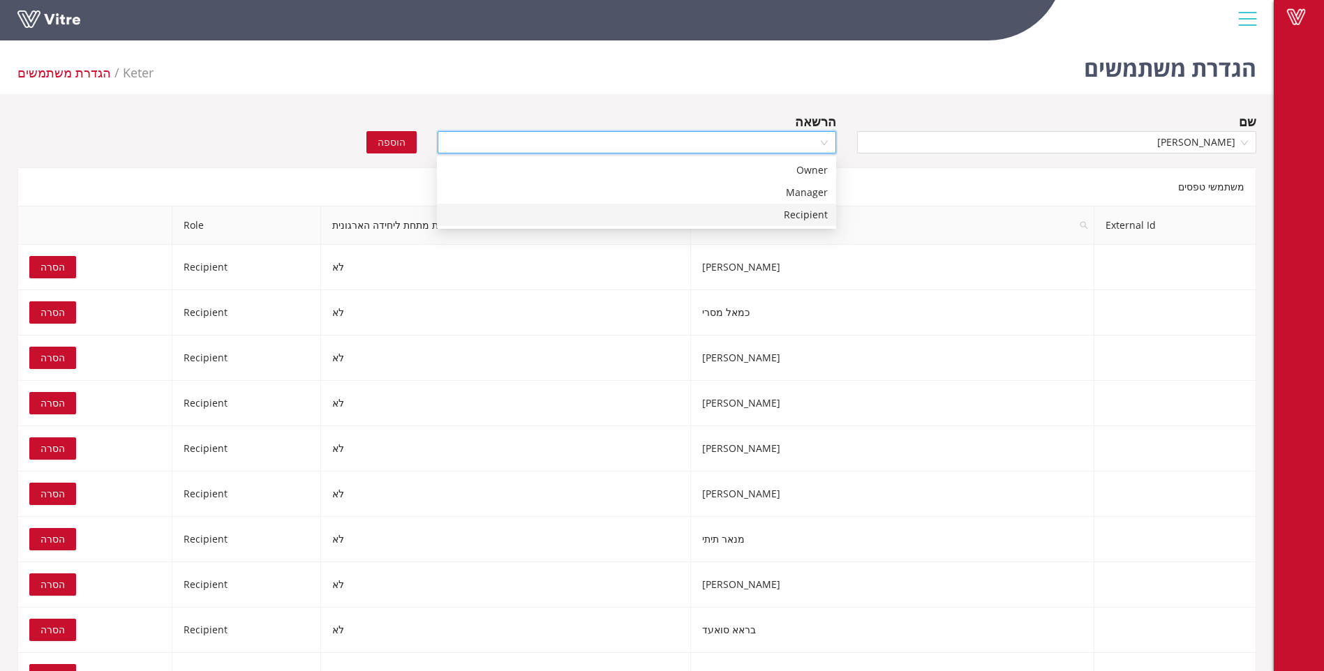
click at [802, 211] on div "Recipient" at bounding box center [636, 214] width 382 height 15
click at [396, 139] on span "הוספה" at bounding box center [392, 142] width 28 height 15
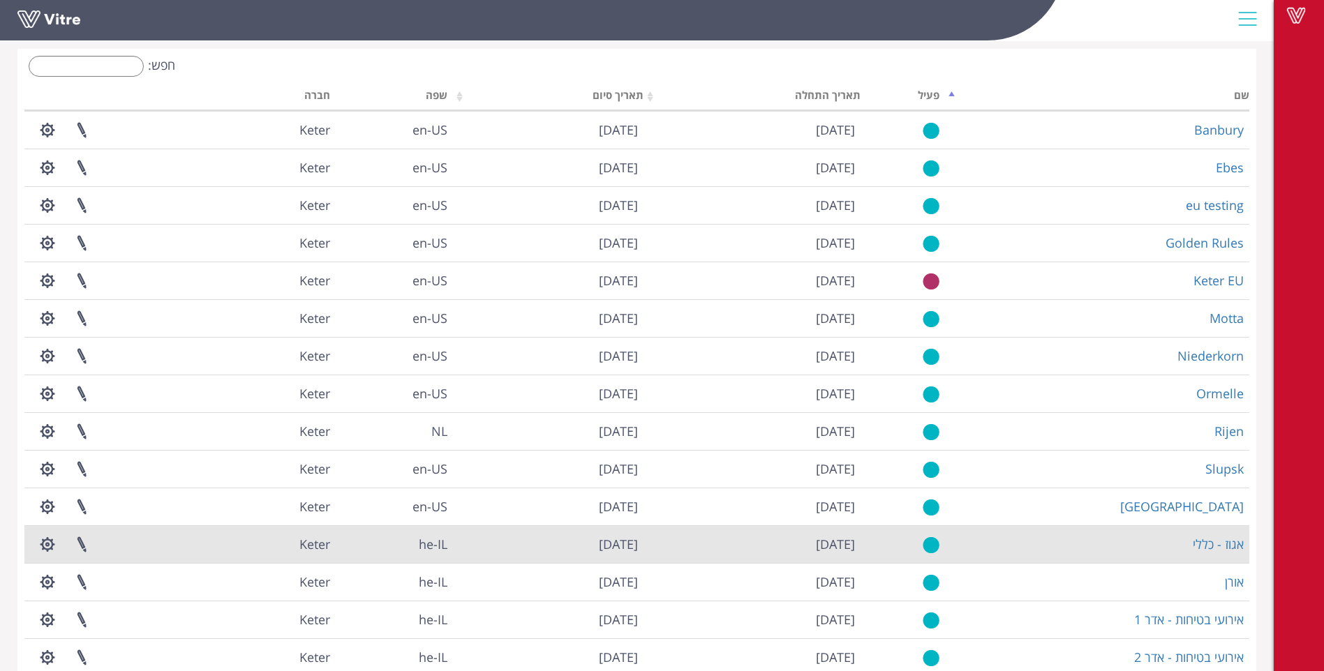
scroll to position [131, 0]
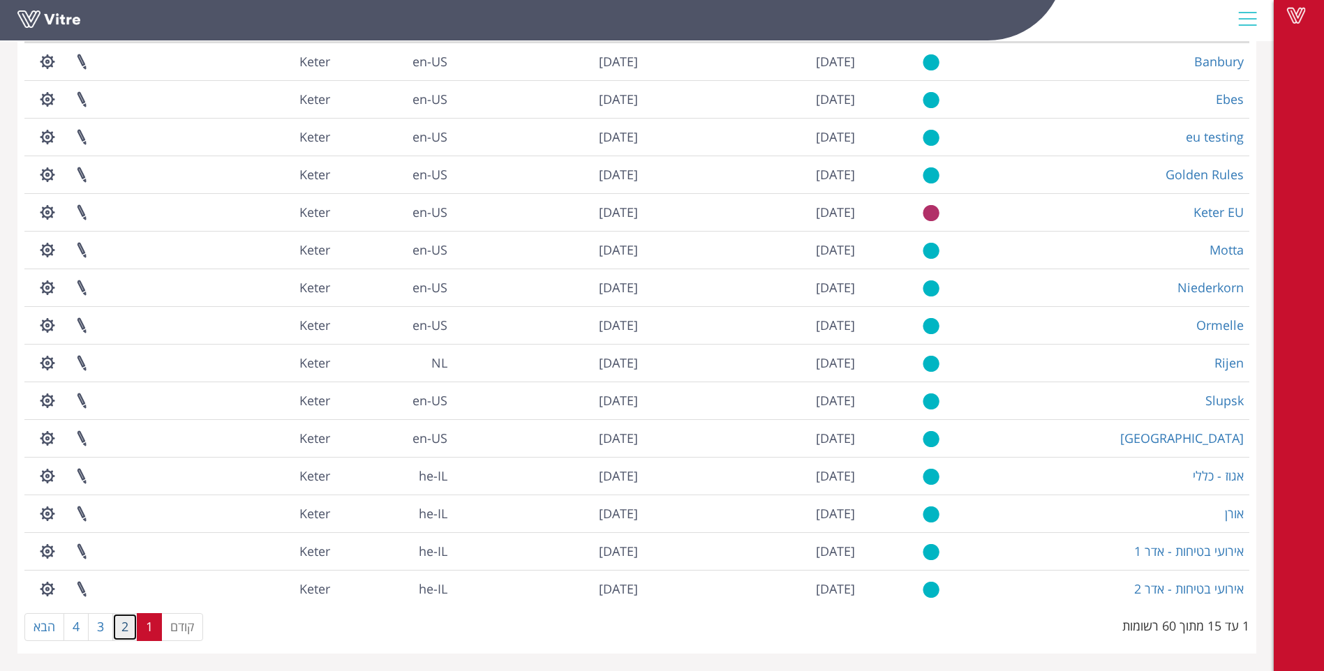
click at [130, 624] on link "2" at bounding box center [124, 627] width 25 height 28
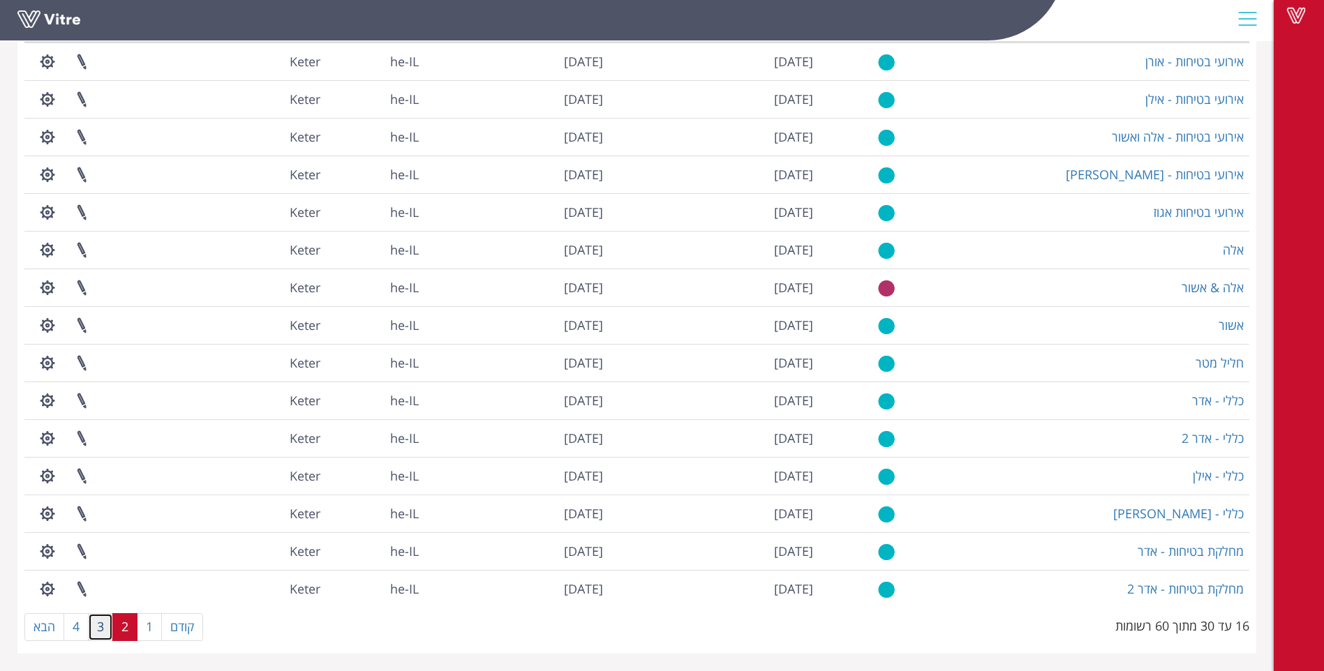
click at [95, 632] on link "3" at bounding box center [100, 627] width 25 height 28
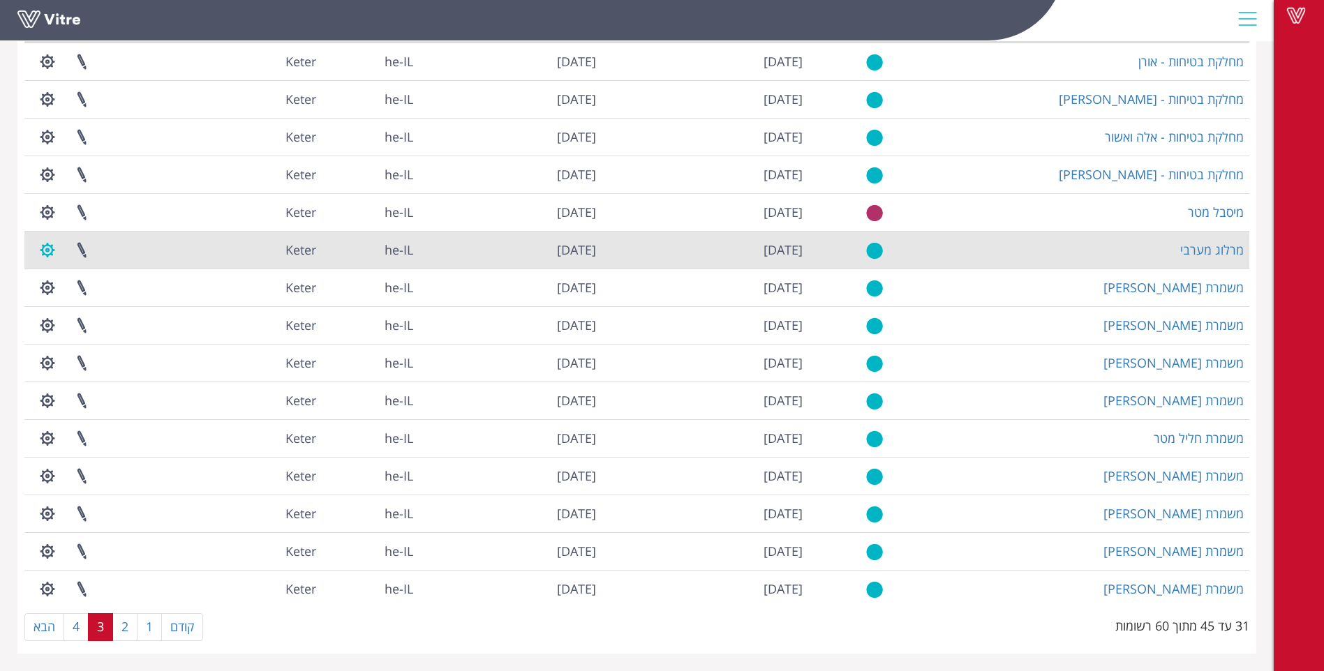
click at [39, 248] on button "button" at bounding box center [47, 250] width 35 height 37
click at [80, 300] on link "ניהול הרשאות בפרוייקט" at bounding box center [90, 301] width 119 height 18
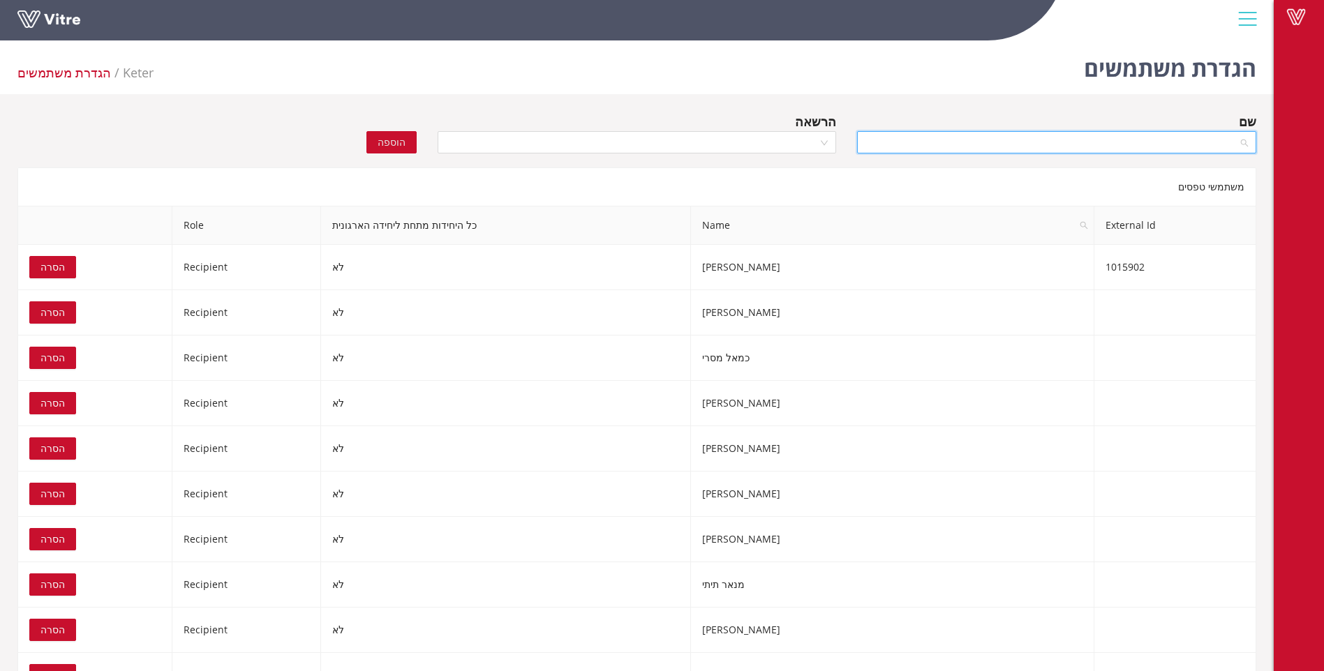
click at [1151, 138] on input "search" at bounding box center [1051, 142] width 373 height 21
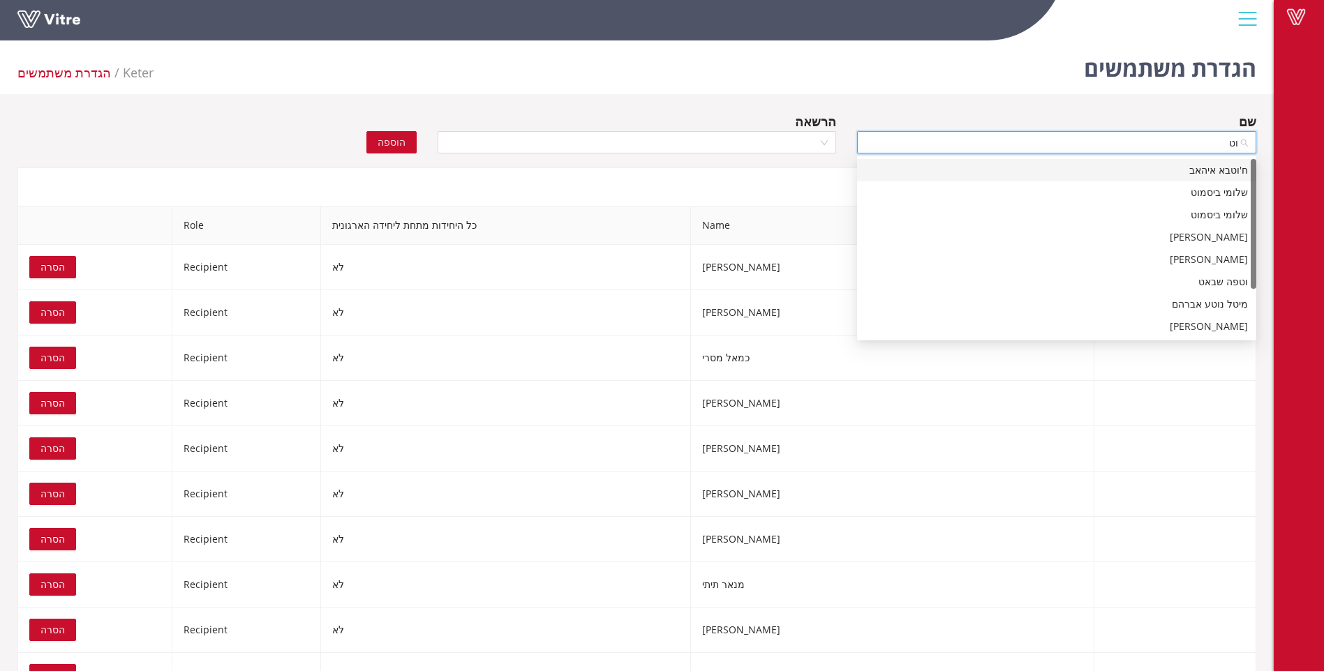
type input "וטפ"
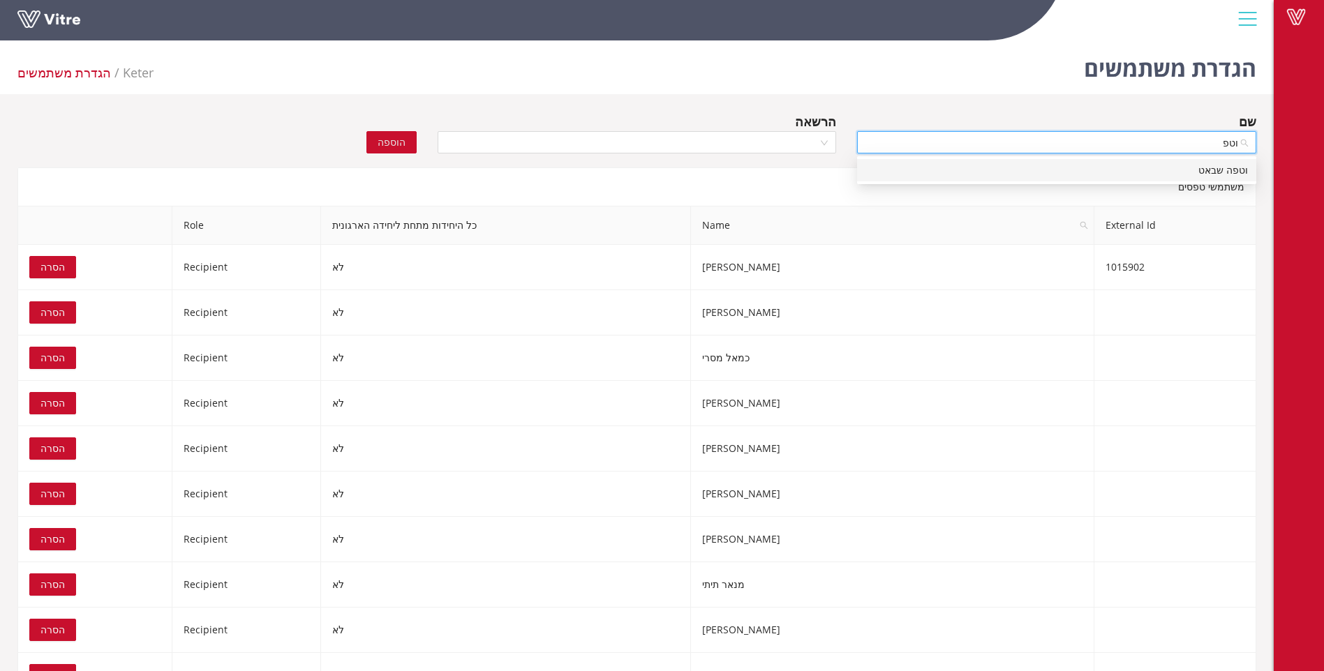
click at [1216, 174] on div "וטפה שבאט" at bounding box center [1056, 170] width 382 height 15
click at [823, 144] on div at bounding box center [637, 142] width 399 height 22
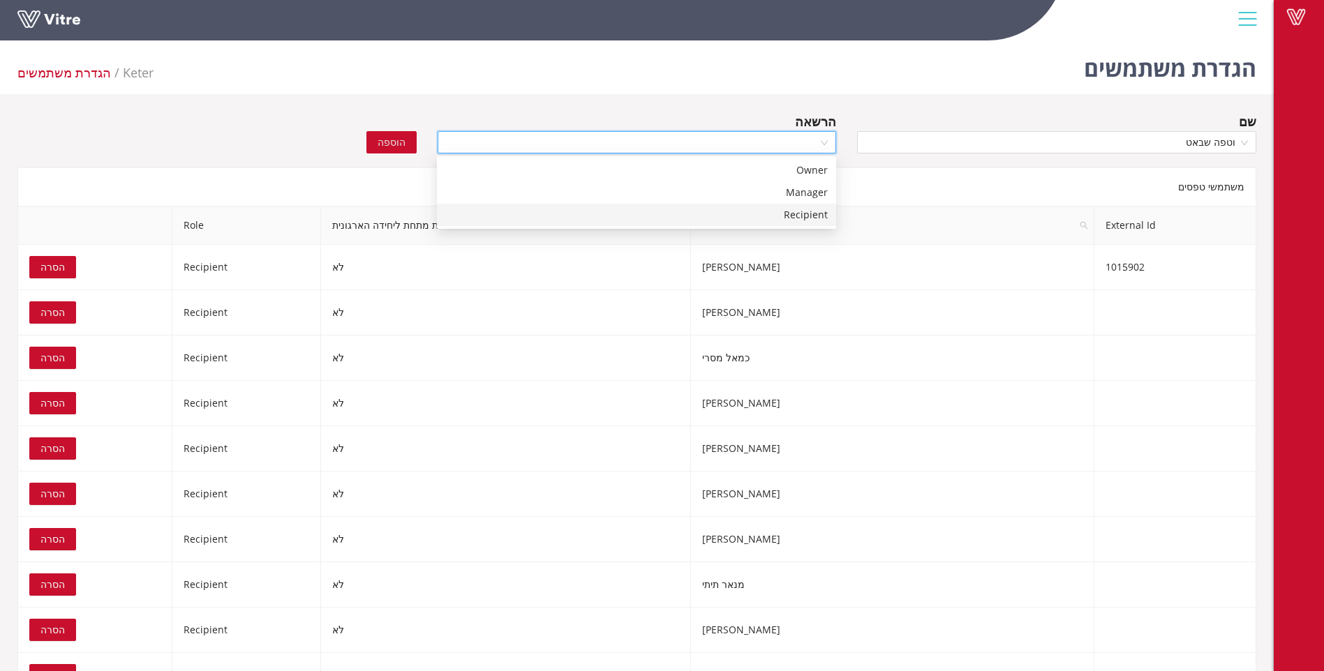
drag, startPoint x: 807, startPoint y: 218, endPoint x: 691, endPoint y: 192, distance: 119.4
click at [805, 216] on div "Recipient" at bounding box center [636, 214] width 382 height 15
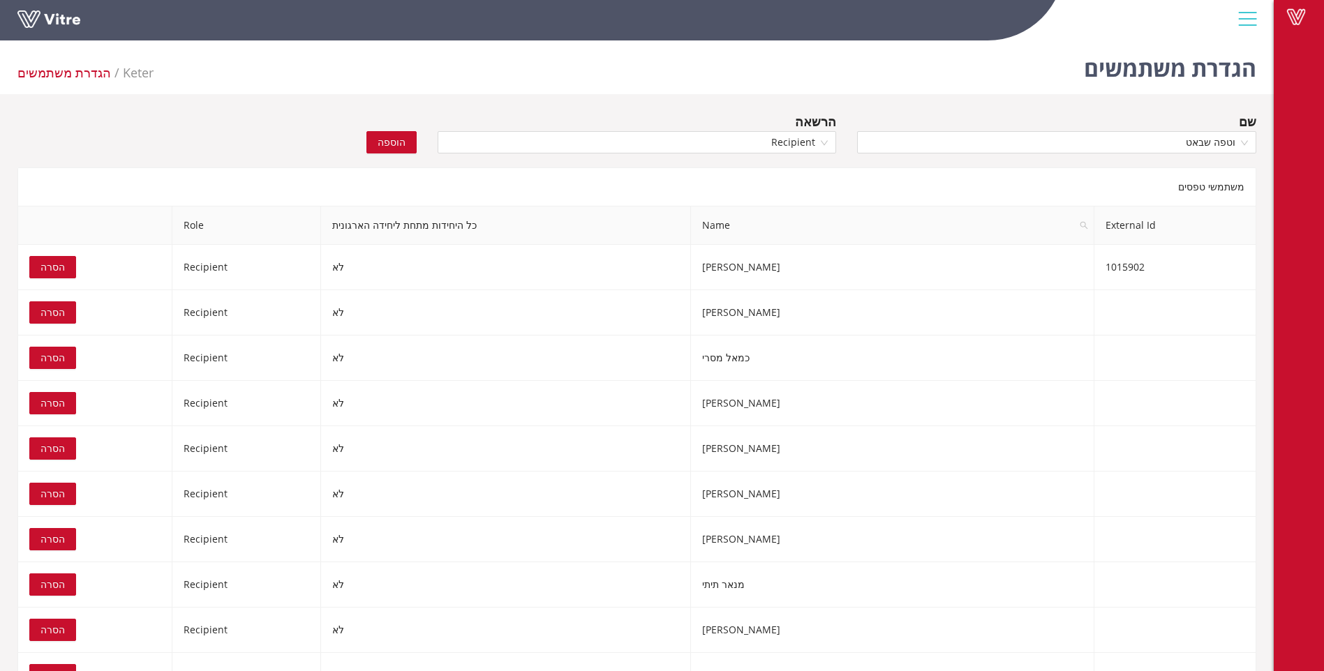
click at [396, 142] on span "הוספה" at bounding box center [392, 142] width 28 height 15
click at [1225, 146] on input "search" at bounding box center [1051, 142] width 373 height 21
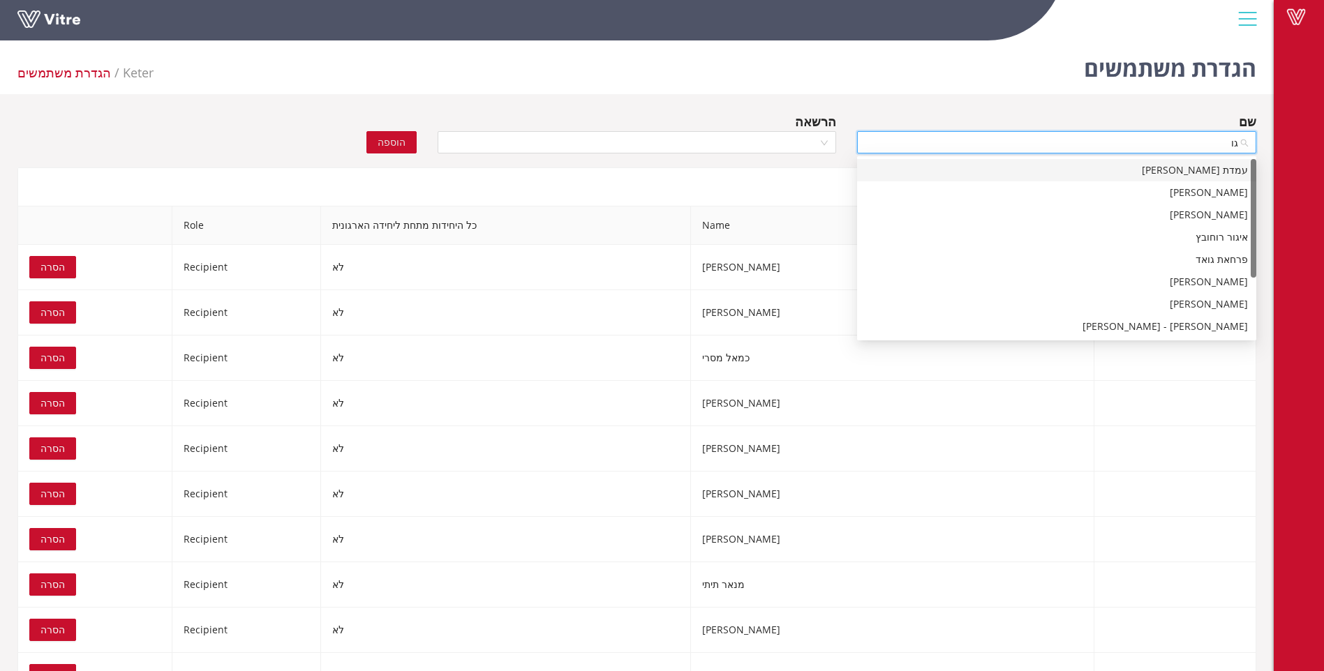
type input "גור"
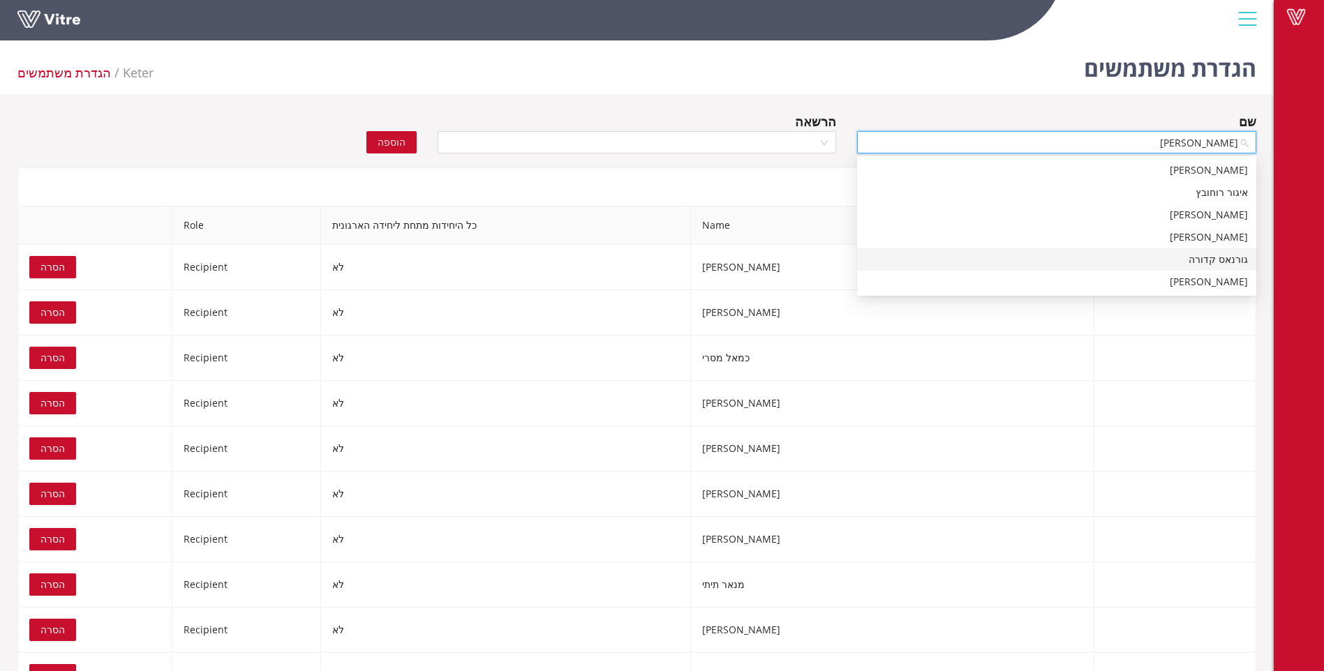
click at [1212, 264] on div "גורנאס קדורה" at bounding box center [1056, 259] width 382 height 15
click at [826, 144] on div at bounding box center [637, 142] width 399 height 22
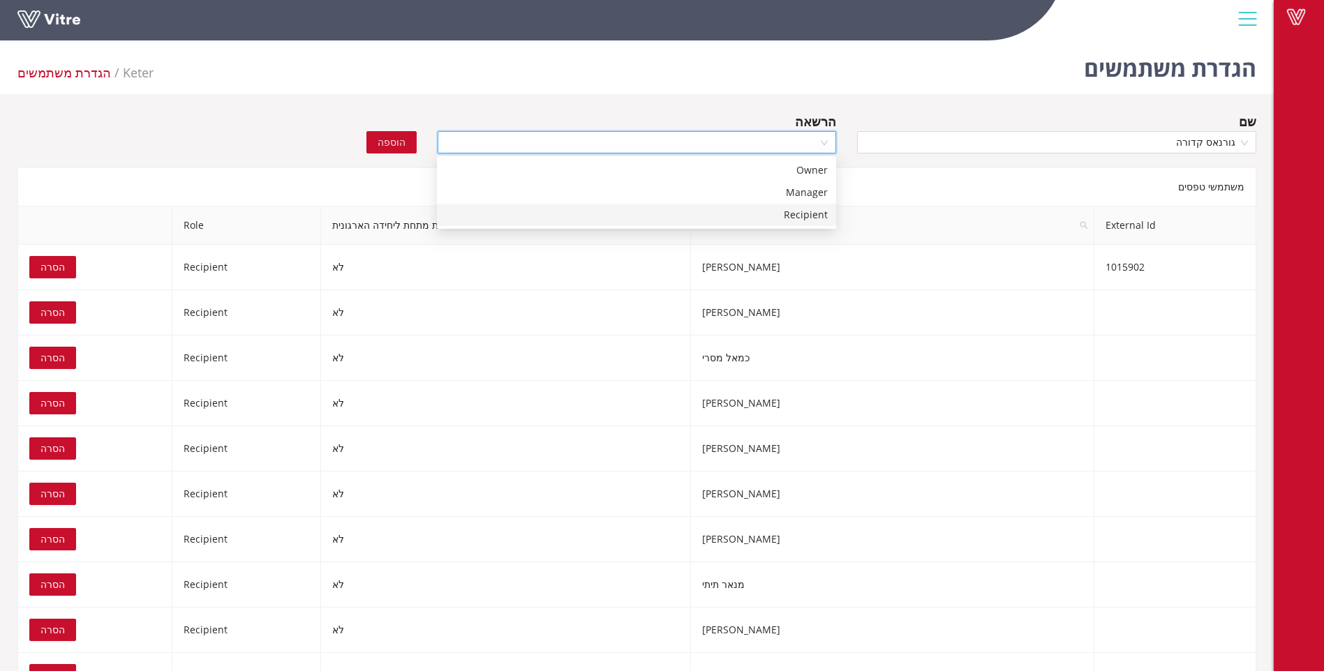
drag, startPoint x: 807, startPoint y: 213, endPoint x: 596, endPoint y: 171, distance: 215.6
click at [807, 213] on div "Recipient" at bounding box center [636, 214] width 382 height 15
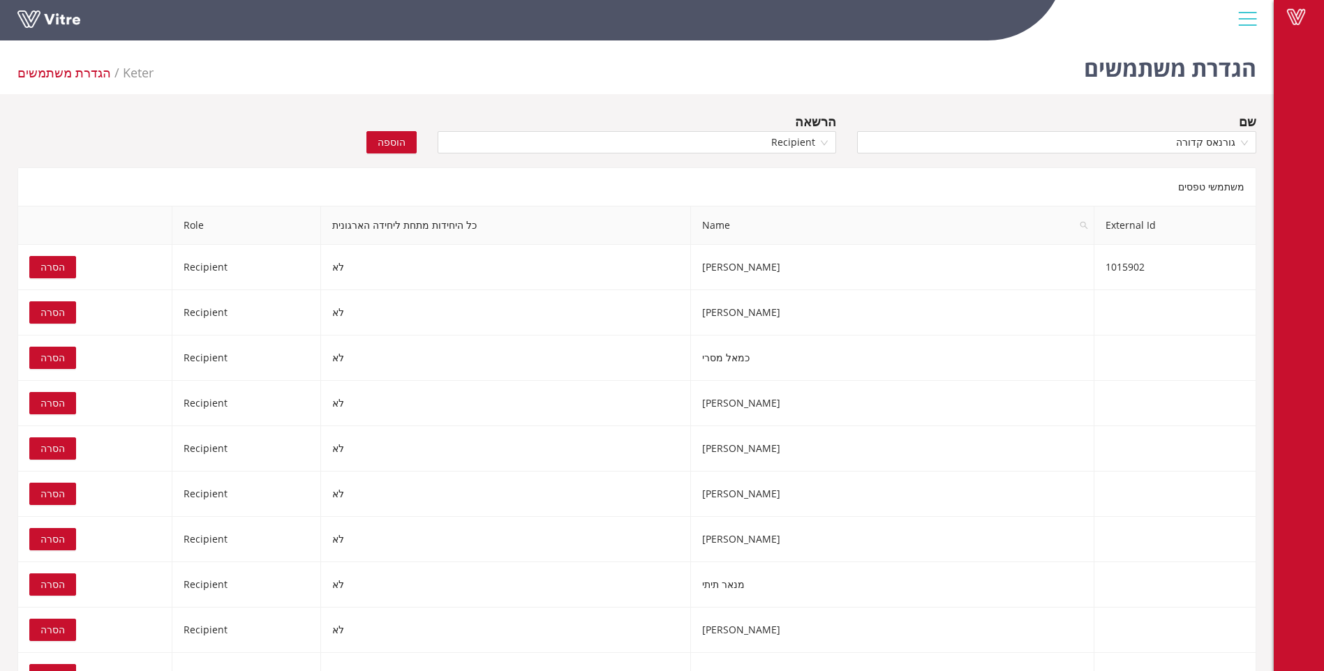
click at [397, 140] on span "הוספה" at bounding box center [392, 142] width 28 height 15
click at [1223, 135] on input "search" at bounding box center [1051, 142] width 373 height 21
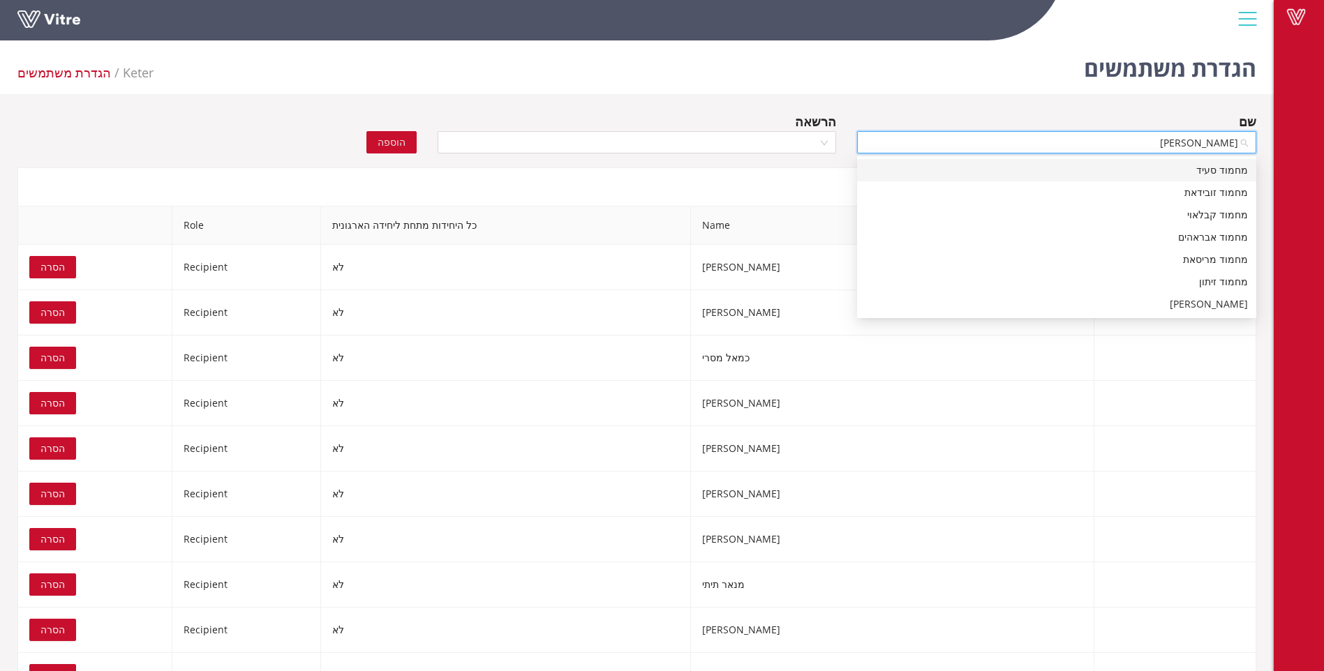
type input "מחמוד א"
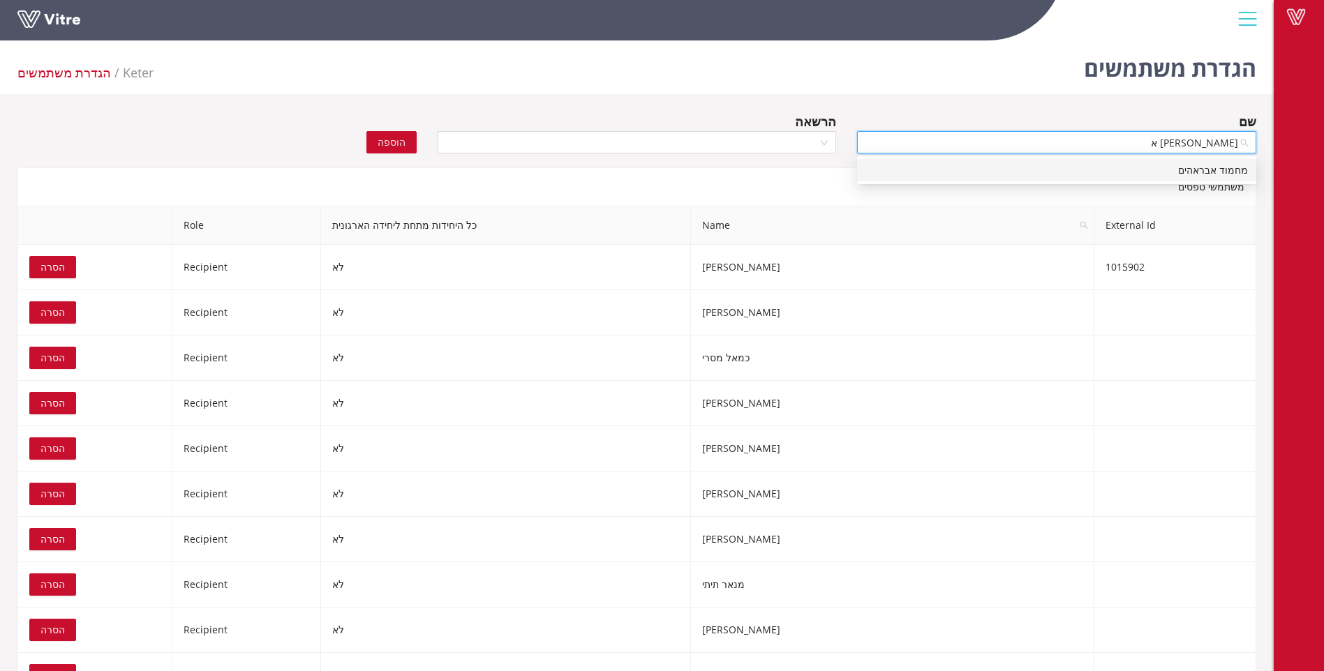
drag, startPoint x: 1205, startPoint y: 169, endPoint x: 1112, endPoint y: 172, distance: 93.6
click at [1204, 169] on div "מחמוד אבראהים" at bounding box center [1056, 170] width 382 height 15
click at [822, 146] on div at bounding box center [637, 142] width 399 height 22
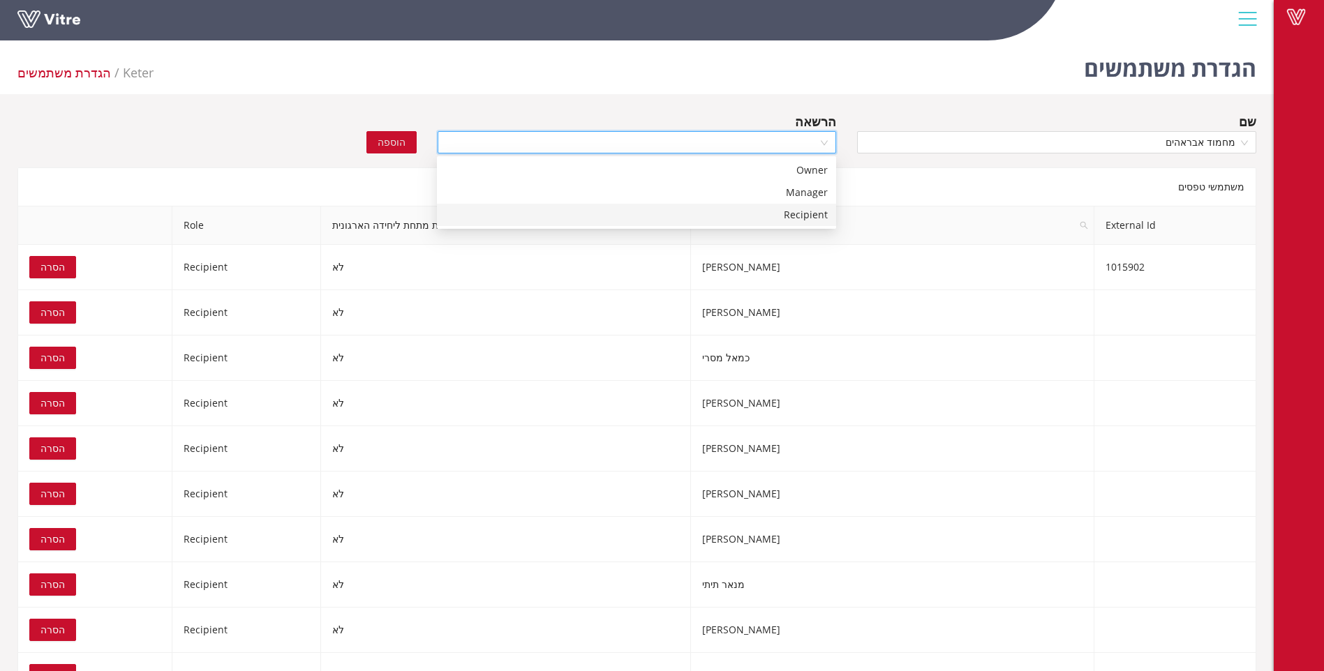
drag, startPoint x: 806, startPoint y: 214, endPoint x: 590, endPoint y: 181, distance: 218.1
click at [794, 216] on div "Recipient" at bounding box center [636, 214] width 382 height 15
click at [390, 140] on span "הוספה" at bounding box center [392, 142] width 28 height 15
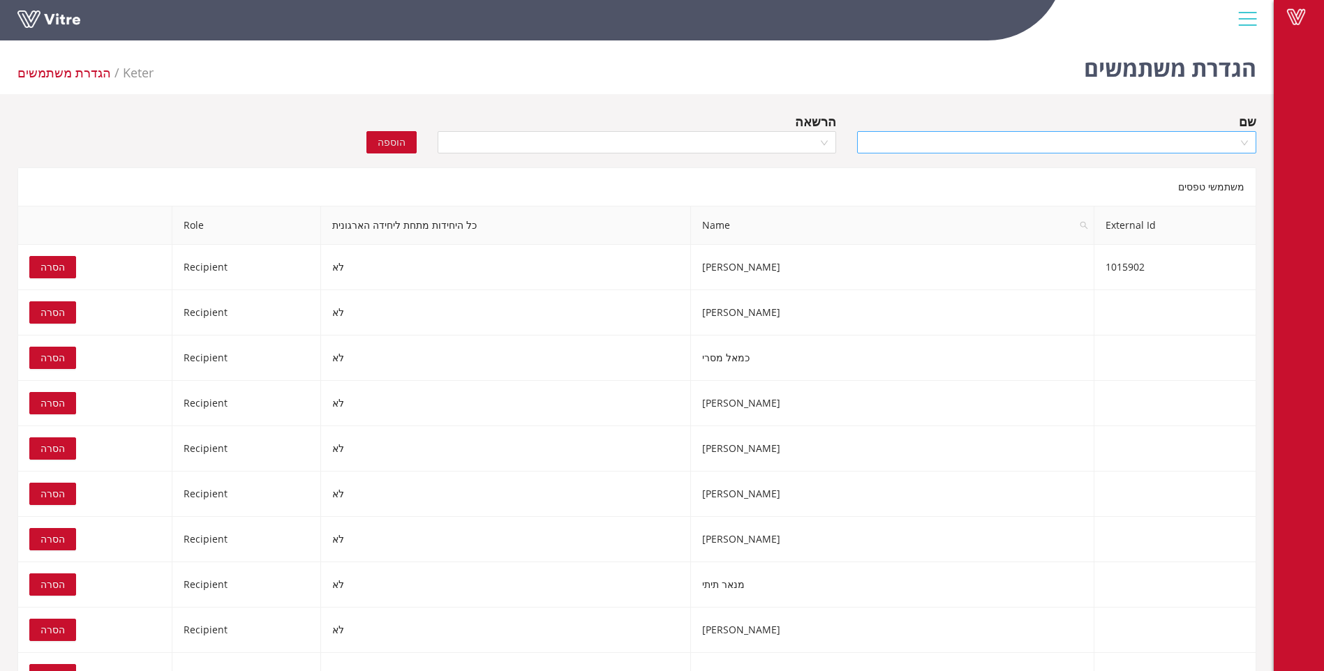
click at [1113, 140] on input "search" at bounding box center [1051, 142] width 373 height 21
type input "זידא"
drag, startPoint x: 1189, startPoint y: 195, endPoint x: 1090, endPoint y: 177, distance: 100.7
click at [1189, 195] on div "זידאן אסמעיל" at bounding box center [1056, 192] width 382 height 15
drag, startPoint x: 821, startPoint y: 140, endPoint x: 811, endPoint y: 158, distance: 20.6
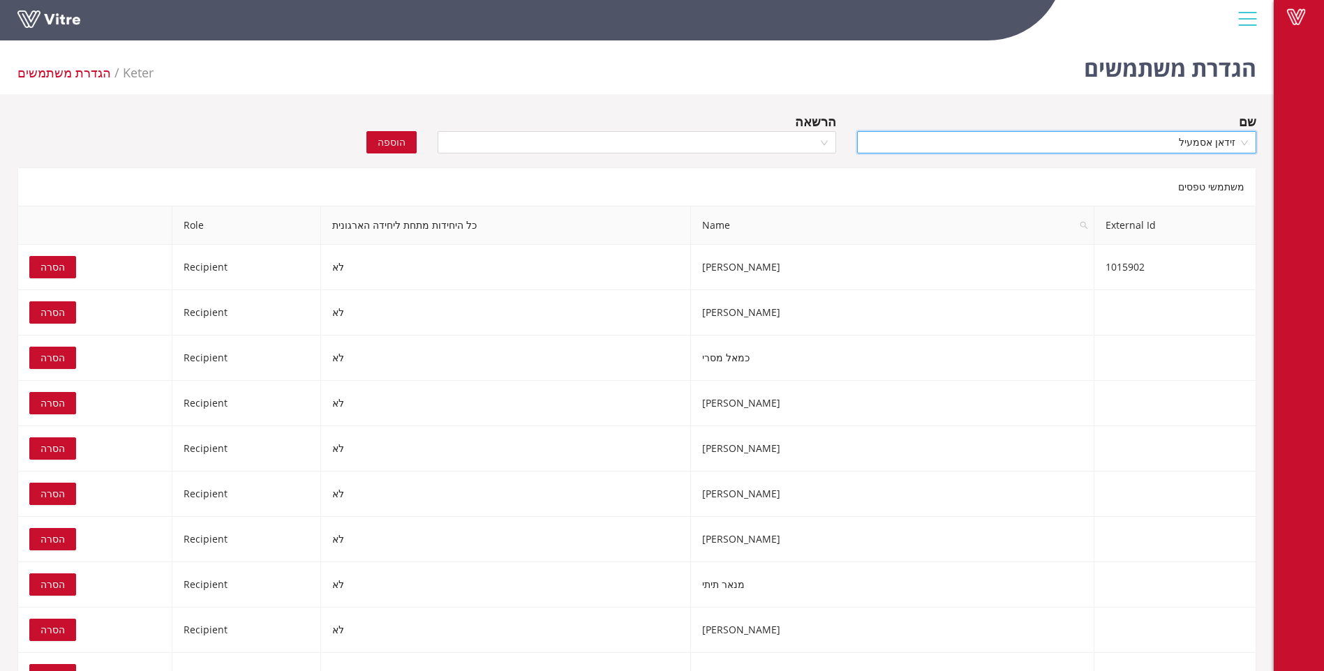
click at [819, 142] on div at bounding box center [637, 142] width 399 height 22
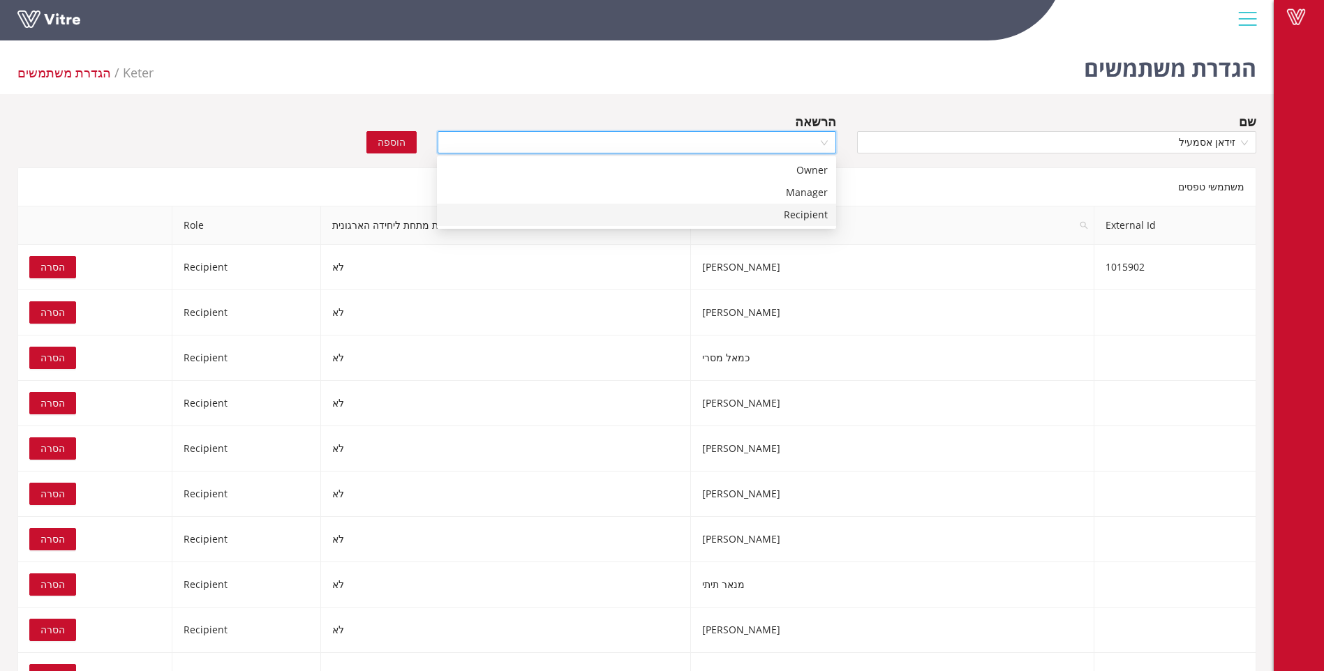
click at [805, 214] on div "Recipient" at bounding box center [636, 214] width 382 height 15
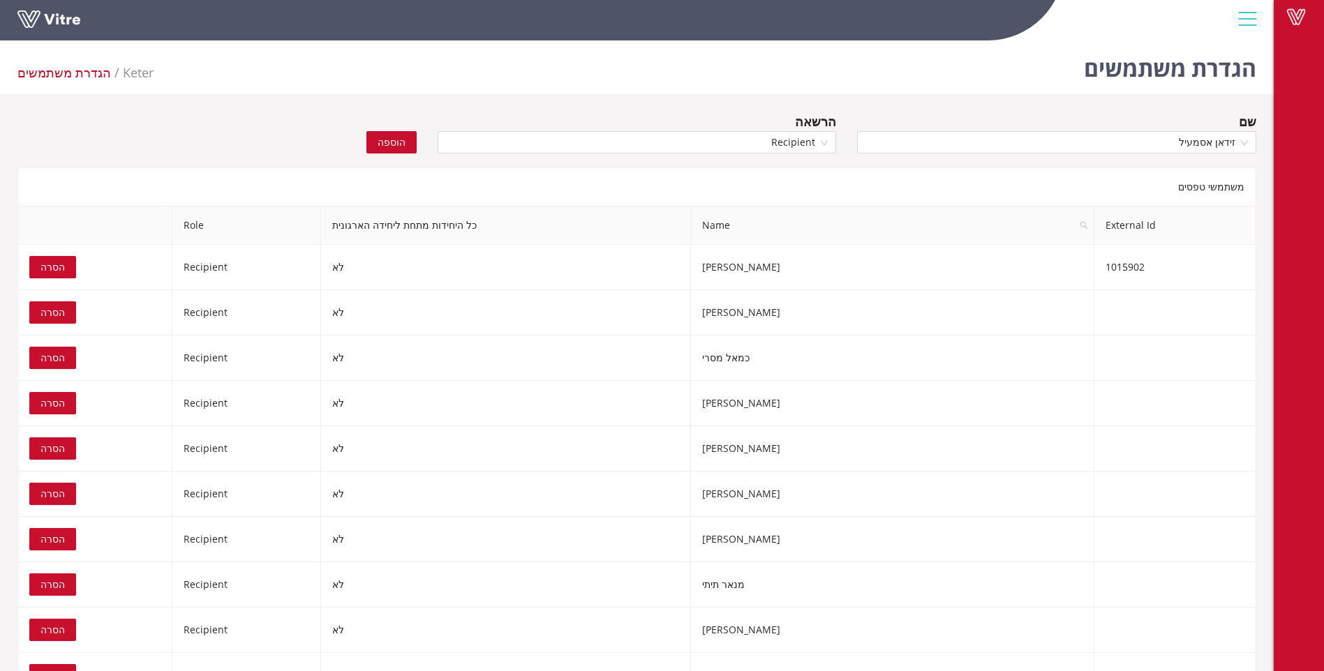
click at [385, 142] on span "הוספה" at bounding box center [392, 142] width 28 height 15
click at [1069, 147] on input "search" at bounding box center [1051, 142] width 373 height 21
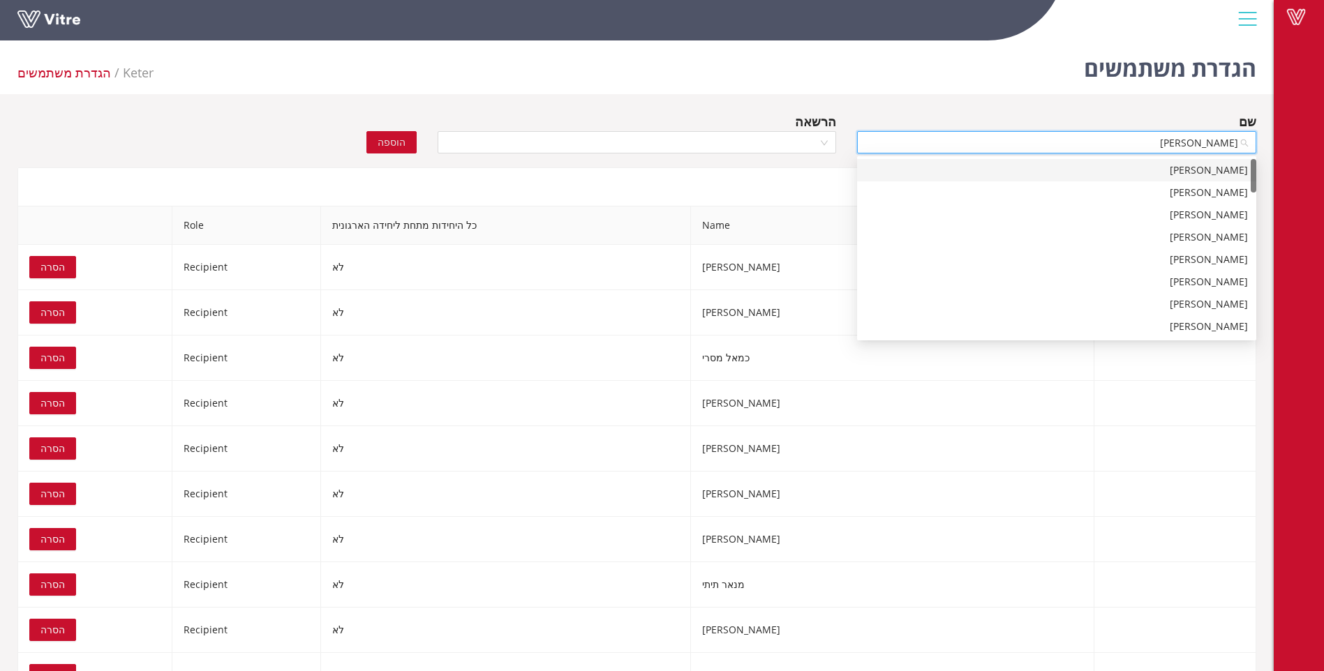
type input "מוחמד ע"
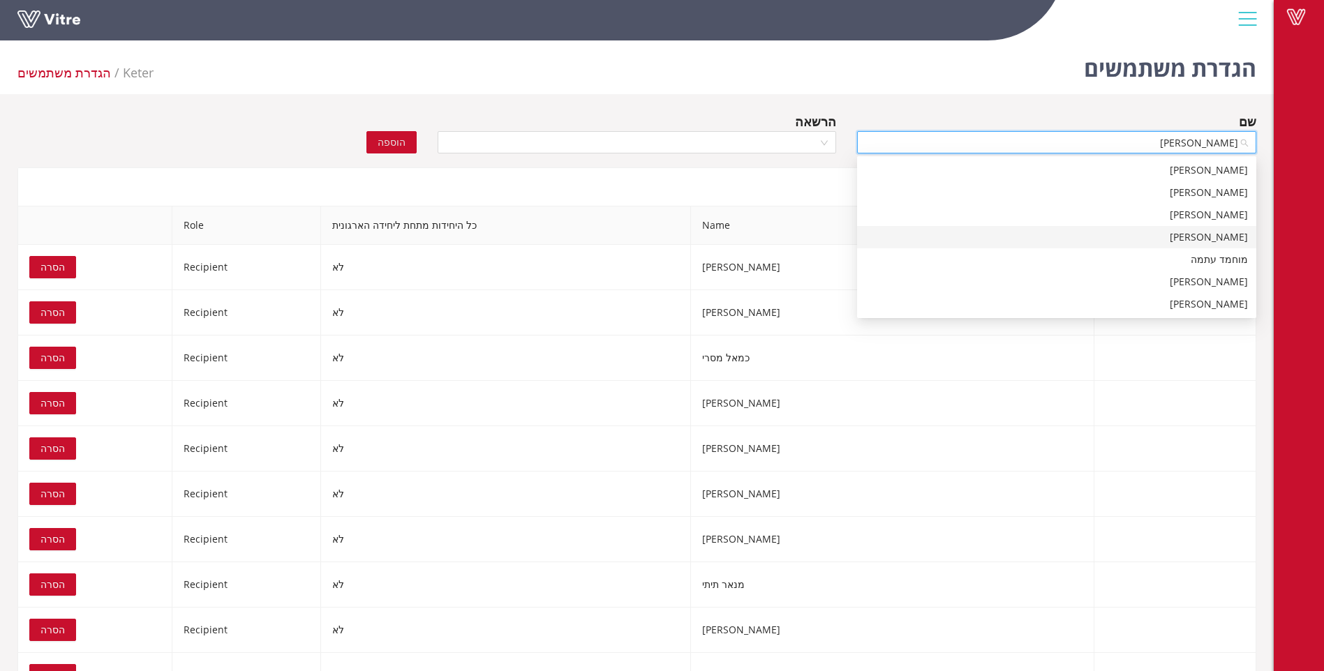
click at [1218, 237] on div "מוחמד עיסא" at bounding box center [1056, 237] width 382 height 15
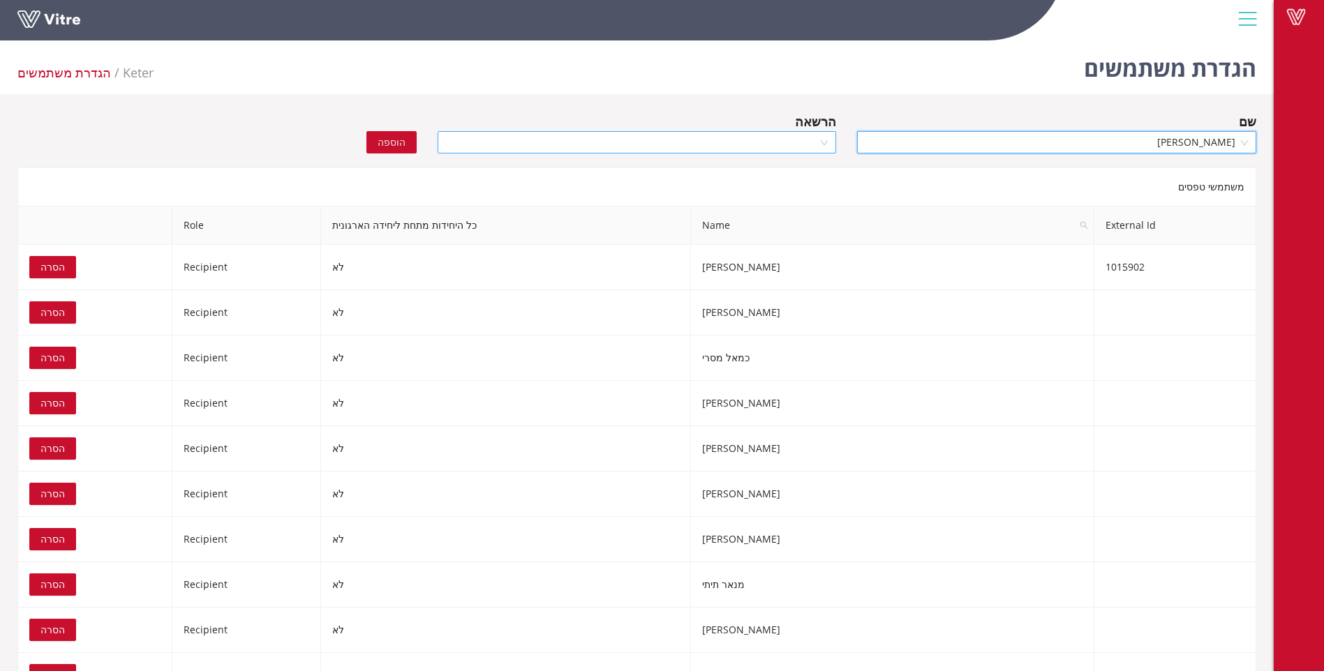
click at [826, 141] on div at bounding box center [637, 142] width 399 height 22
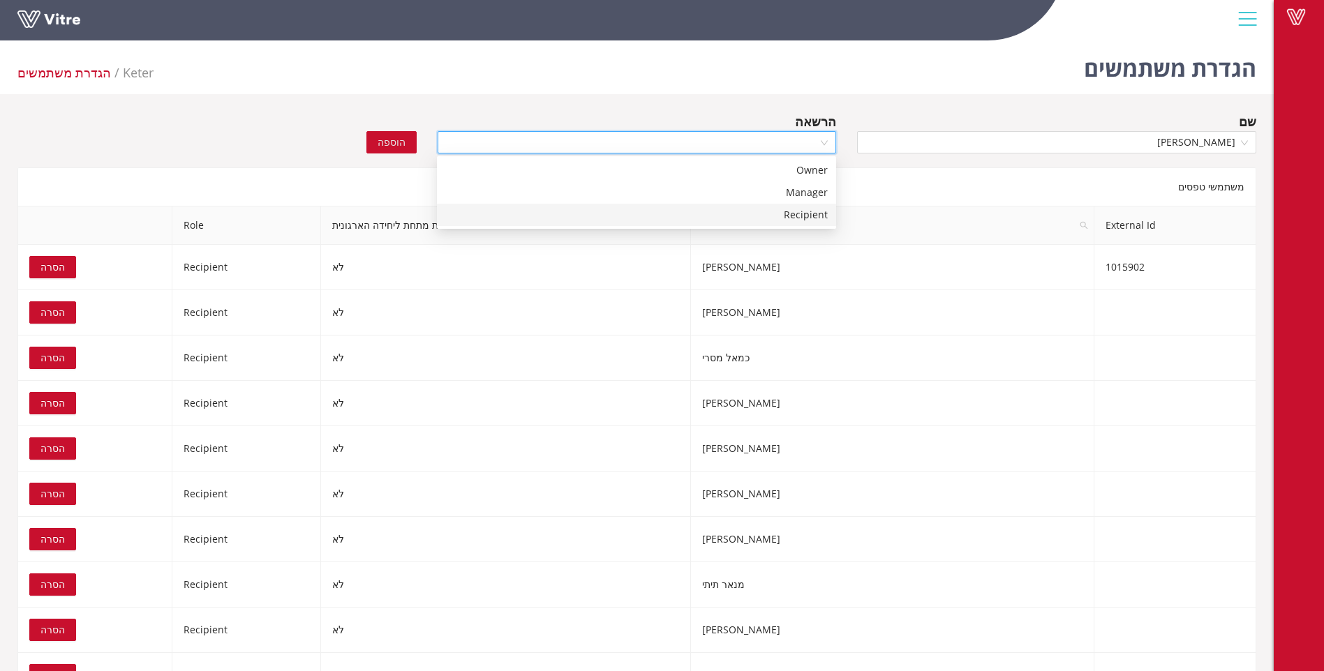
click at [805, 216] on div "Recipient" at bounding box center [636, 214] width 382 height 15
click at [387, 142] on span "הוספה" at bounding box center [392, 142] width 28 height 15
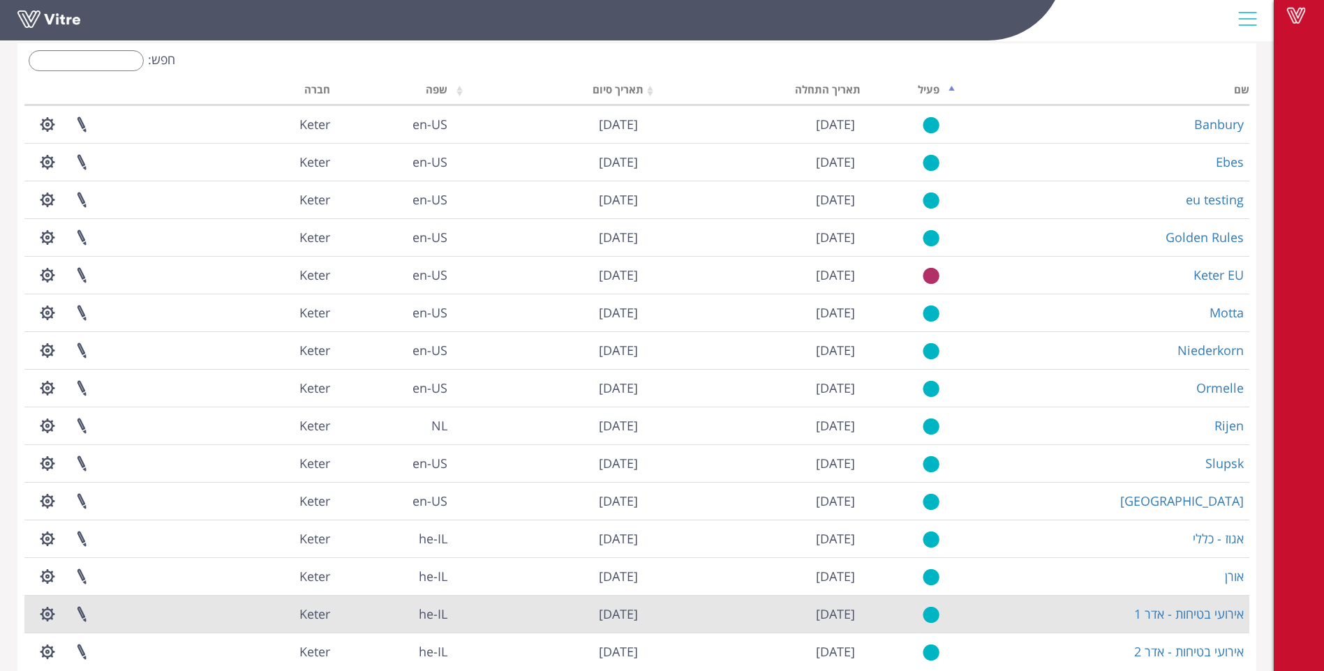
scroll to position [131, 0]
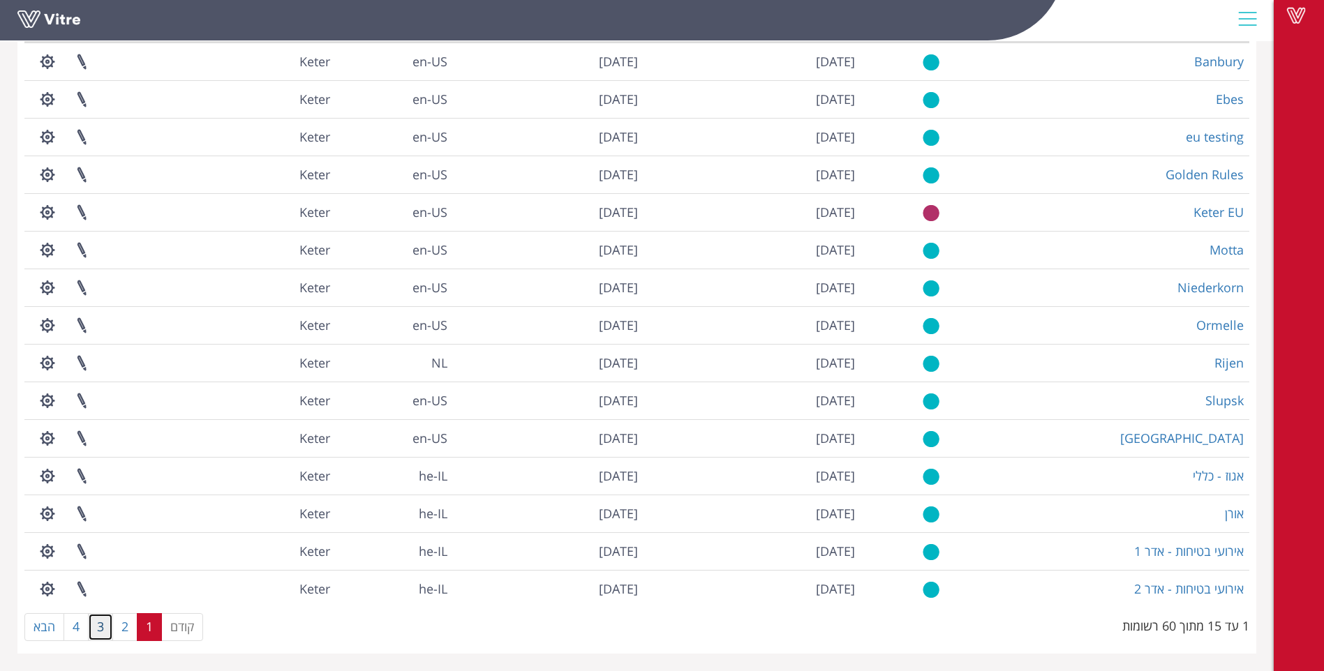
click at [103, 627] on link "3" at bounding box center [100, 627] width 25 height 28
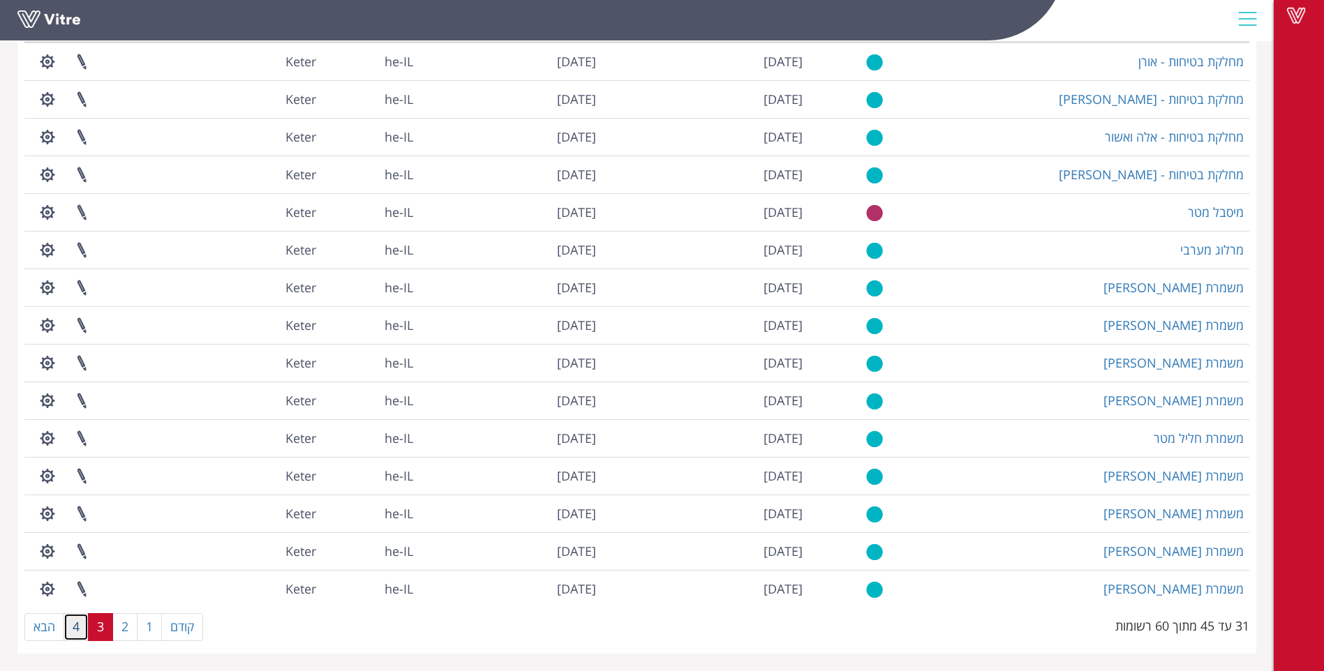
click at [83, 629] on link "4" at bounding box center [76, 627] width 25 height 28
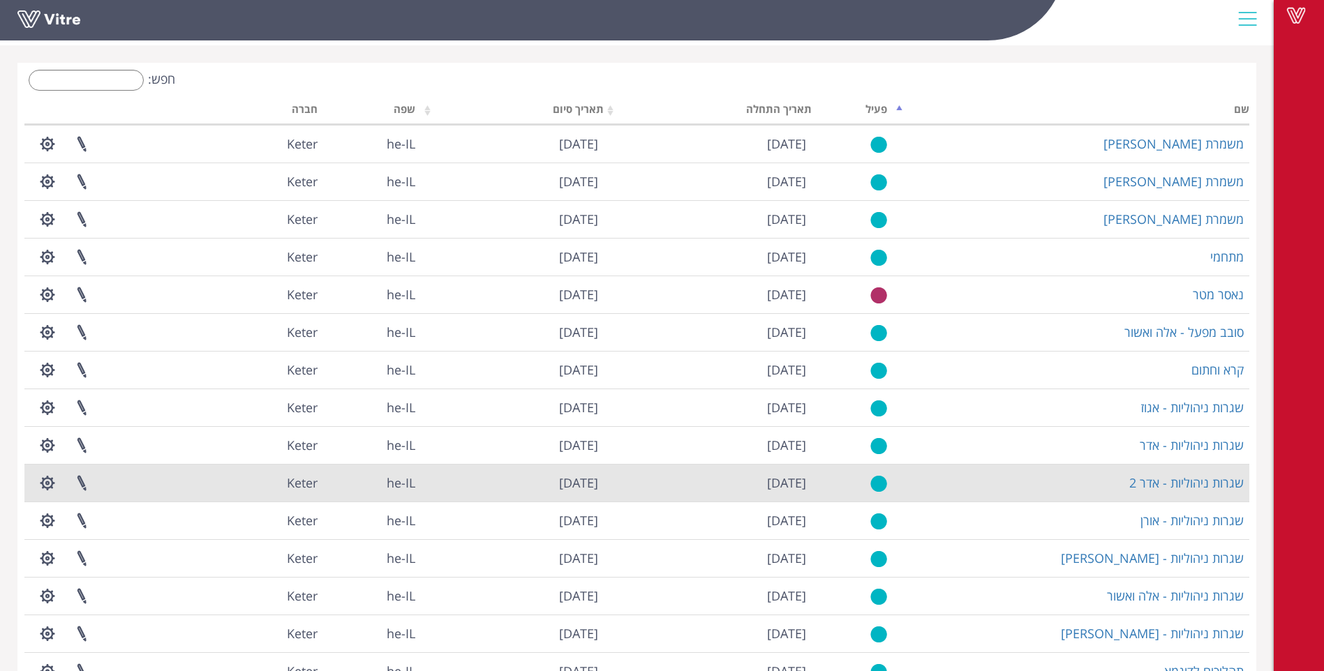
scroll to position [70, 0]
